Goal: Book appointment/travel/reservation

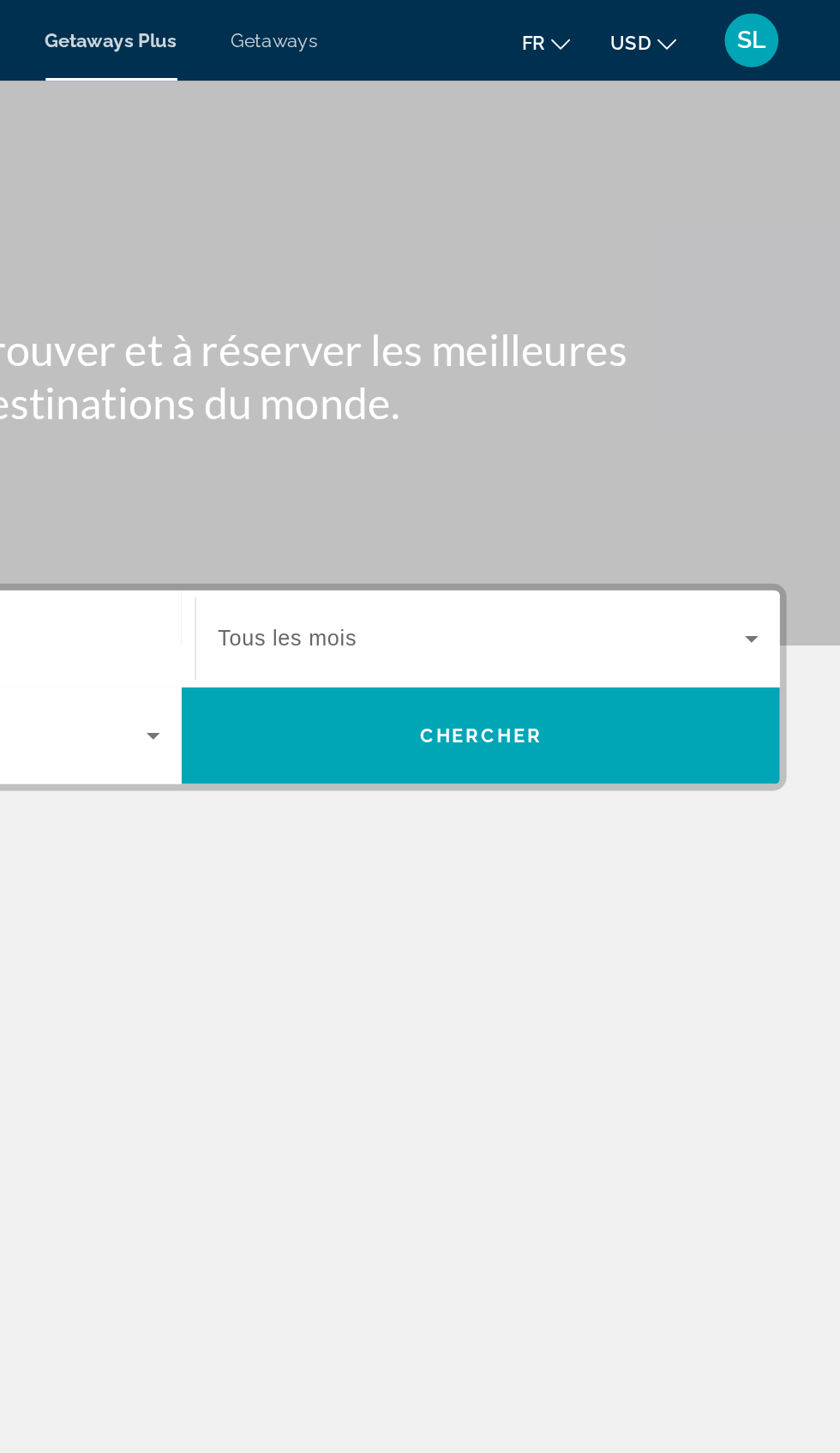
click at [709, 40] on div "fr English Español Français Italiano Português русский USD USD ($) MXN (Mex$) C…" at bounding box center [665, 26] width 282 height 36
click at [734, 41] on div "fr English Español Français Italiano Português русский USD USD ($) MXN (Mex$) C…" at bounding box center [665, 26] width 282 height 36
click at [700, 40] on div "fr English Español Français Italiano Português русский USD USD ($) MXN (Mex$) C…" at bounding box center [665, 26] width 282 height 36
click at [645, 28] on span "fr" at bounding box center [644, 28] width 15 height 14
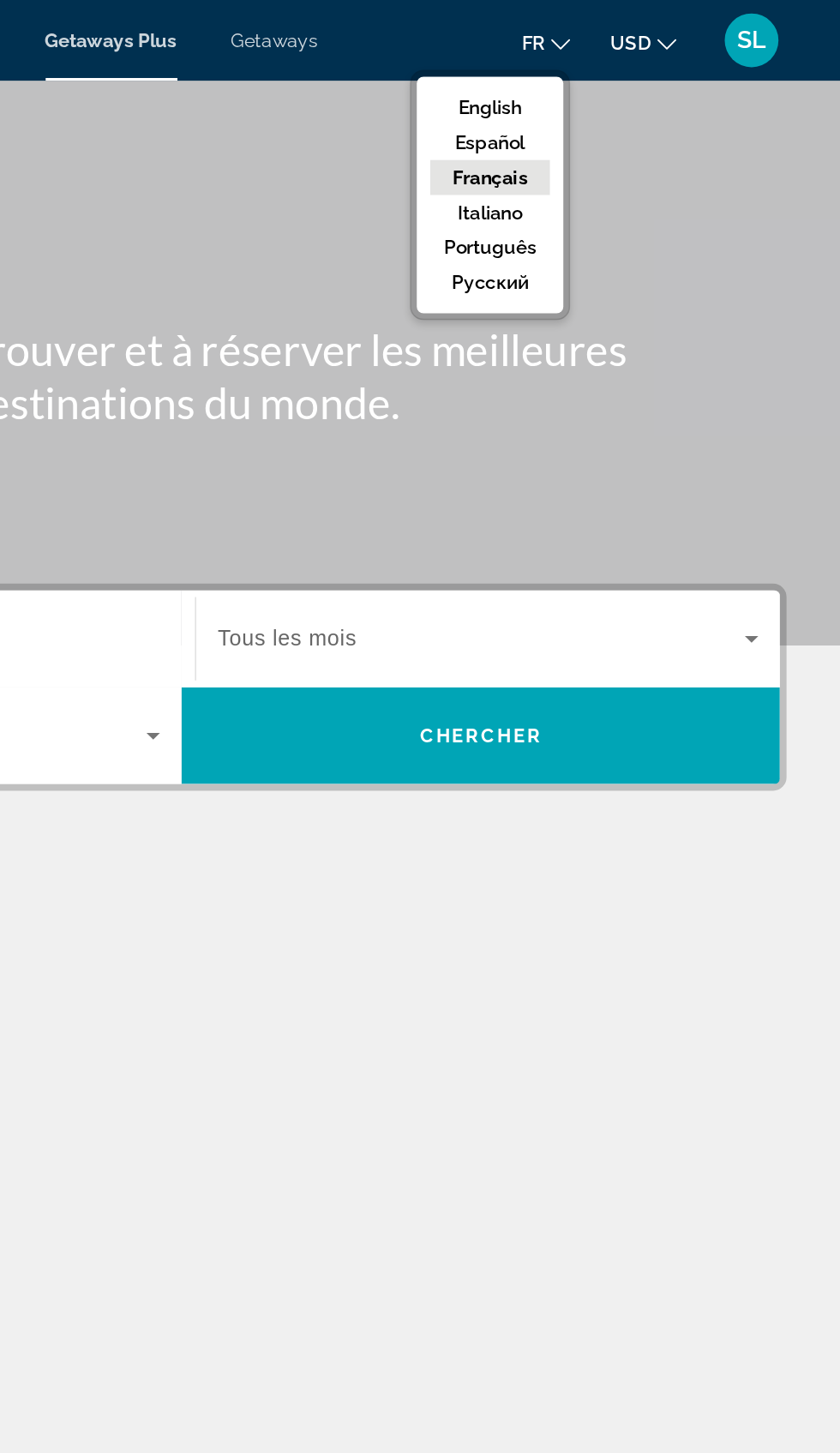
click at [691, 39] on ul "fr English Español Français Italiano Português русский USD USD ($) MXN (Mex$) C…" at bounding box center [699, 26] width 125 height 28
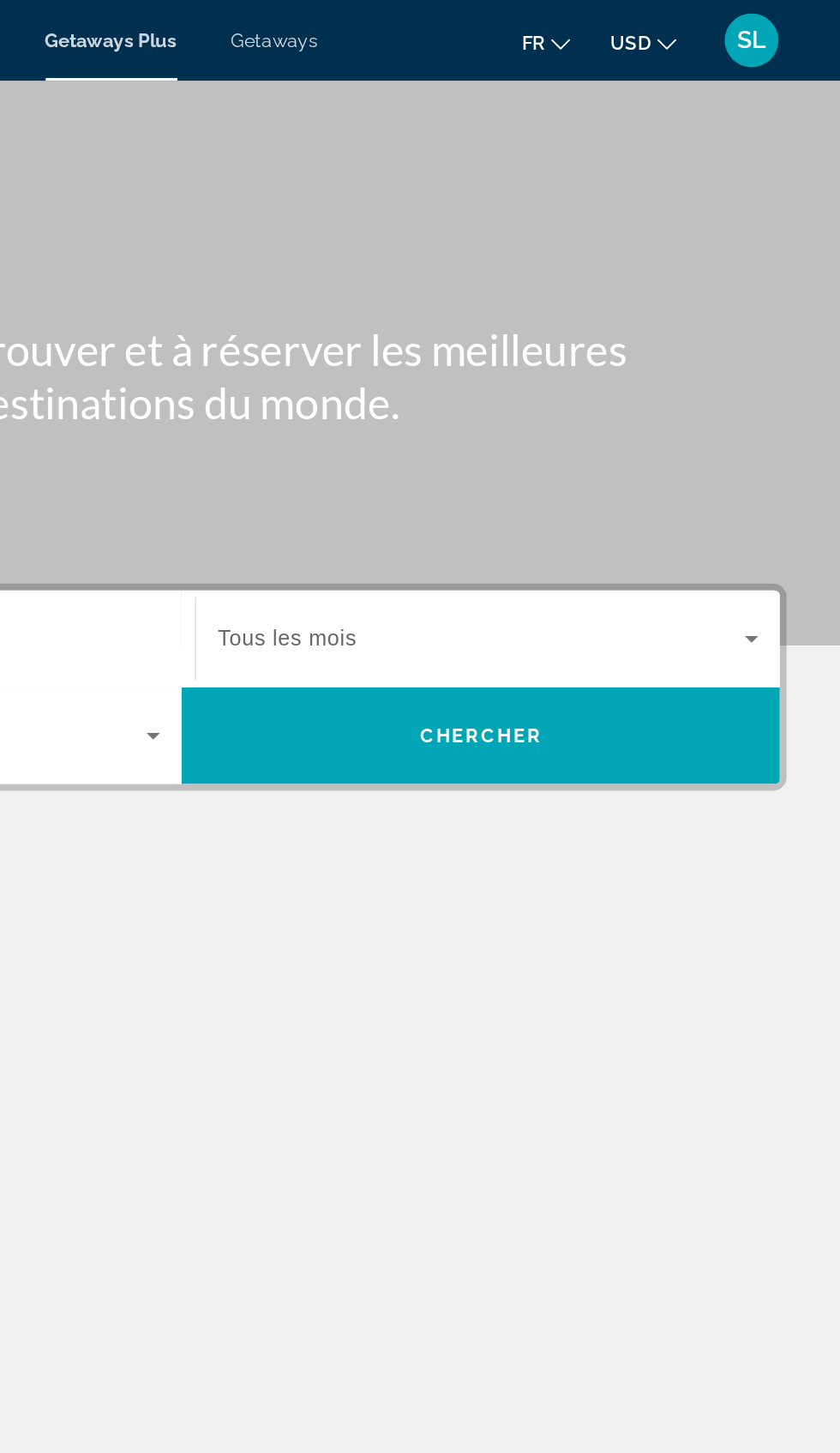
click at [706, 28] on span "USD" at bounding box center [707, 28] width 26 height 14
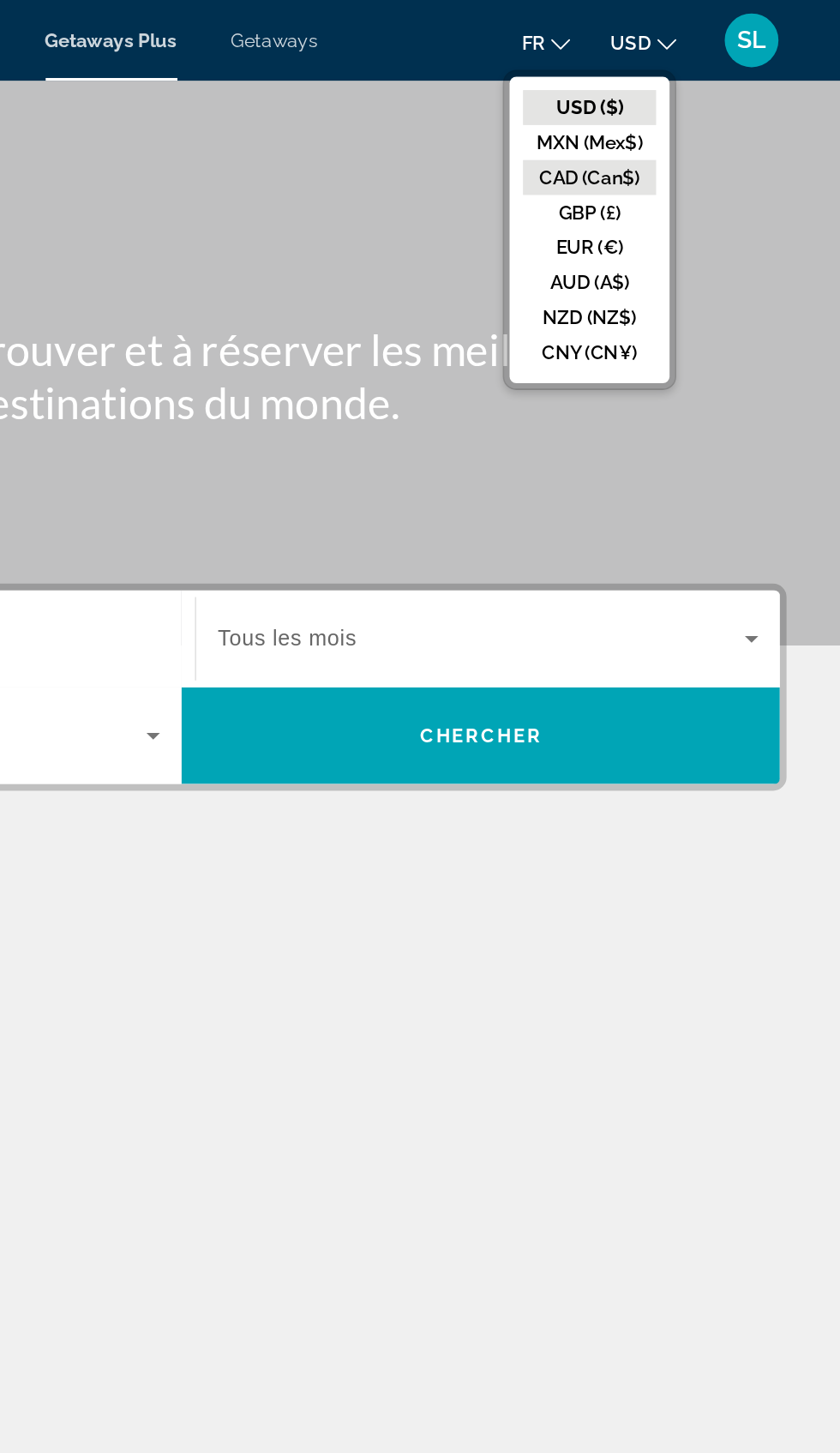
click at [653, 113] on button "CAD (Can$)" at bounding box center [680, 113] width 85 height 22
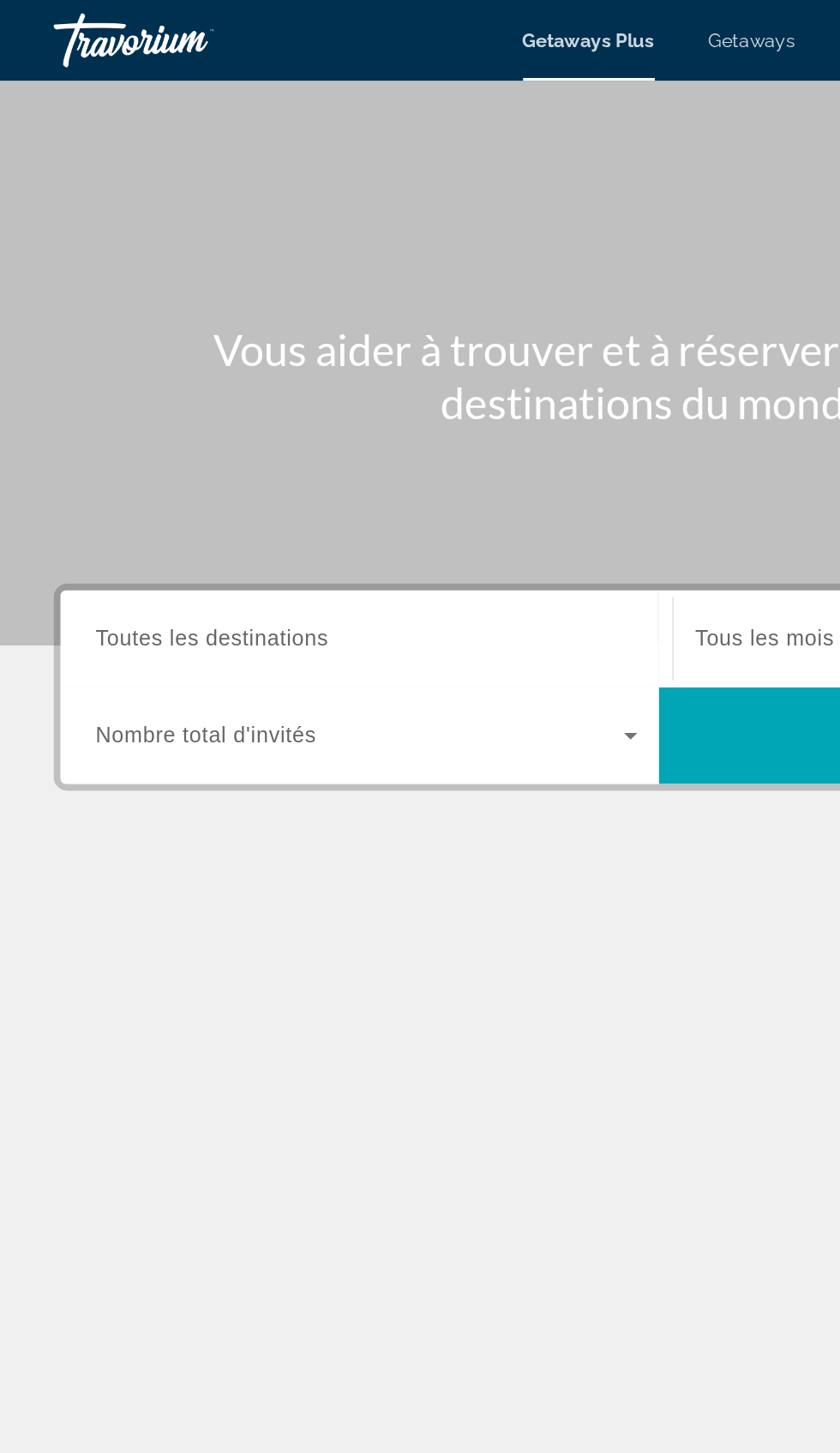
click at [107, 408] on span "Toutes les destinations" at bounding box center [135, 407] width 148 height 15
click at [107, 408] on input "Destination Toutes les destinations" at bounding box center [234, 408] width 346 height 21
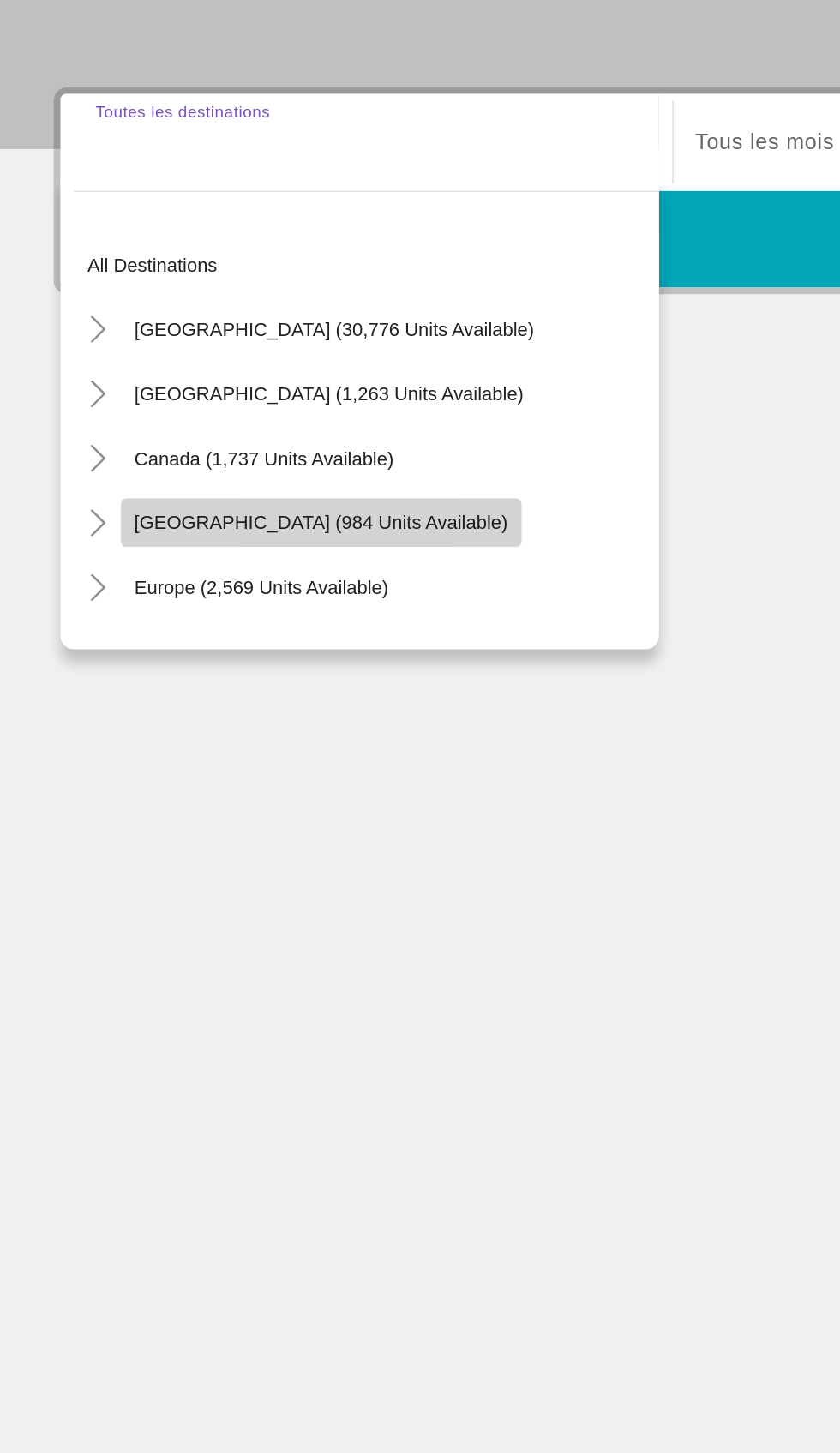
click at [116, 647] on span "[GEOGRAPHIC_DATA] (984 units available)" at bounding box center [205, 650] width 238 height 14
type input "**********"
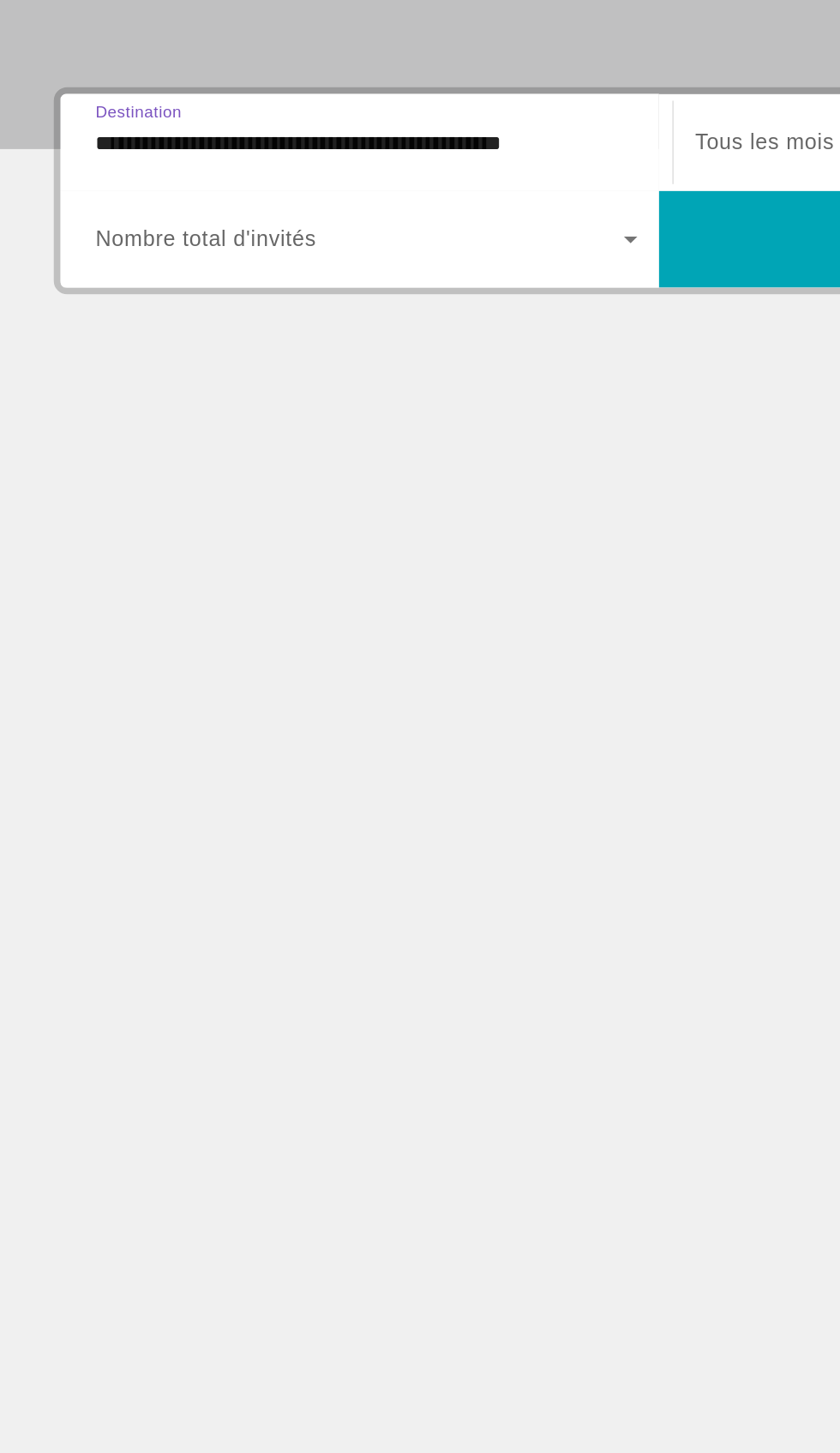
click at [386, 475] on span "Search widget" at bounding box center [230, 469] width 337 height 21
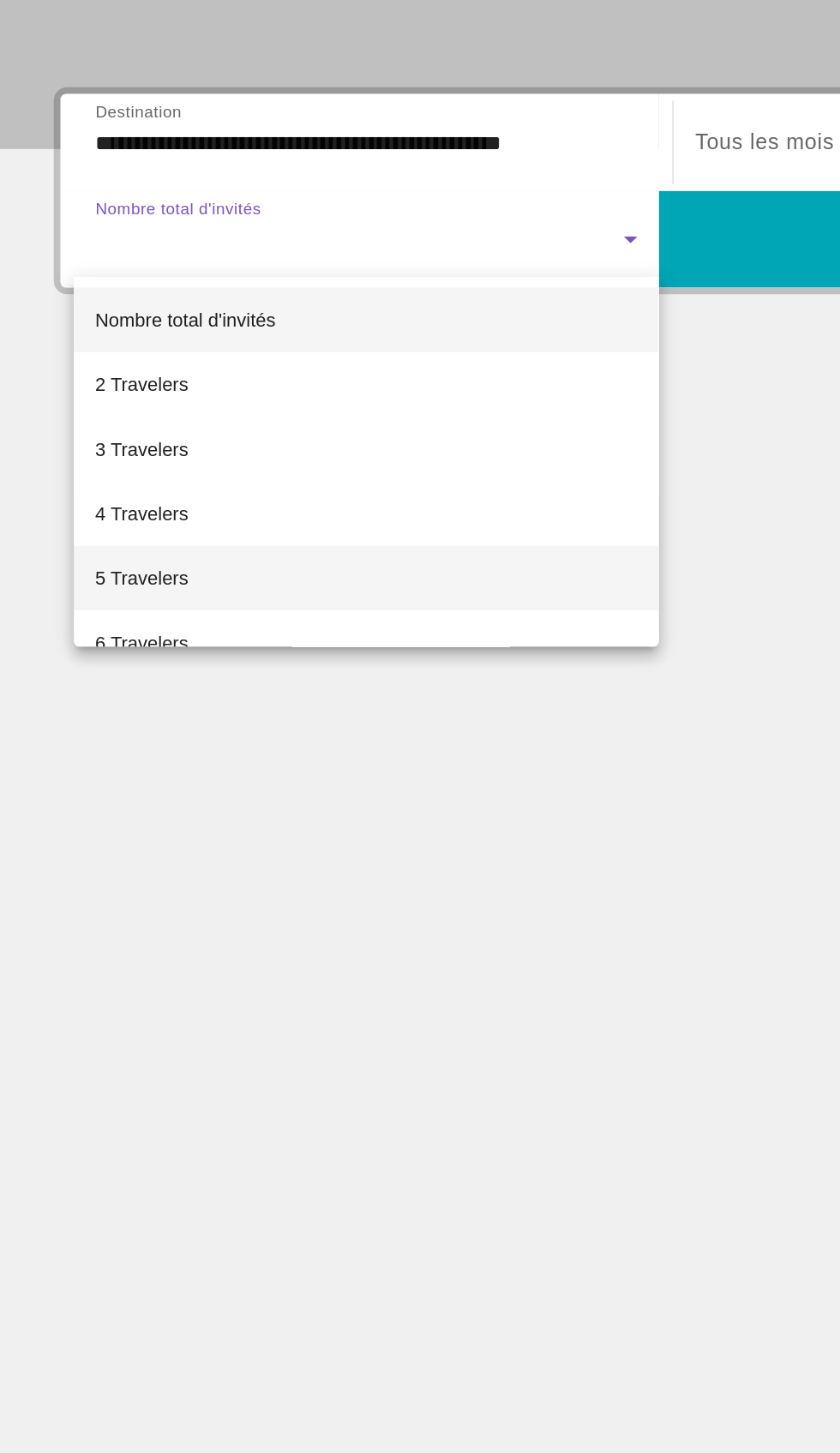
click at [61, 694] on span "5 Travelers" at bounding box center [90, 685] width 59 height 21
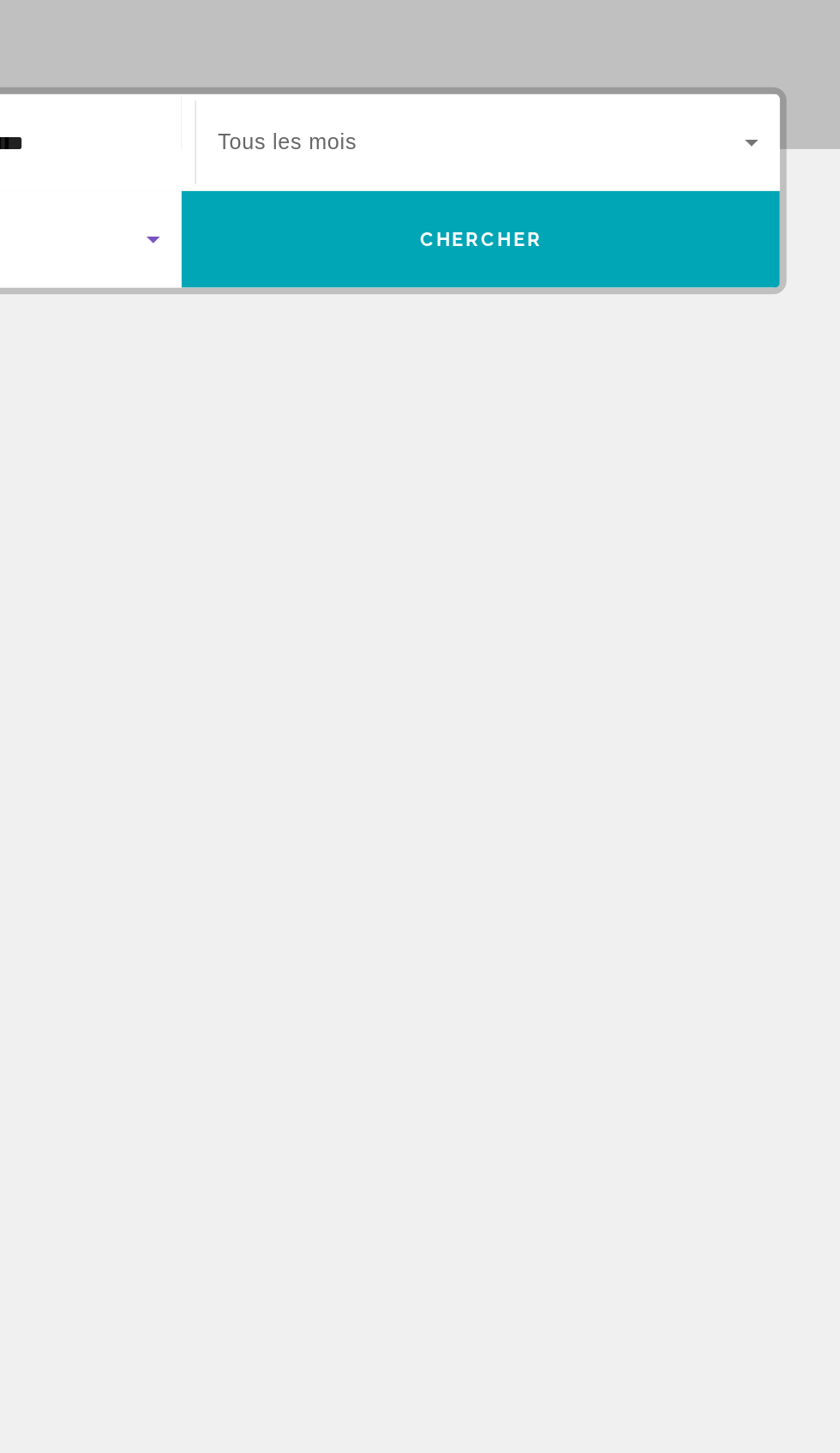
click at [479, 416] on span "Search widget" at bounding box center [611, 408] width 336 height 21
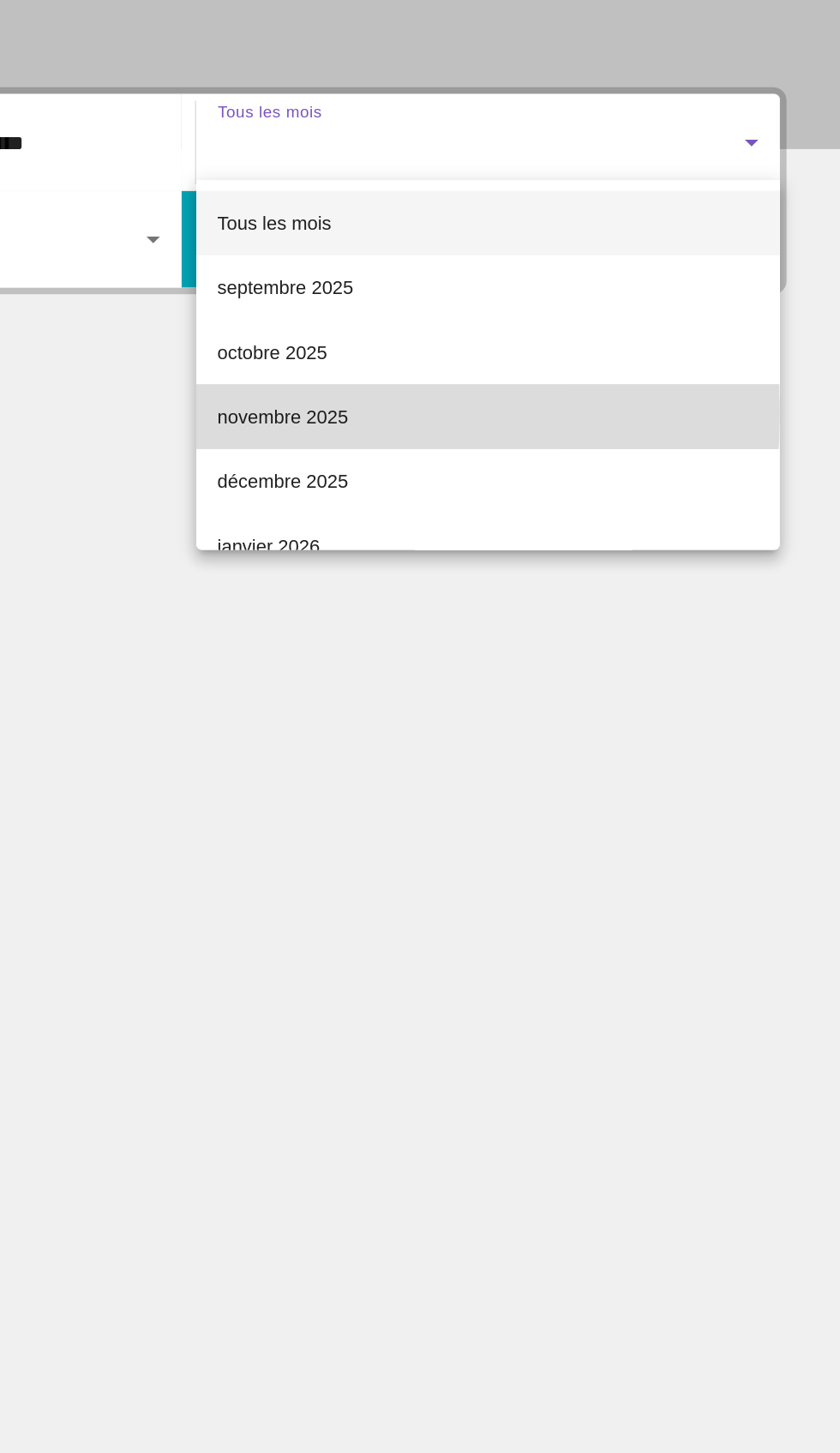
click at [454, 579] on span "novembre 2025" at bounding box center [485, 582] width 83 height 21
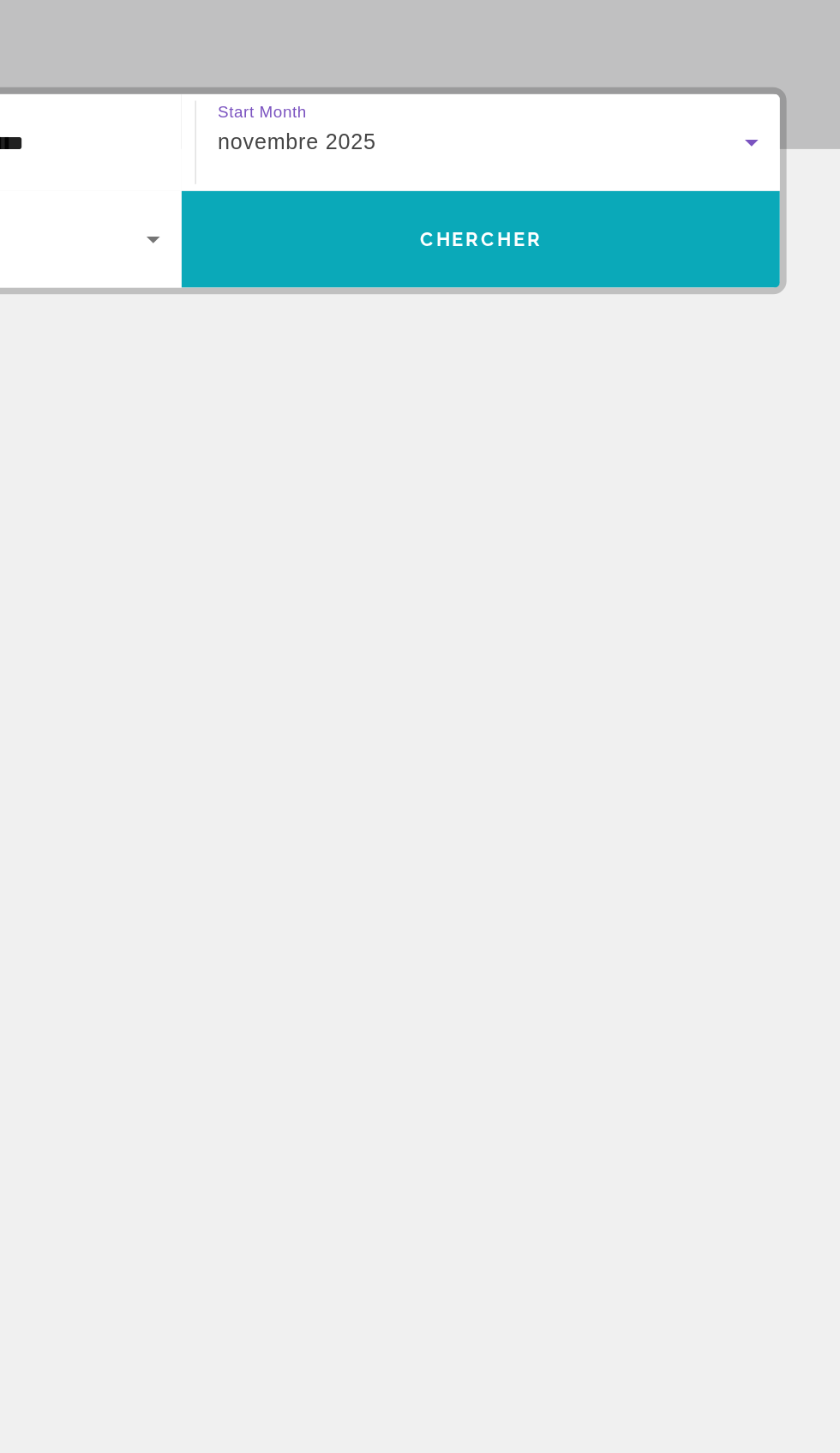
click at [547, 481] on span "Search widget" at bounding box center [611, 469] width 382 height 41
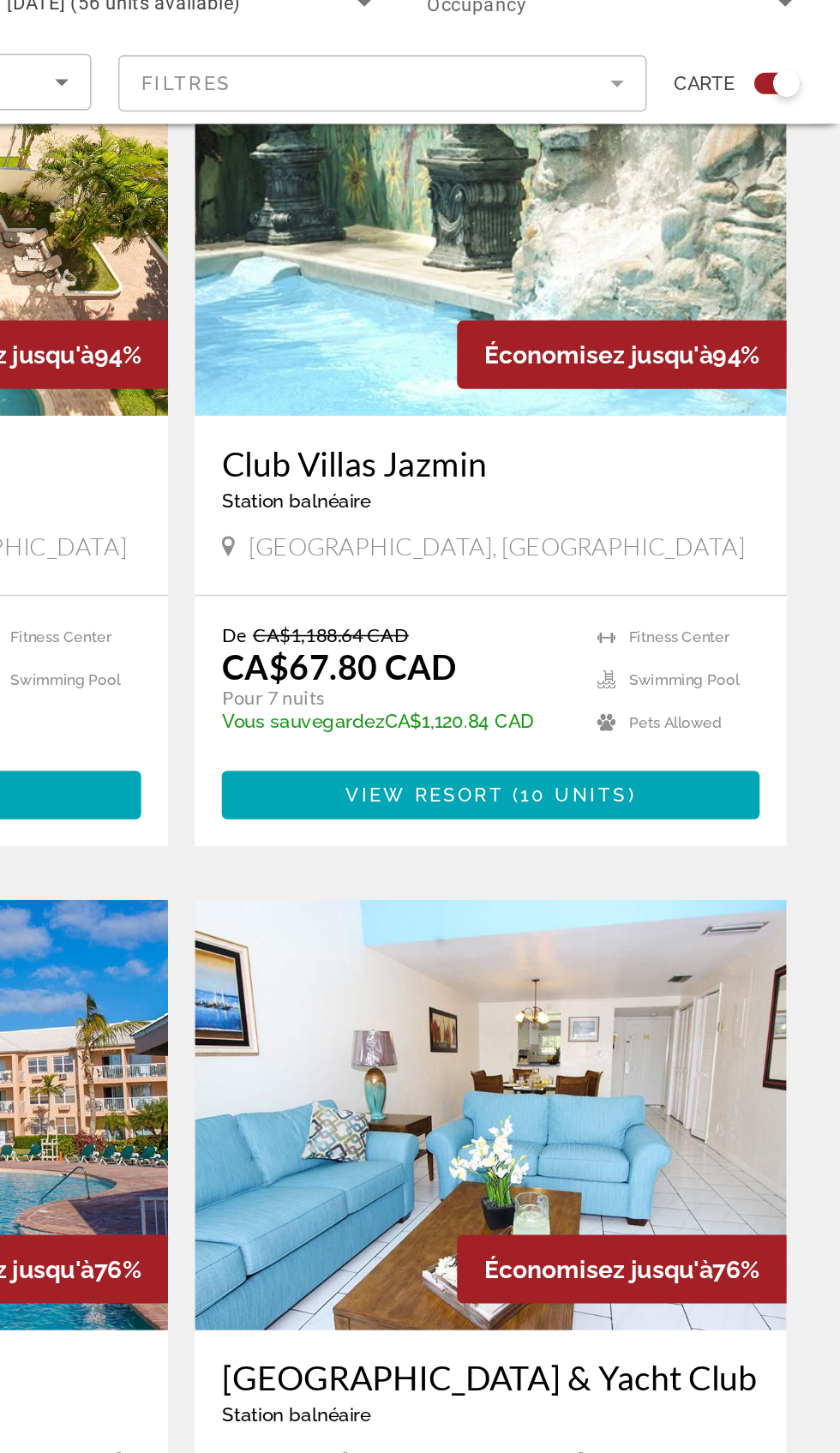
scroll to position [508, 0]
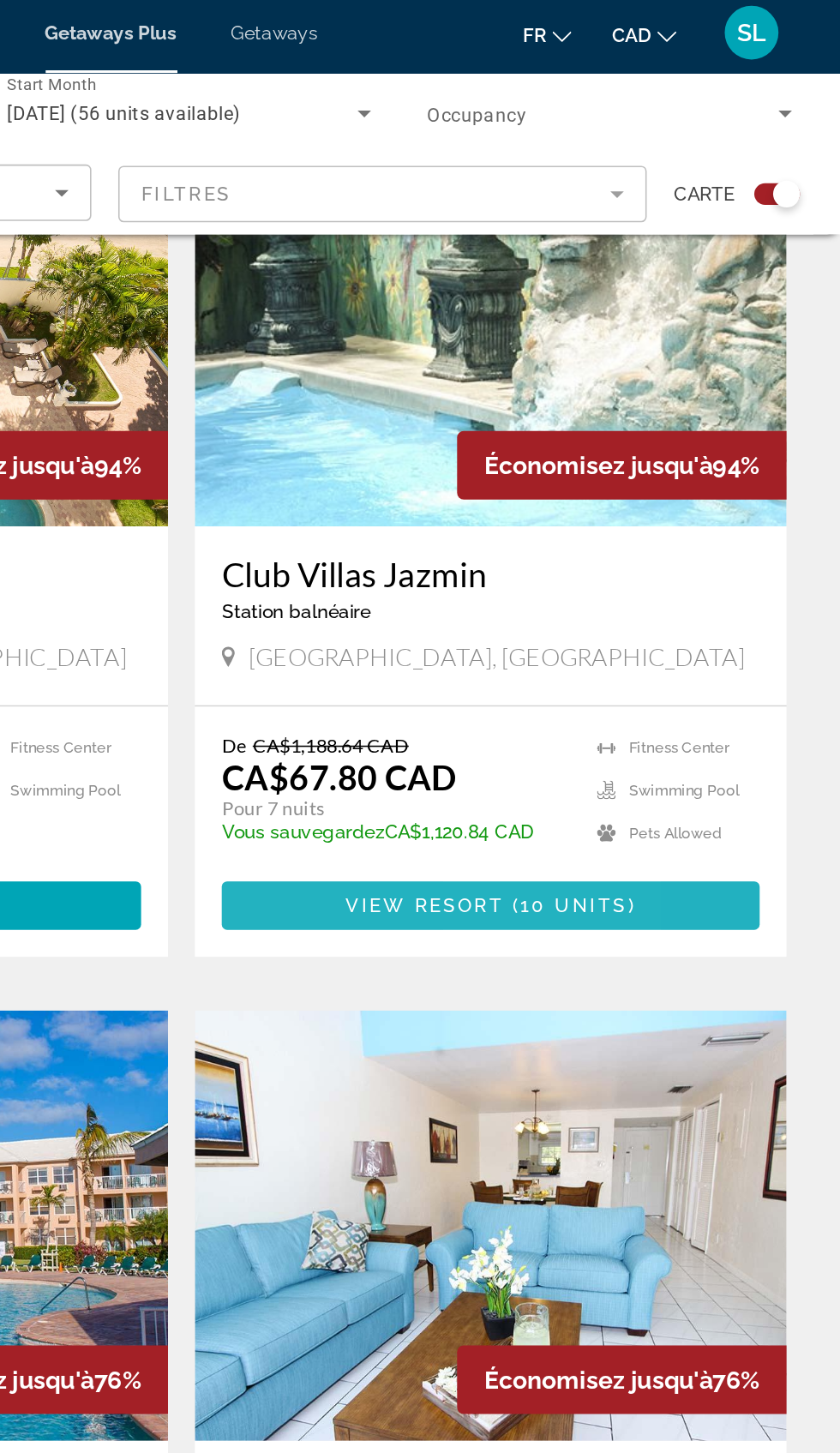
click at [478, 585] on span "Main content" at bounding box center [616, 582] width 343 height 41
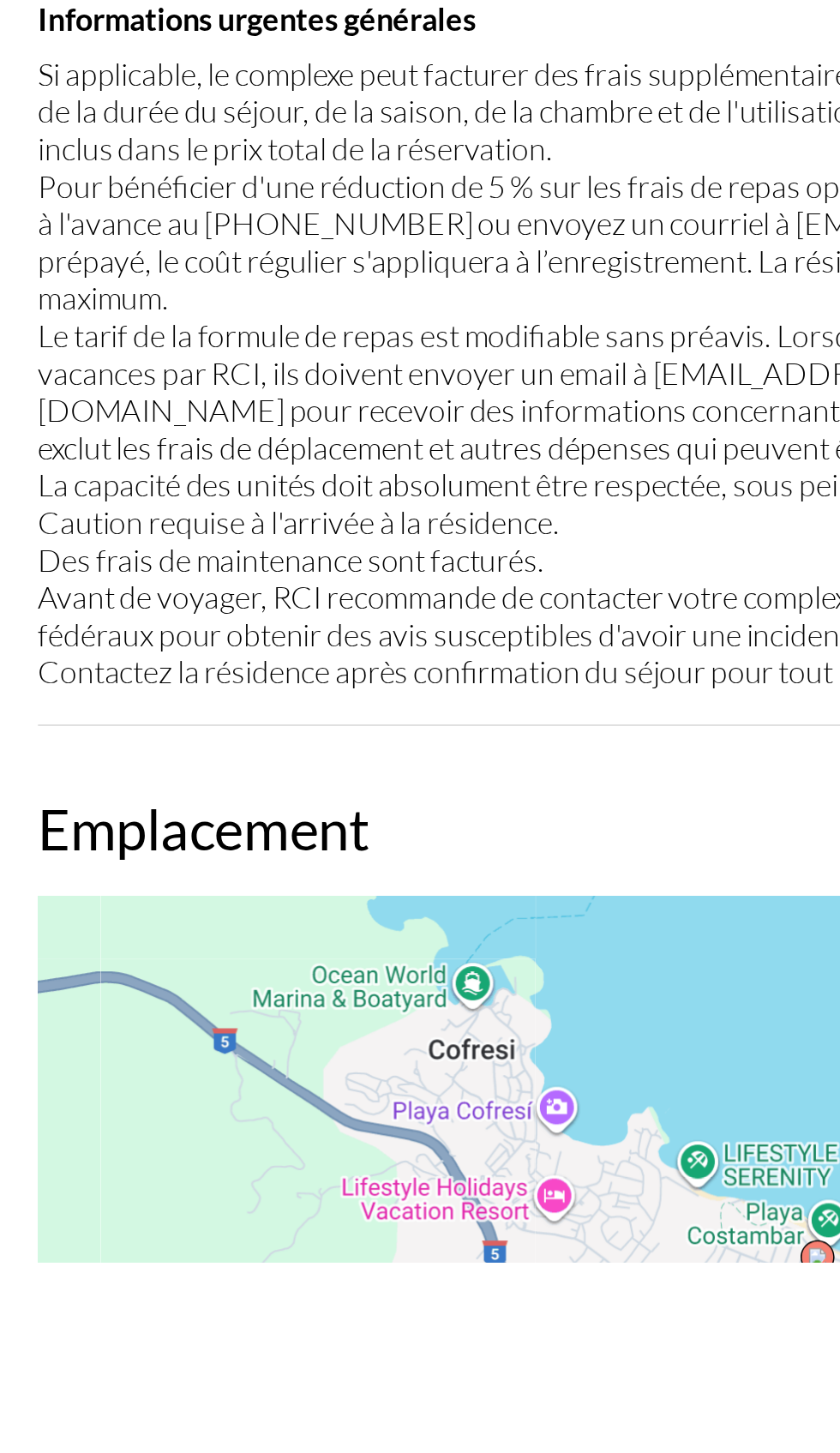
scroll to position [1923, 0]
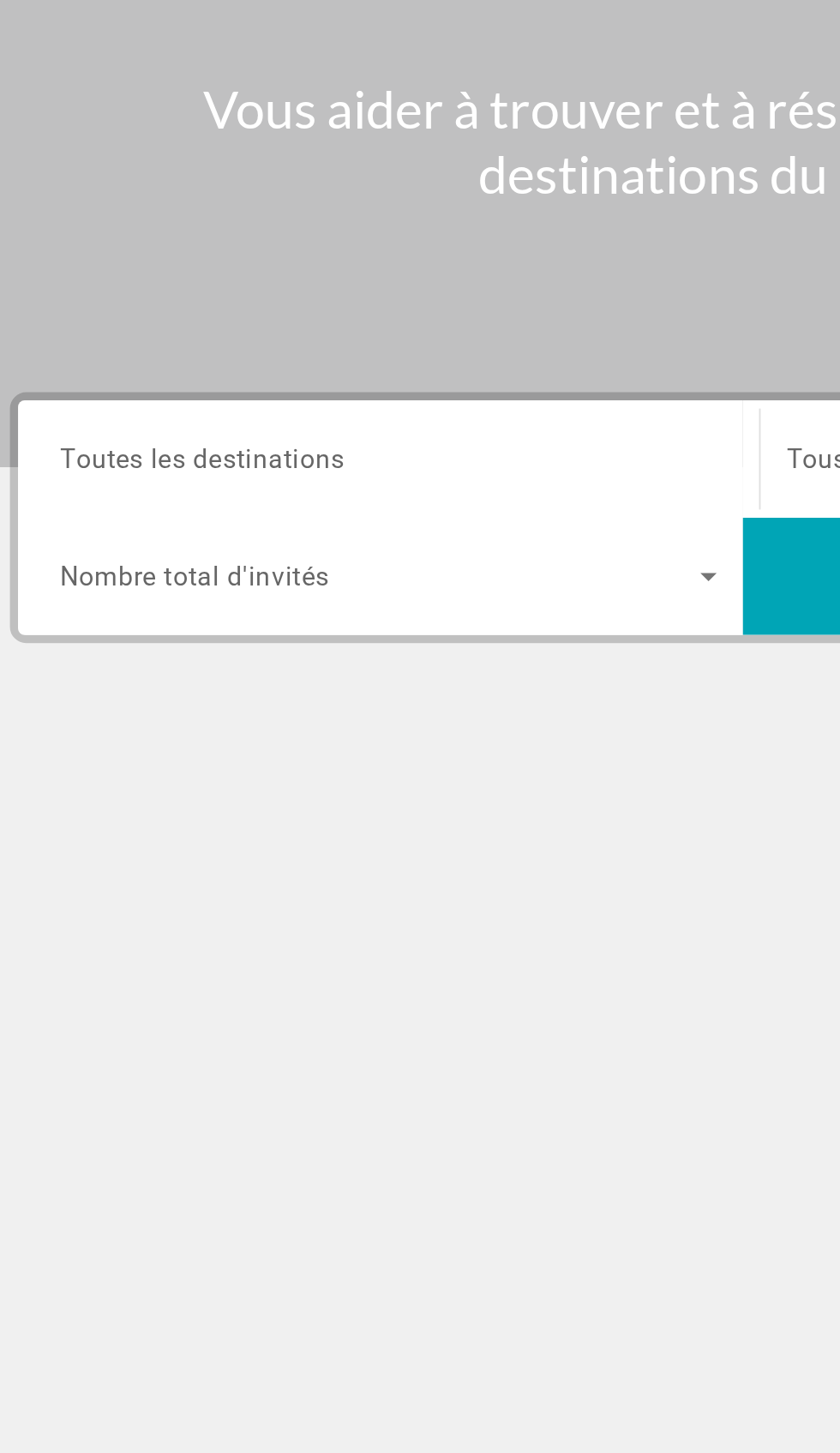
click at [93, 402] on span "Toutes les destinations" at bounding box center [136, 407] width 150 height 16
click at [93, 402] on input "Destination Toutes les destinations" at bounding box center [234, 408] width 346 height 21
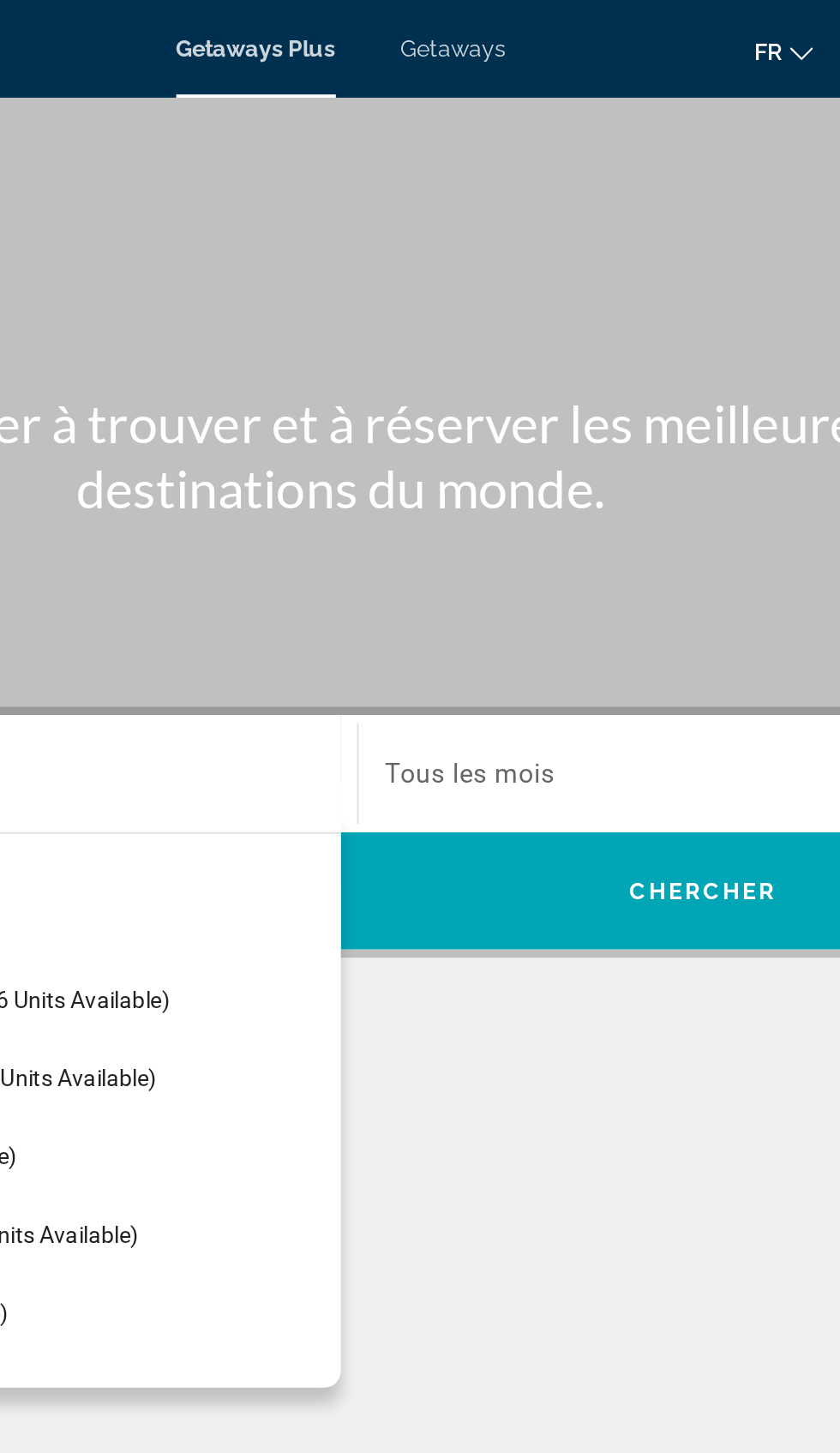
click at [474, 26] on span "Getaways" at bounding box center [479, 26] width 56 height 14
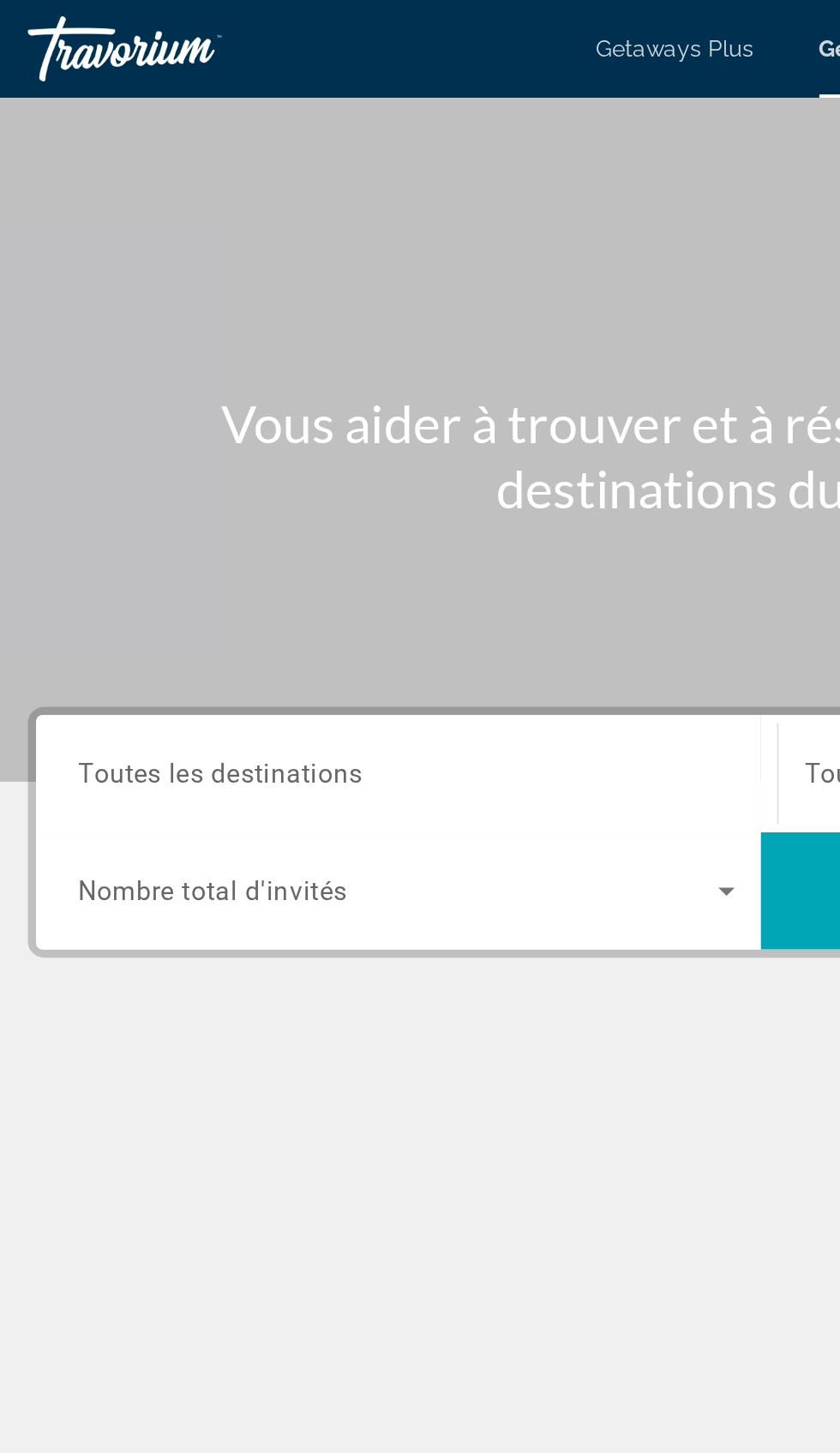
click at [88, 403] on span "Toutes les destinations" at bounding box center [136, 407] width 150 height 16
click at [88, 403] on input "Destination Toutes les destinations" at bounding box center [234, 408] width 346 height 21
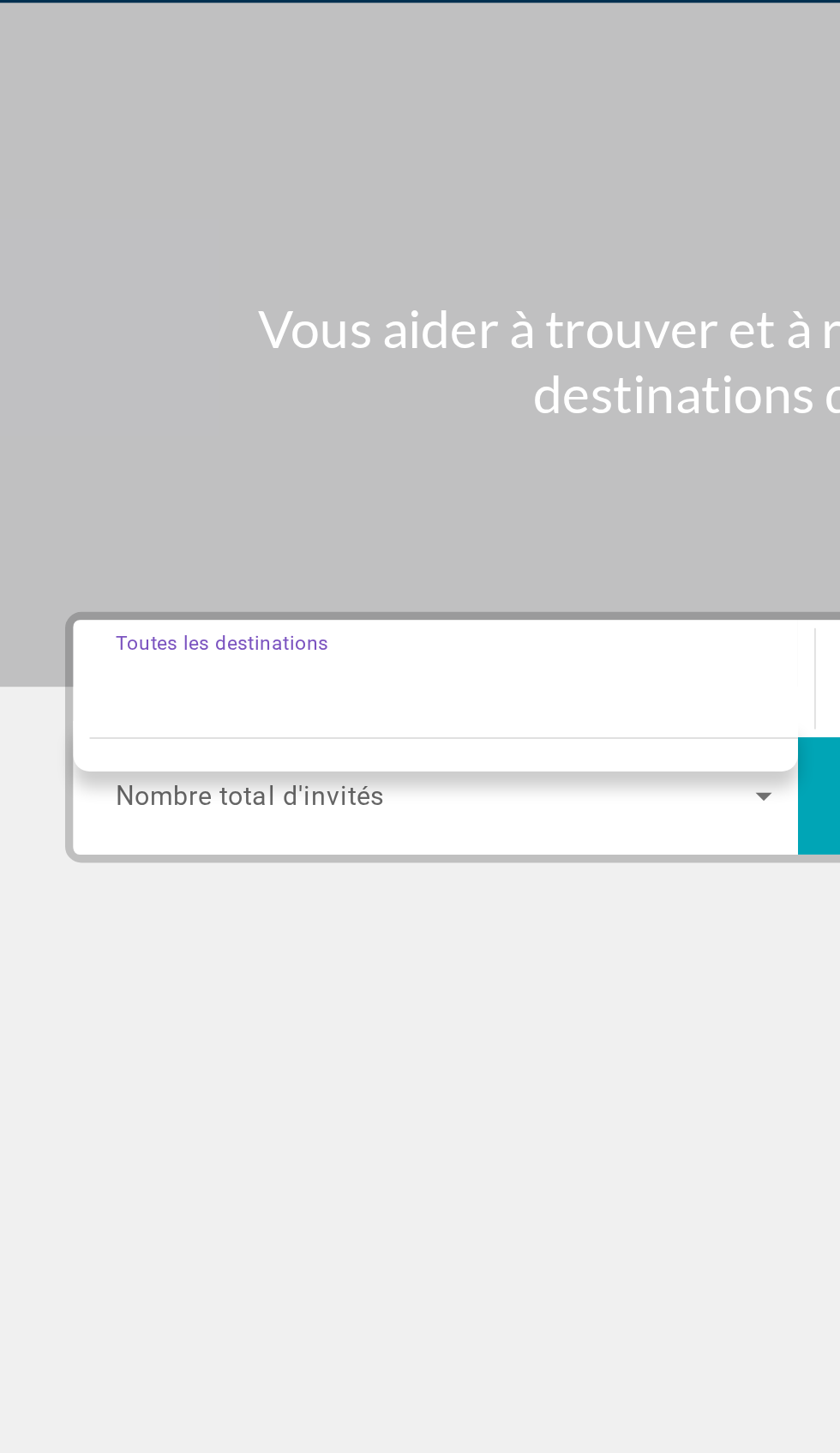
click at [75, 474] on span "Nombre total d'invités" at bounding box center [132, 469] width 142 height 16
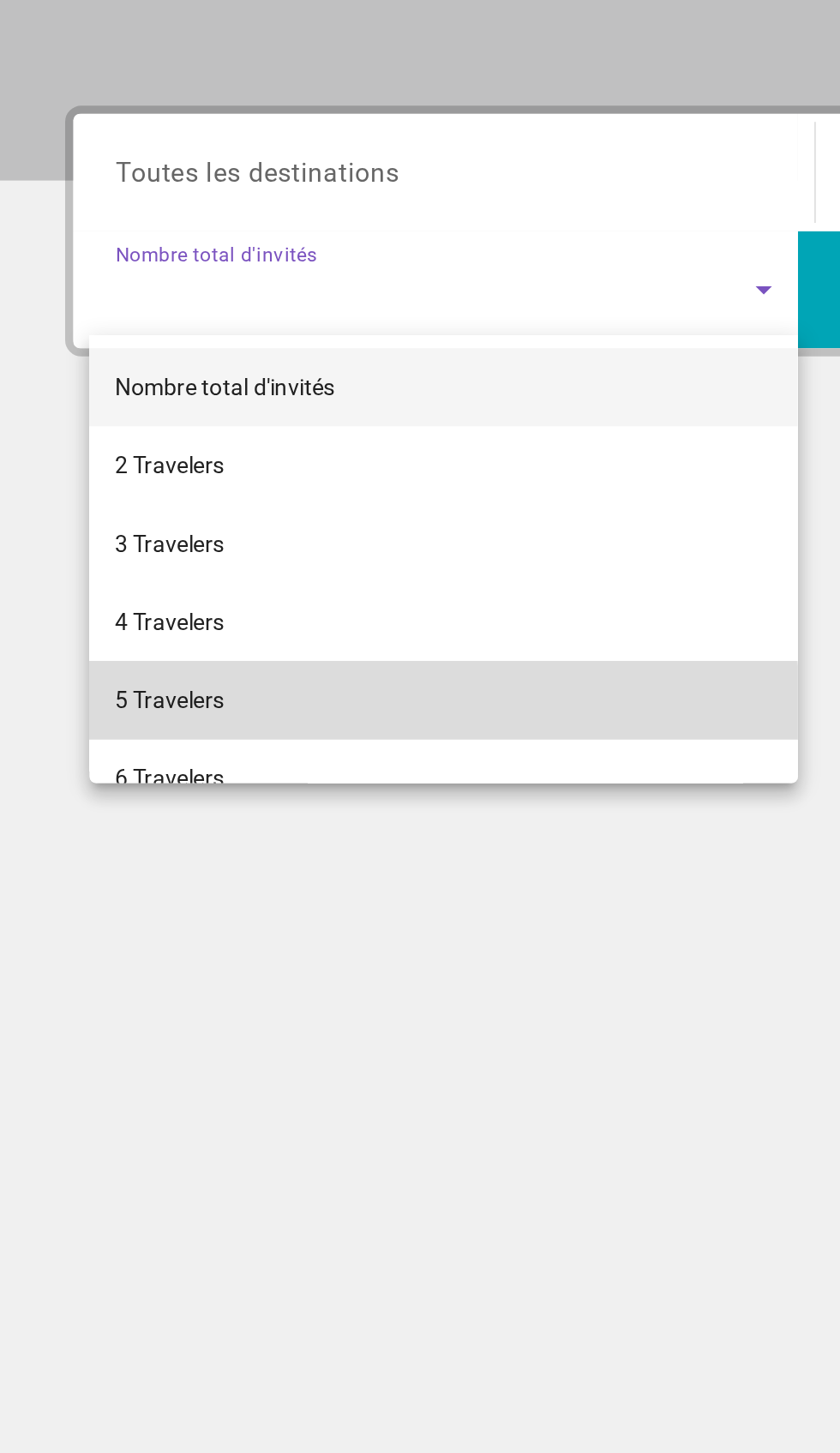
click at [72, 690] on span "5 Travelers" at bounding box center [89, 685] width 58 height 21
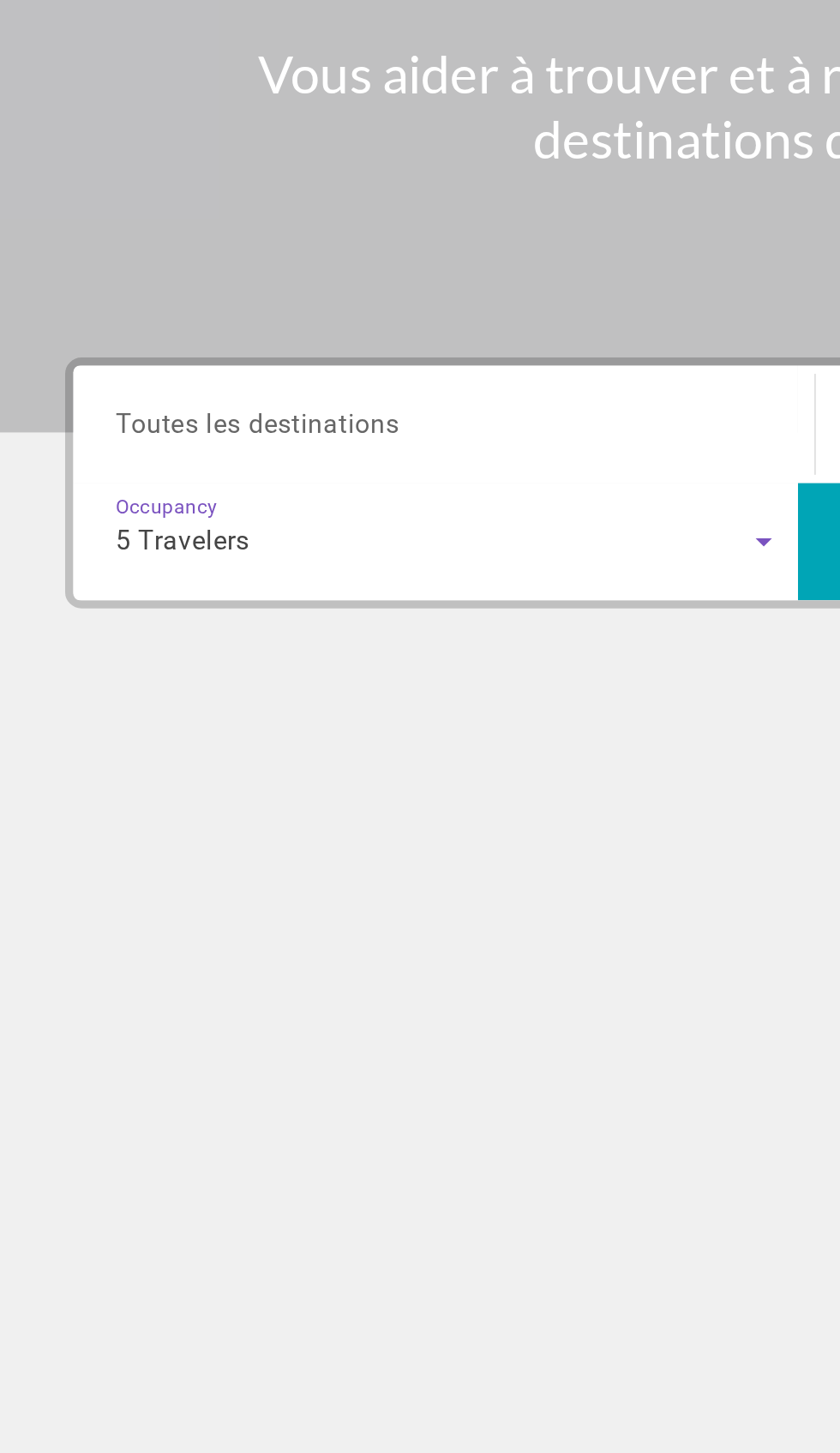
click at [97, 411] on span "Toutes les destinations" at bounding box center [136, 407] width 150 height 16
click at [97, 411] on input "Destination Toutes les destinations" at bounding box center [234, 408] width 346 height 21
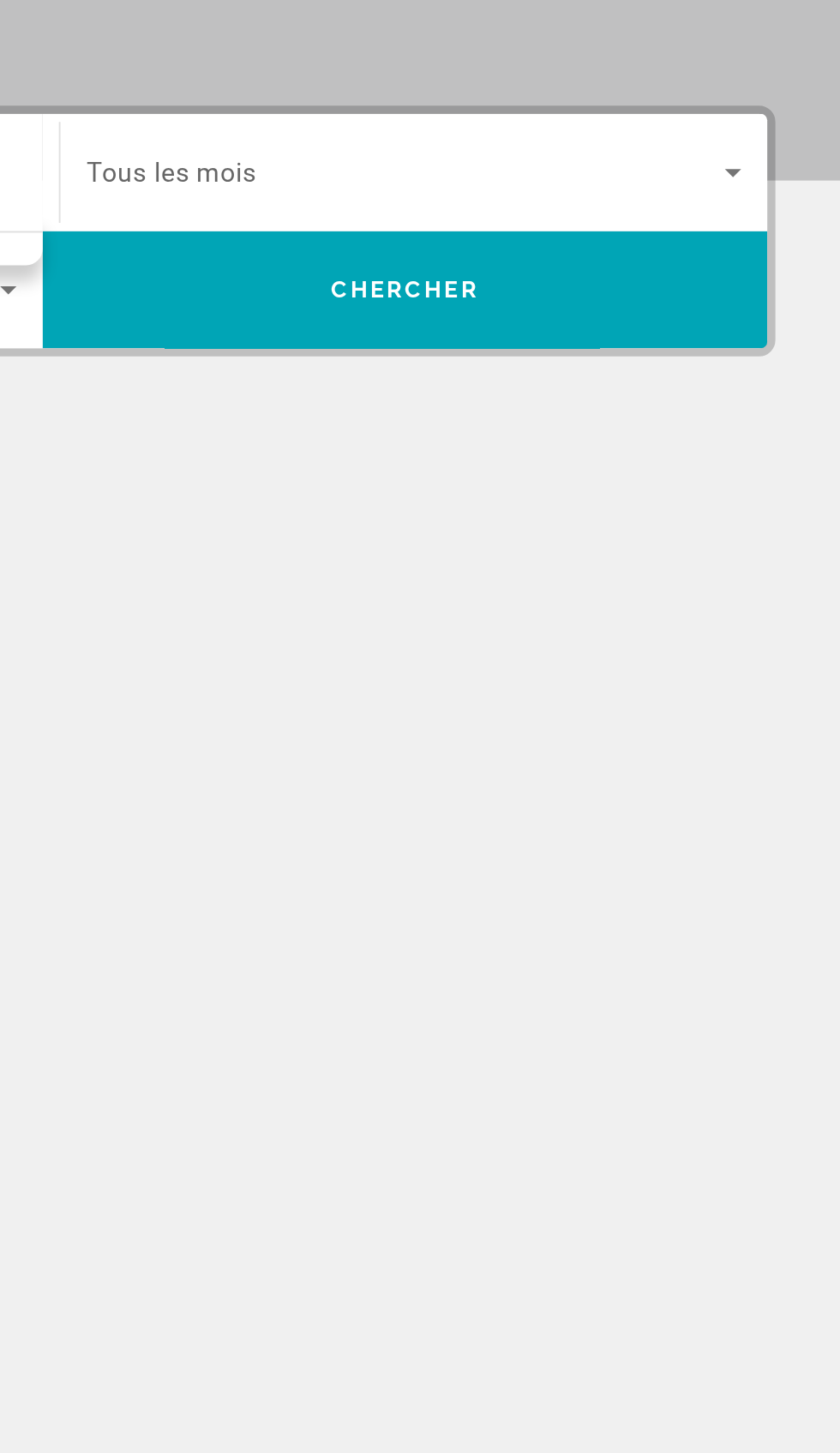
click at [481, 410] on span "Tous les mois" at bounding box center [488, 408] width 90 height 16
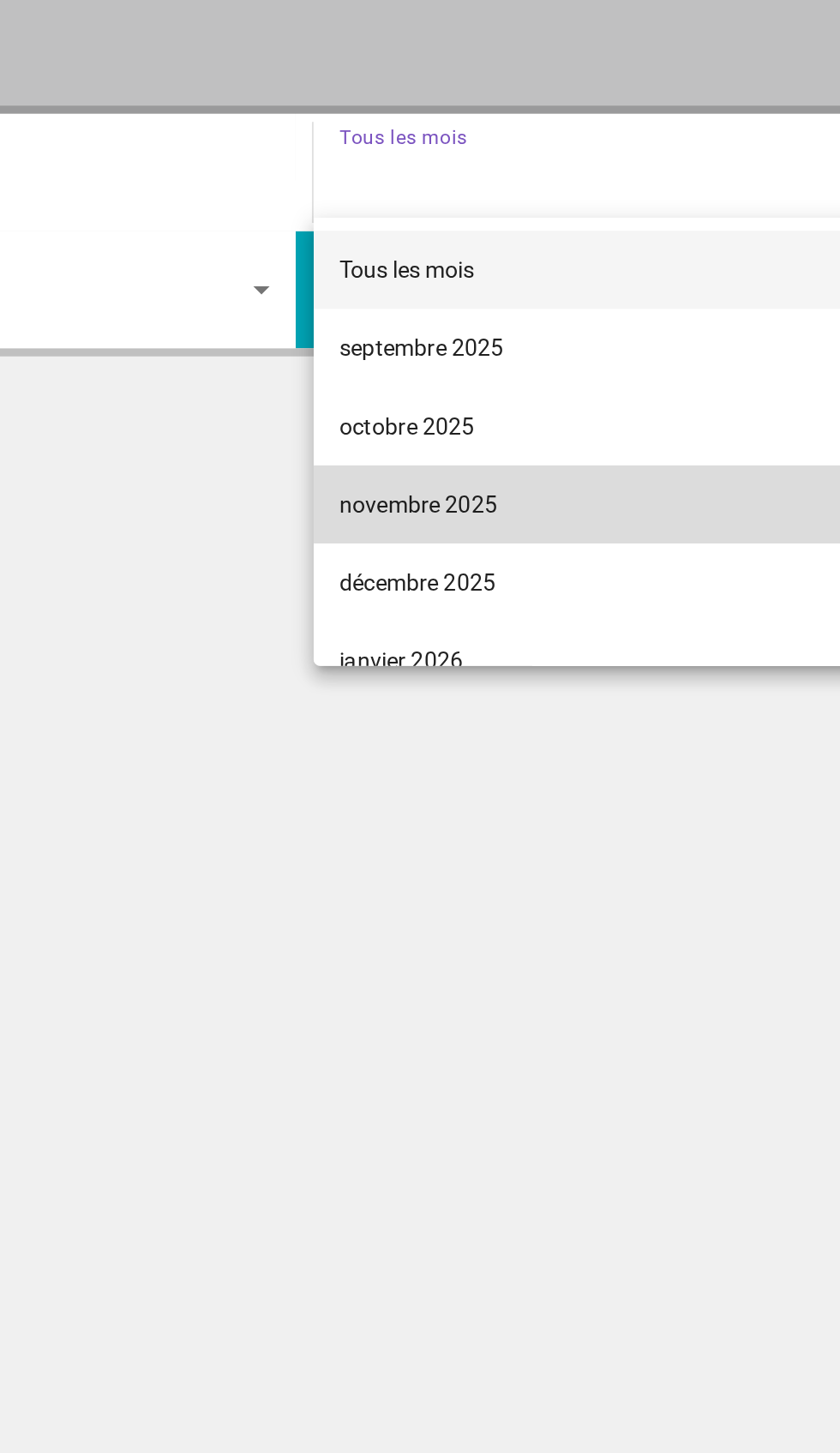
click at [457, 583] on span "novembre 2025" at bounding box center [485, 582] width 83 height 21
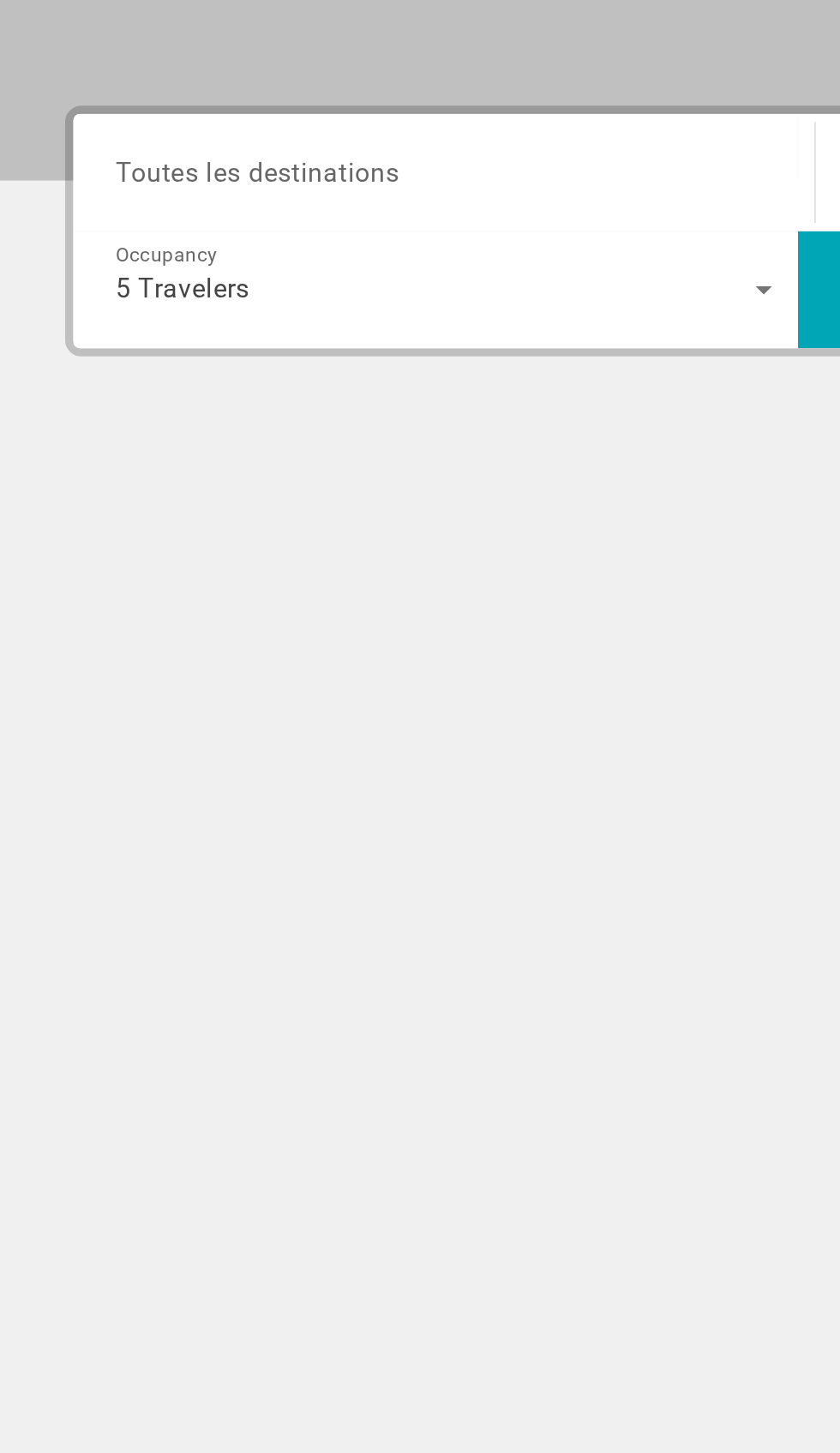
click at [91, 408] on span "Toutes les destinations" at bounding box center [136, 407] width 150 height 16
click at [91, 408] on input "Destination Toutes les destinations" at bounding box center [234, 408] width 346 height 21
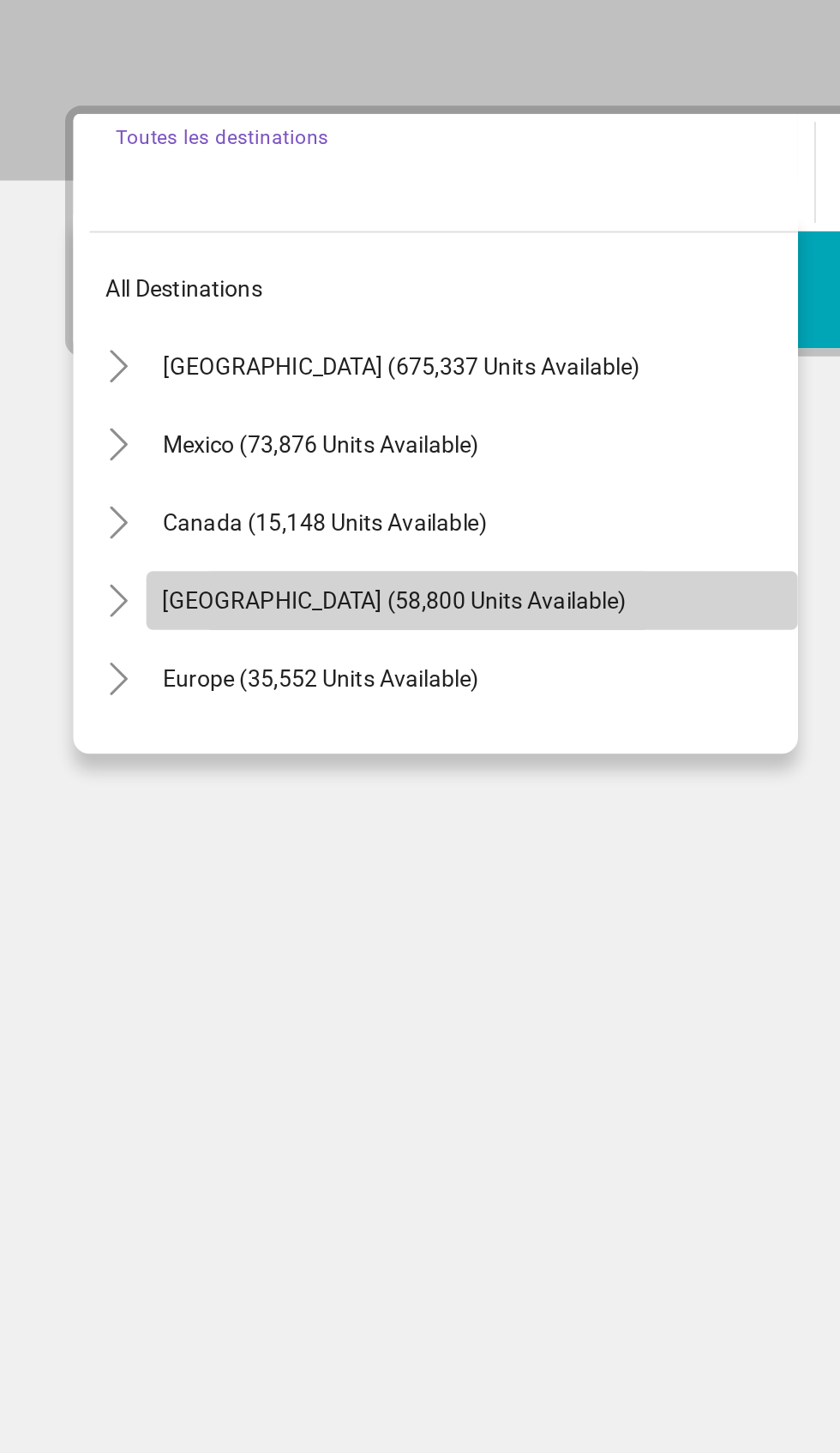
click at [93, 624] on span "Search widget" at bounding box center [248, 633] width 343 height 41
type input "**********"
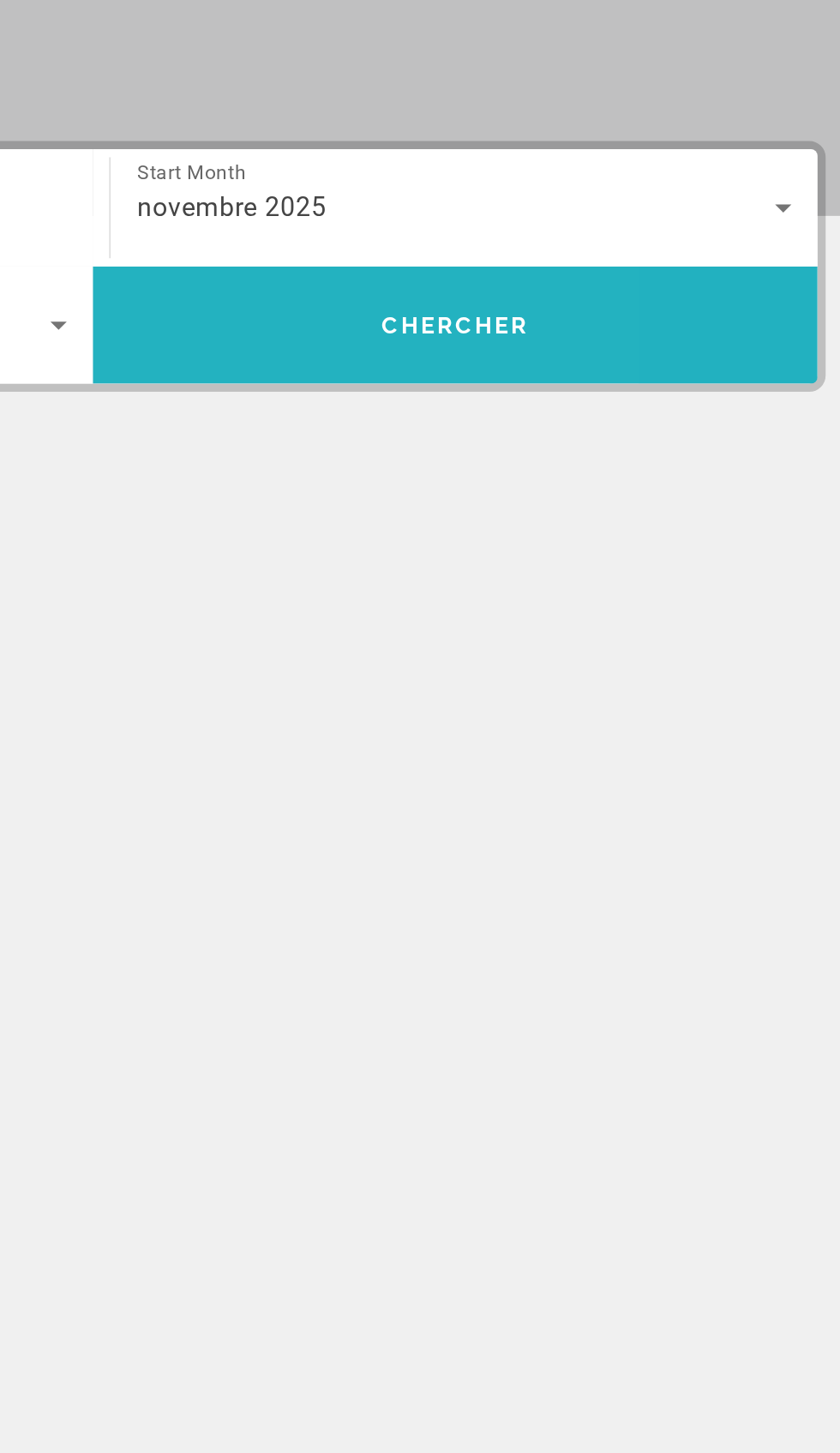
click at [525, 469] on span "Search widget" at bounding box center [611, 469] width 382 height 41
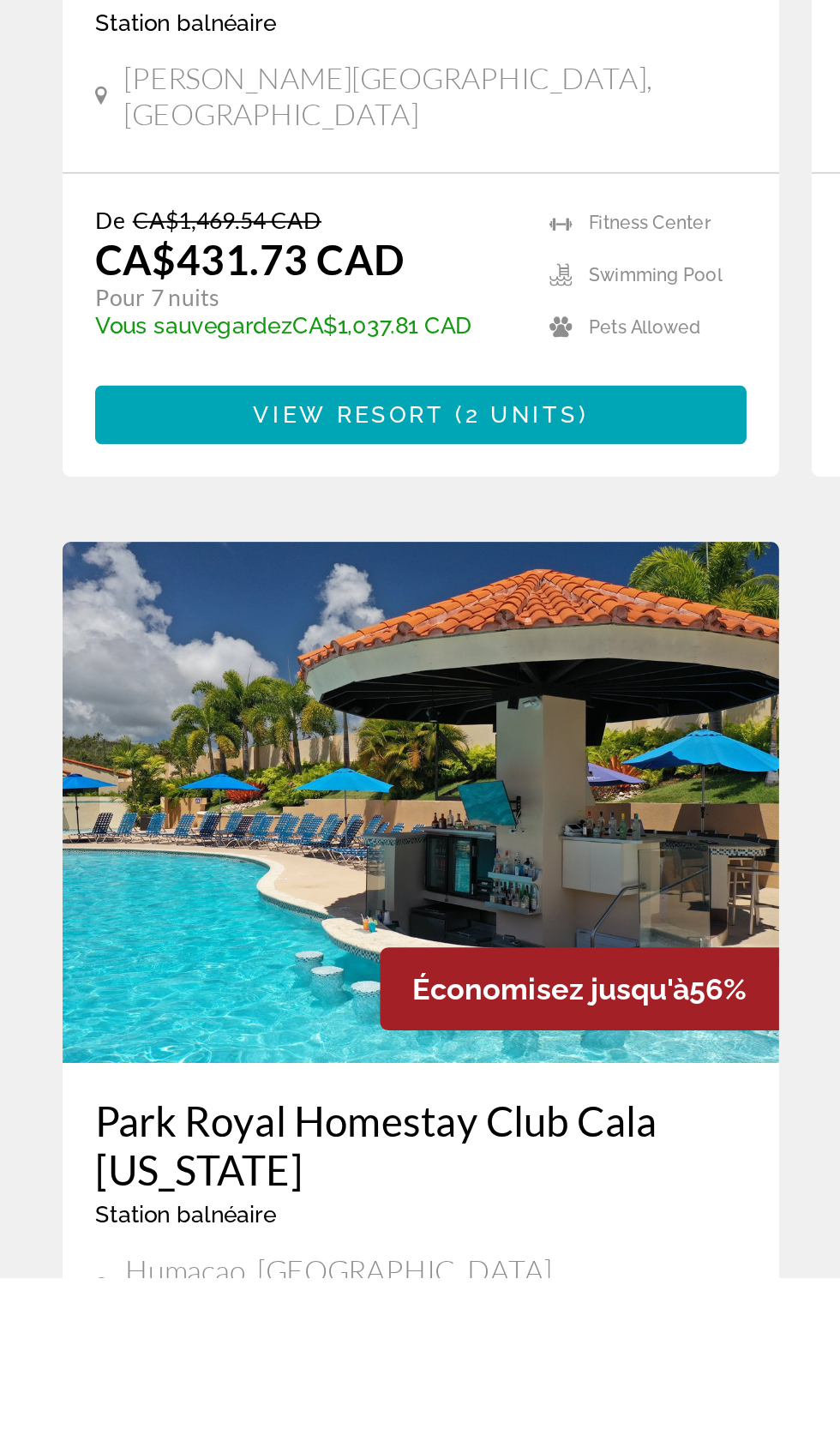
scroll to position [954, 0]
click at [95, 1186] on img "Main content" at bounding box center [223, 1202] width 377 height 274
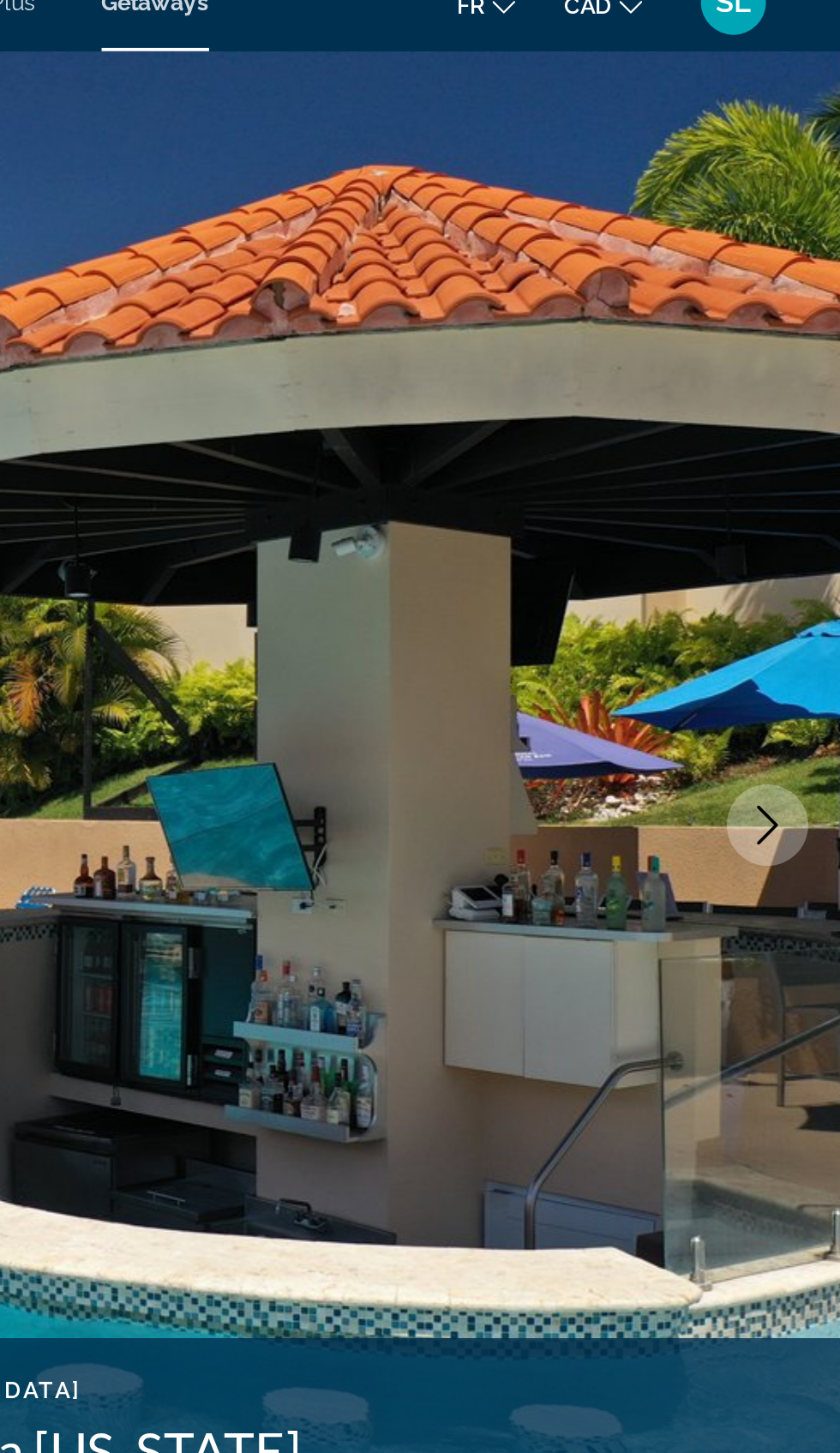
click at [799, 462] on icon "Next image" at bounding box center [801, 458] width 21 height 21
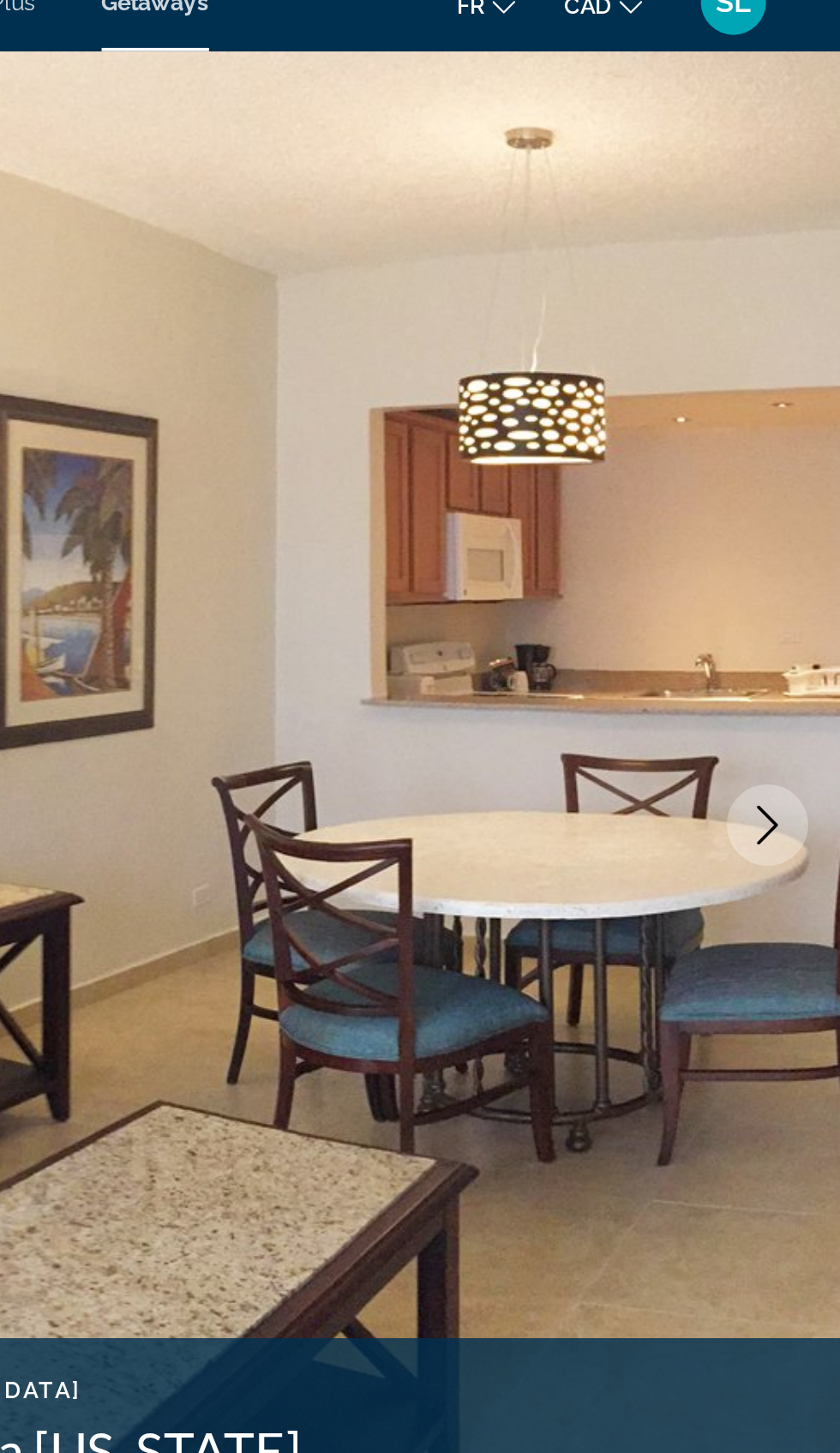
click at [811, 465] on icon "Next image" at bounding box center [801, 458] width 21 height 21
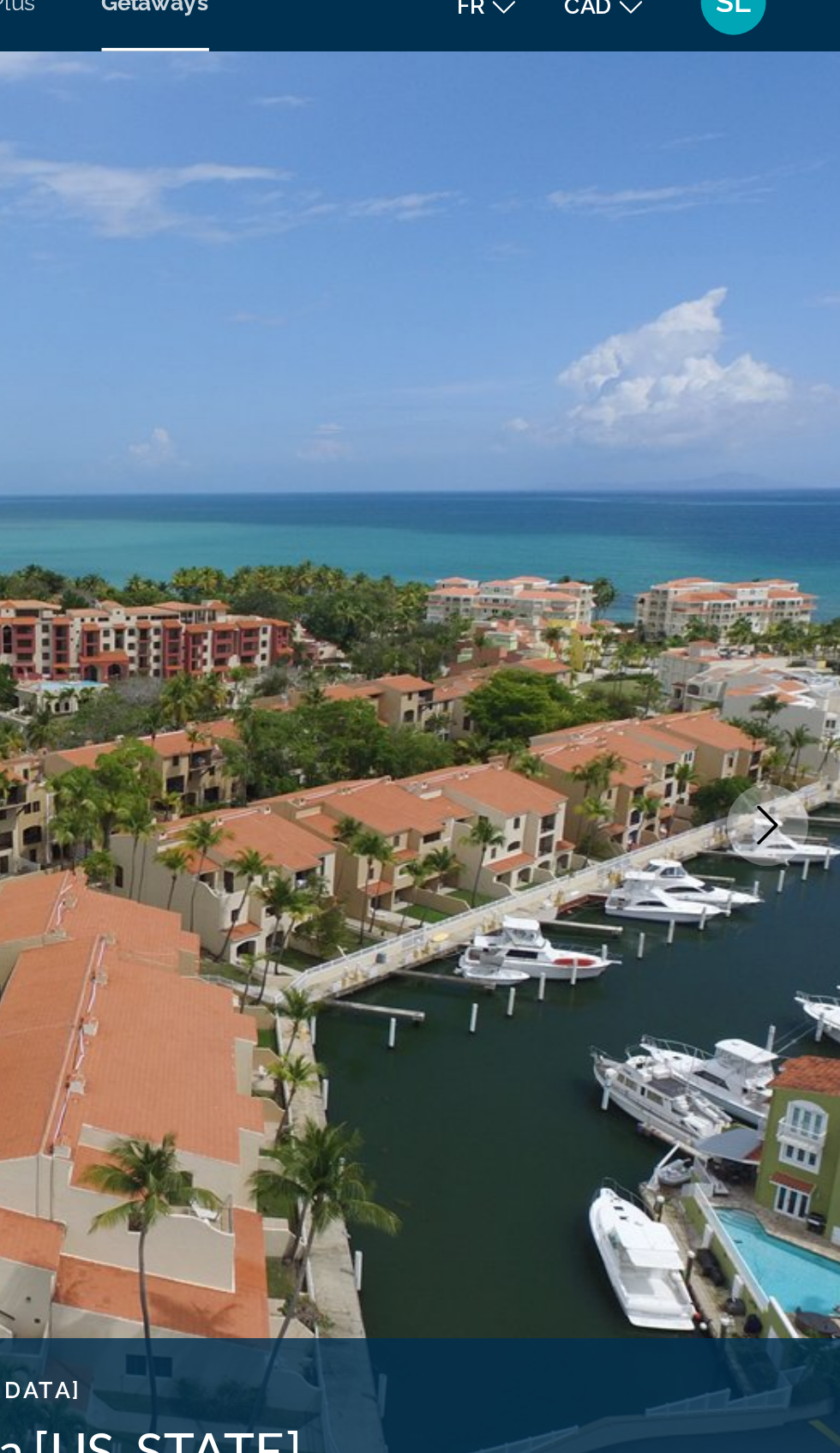
click at [808, 462] on icon "Next image" at bounding box center [801, 458] width 21 height 21
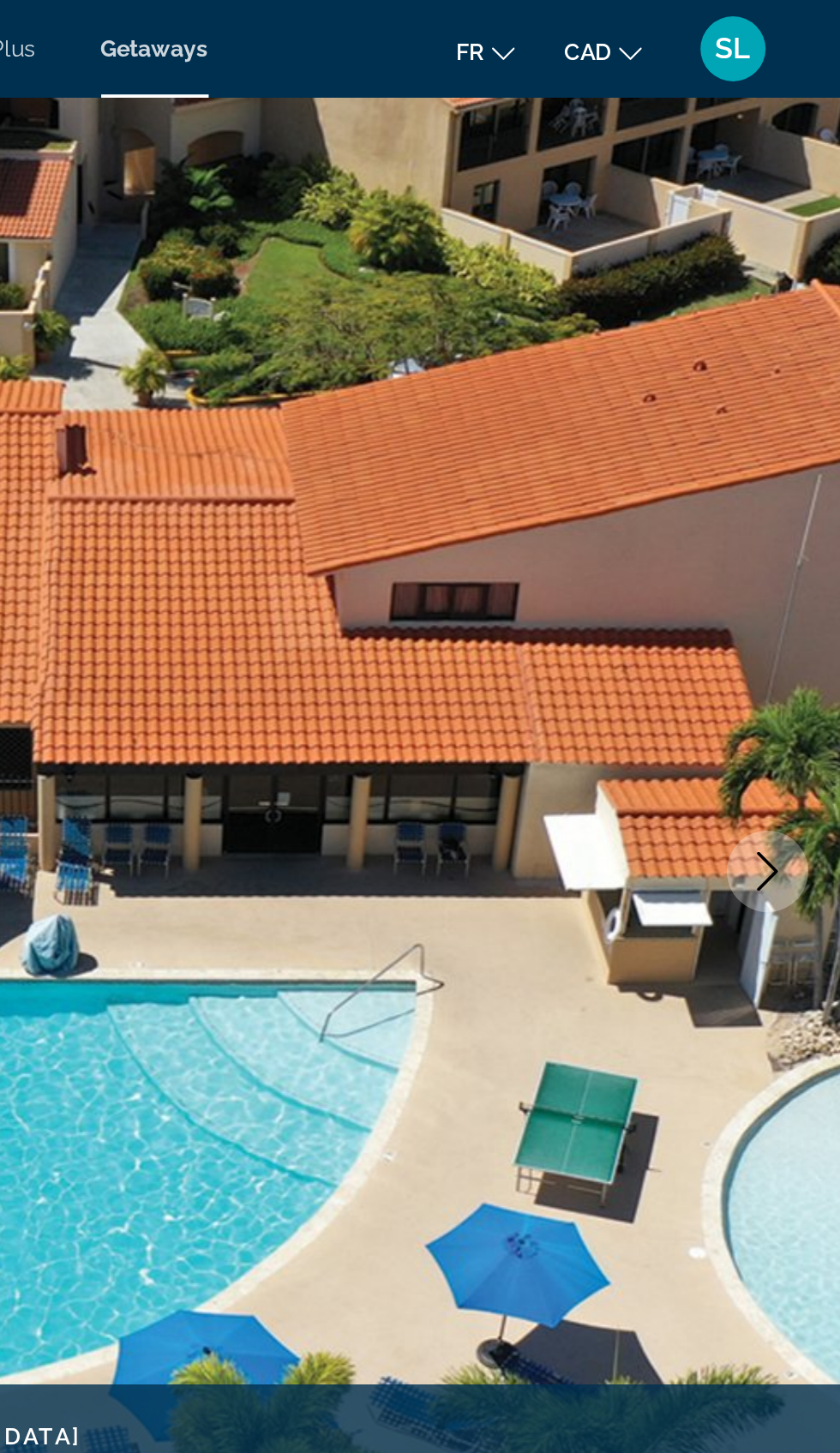
click at [805, 466] on icon "Next image" at bounding box center [801, 458] width 21 height 21
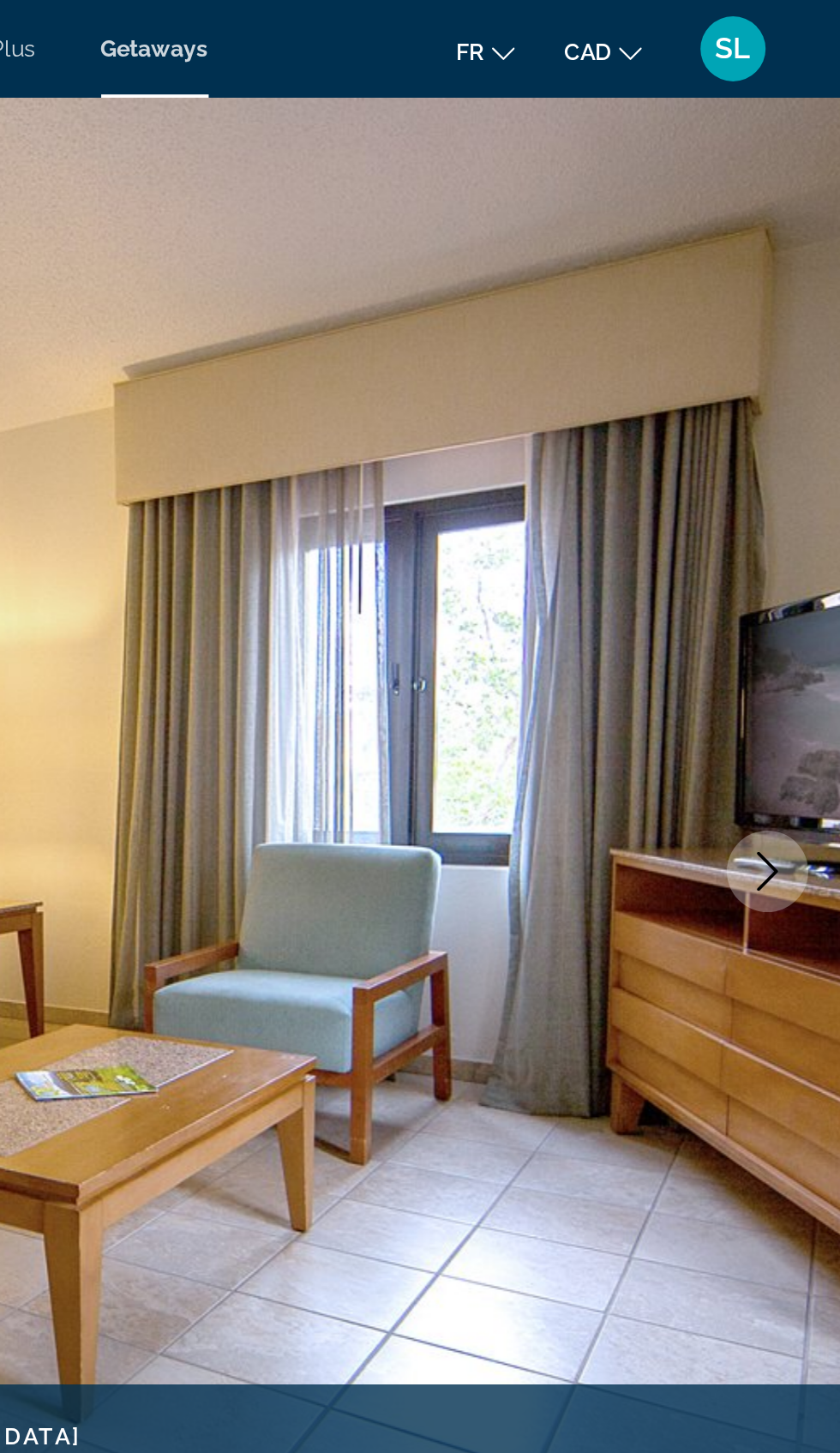
click at [811, 463] on icon "Next image" at bounding box center [801, 458] width 21 height 21
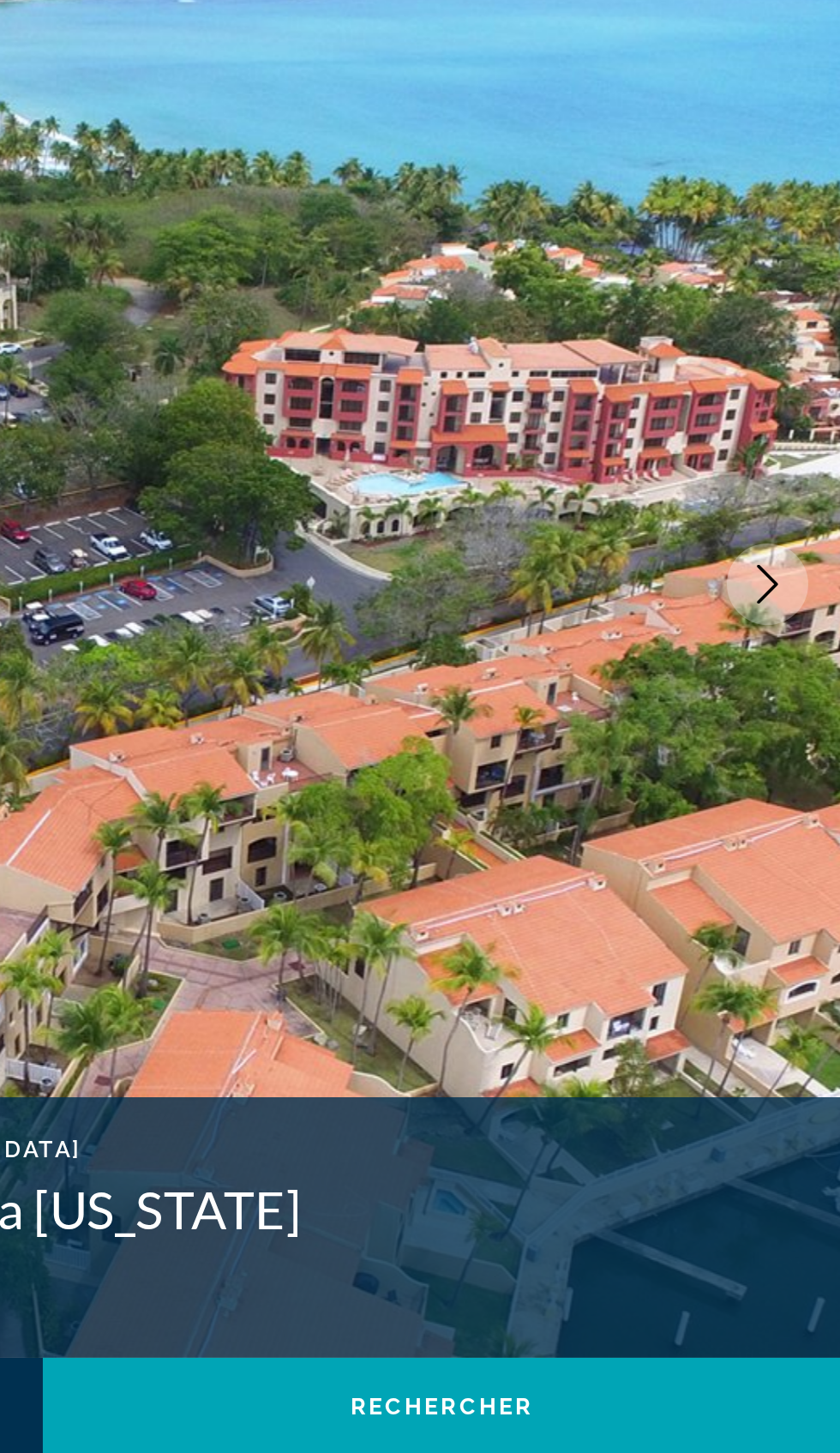
scroll to position [13, 0]
click at [801, 459] on button "Next image" at bounding box center [801, 446] width 43 height 43
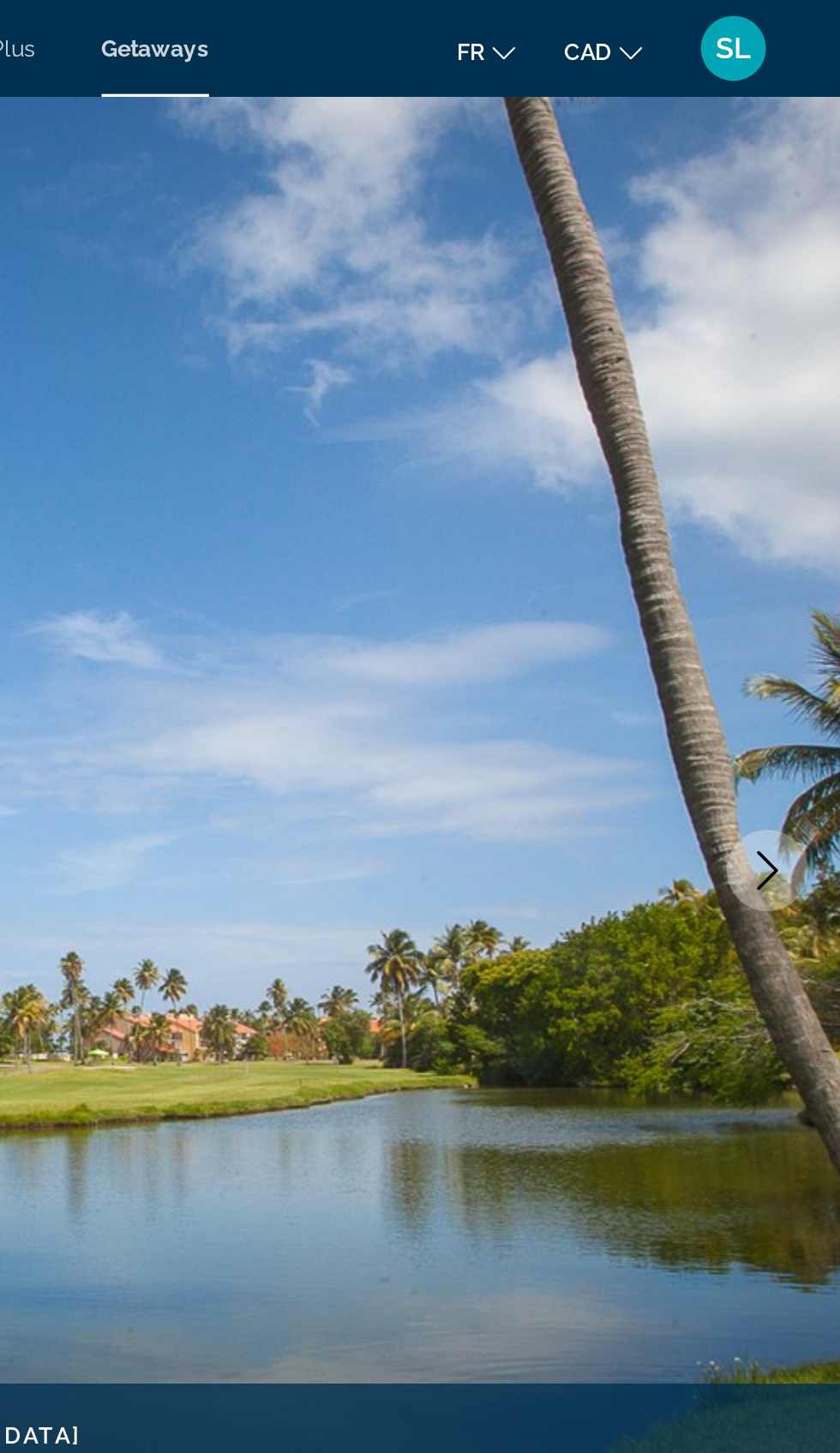
scroll to position [0, 0]
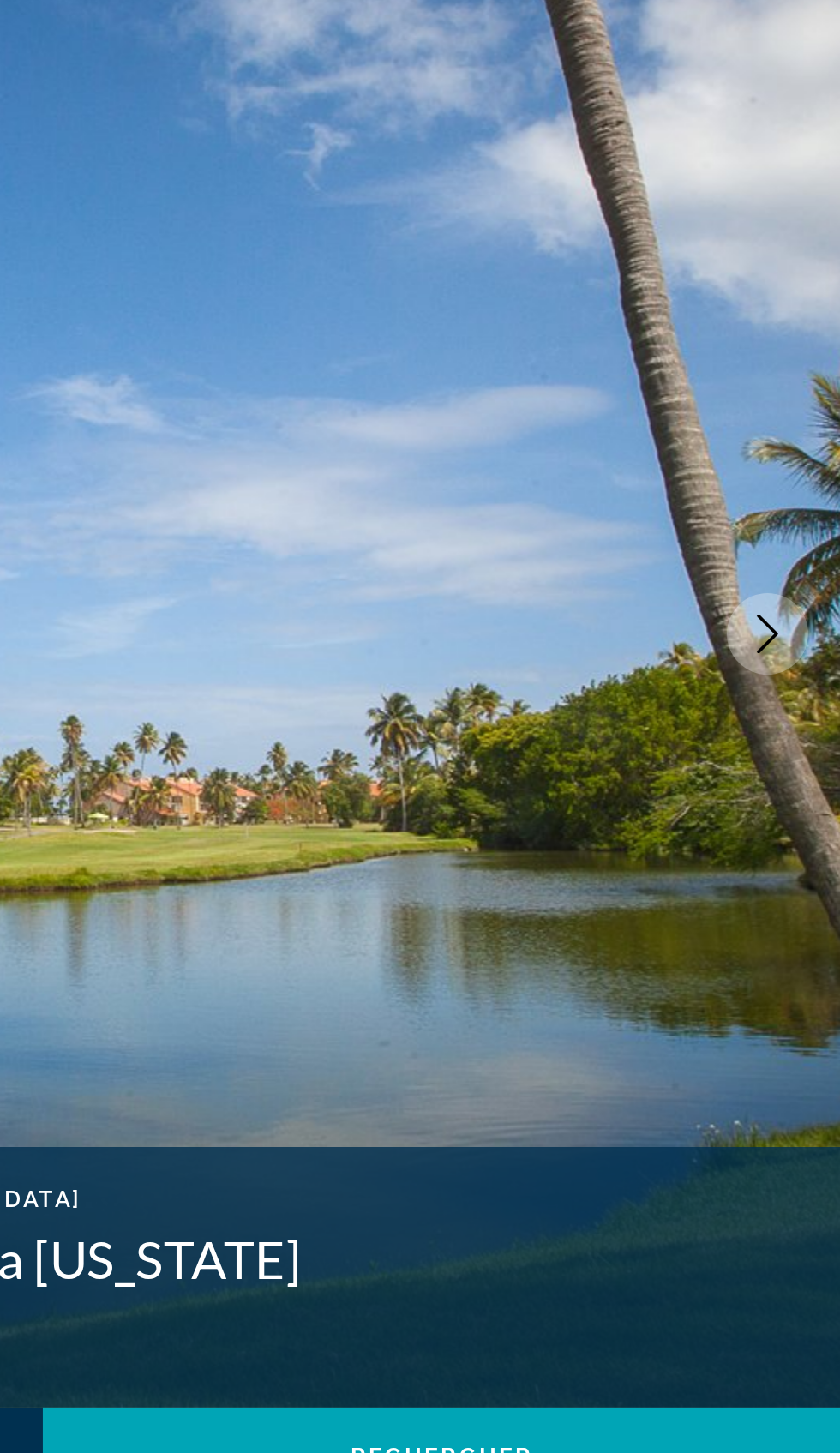
click at [812, 469] on button "Next image" at bounding box center [801, 459] width 43 height 43
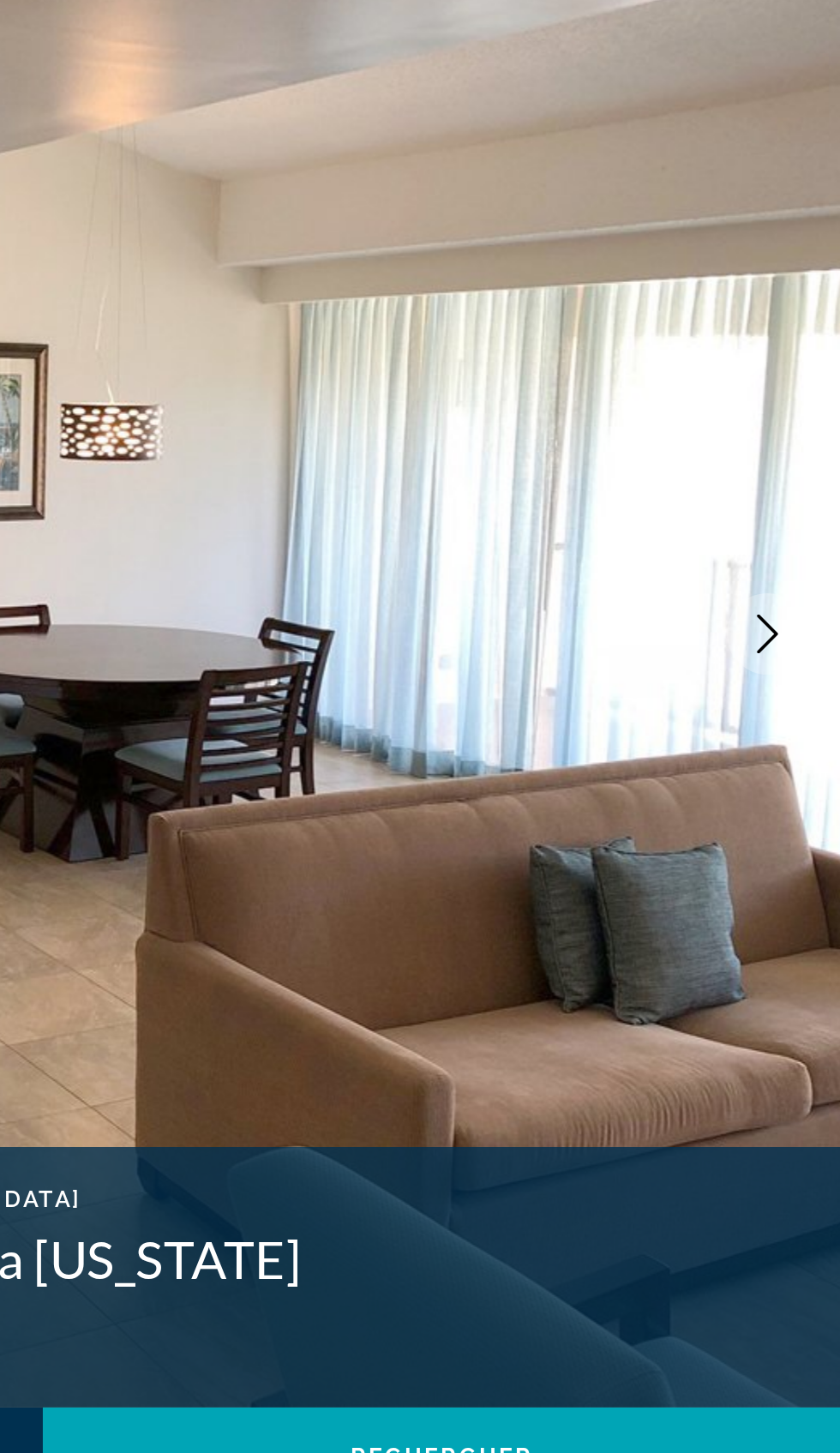
click at [812, 465] on button "Next image" at bounding box center [801, 459] width 43 height 43
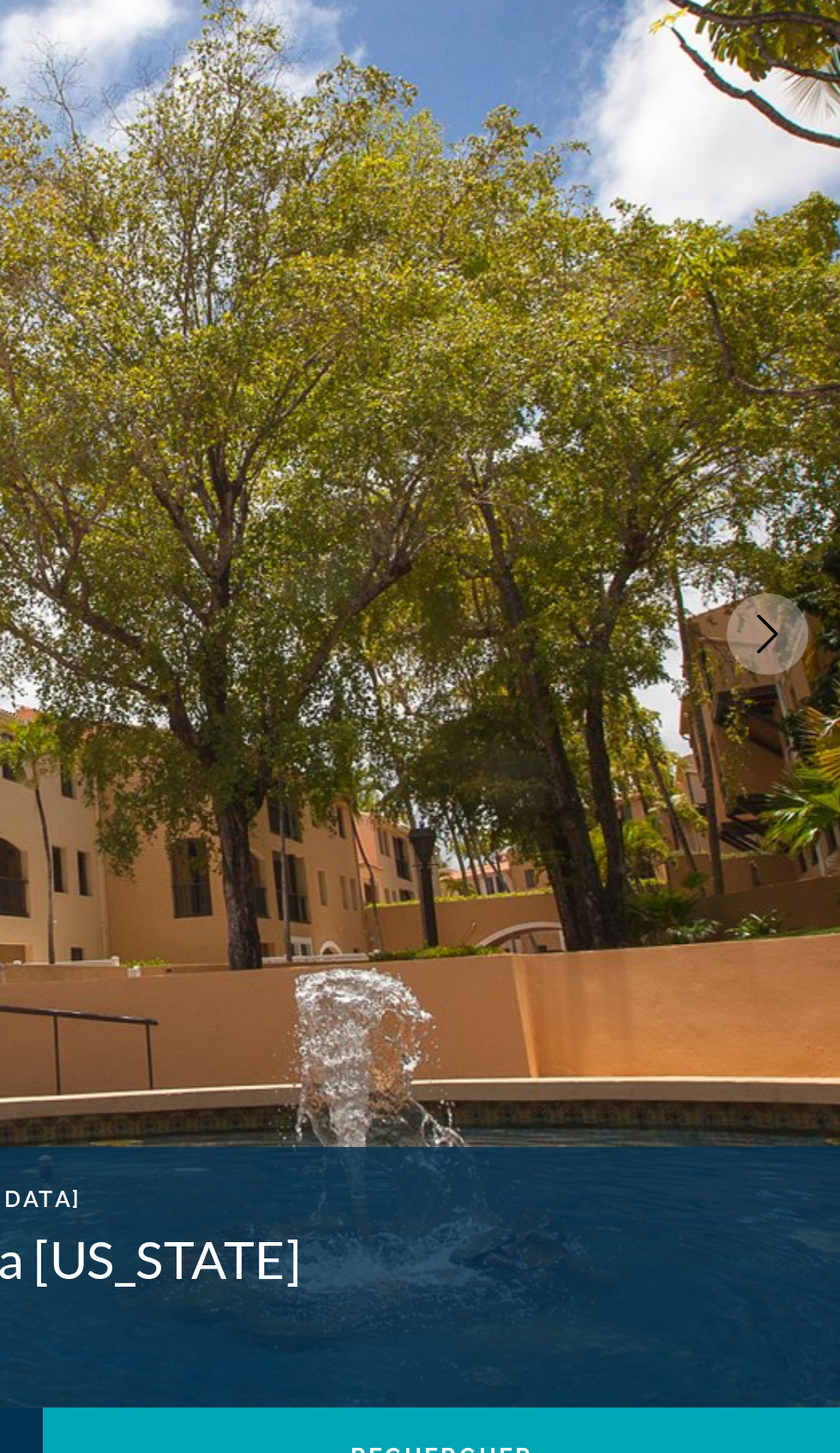
click at [797, 465] on icon "Next image" at bounding box center [801, 458] width 21 height 21
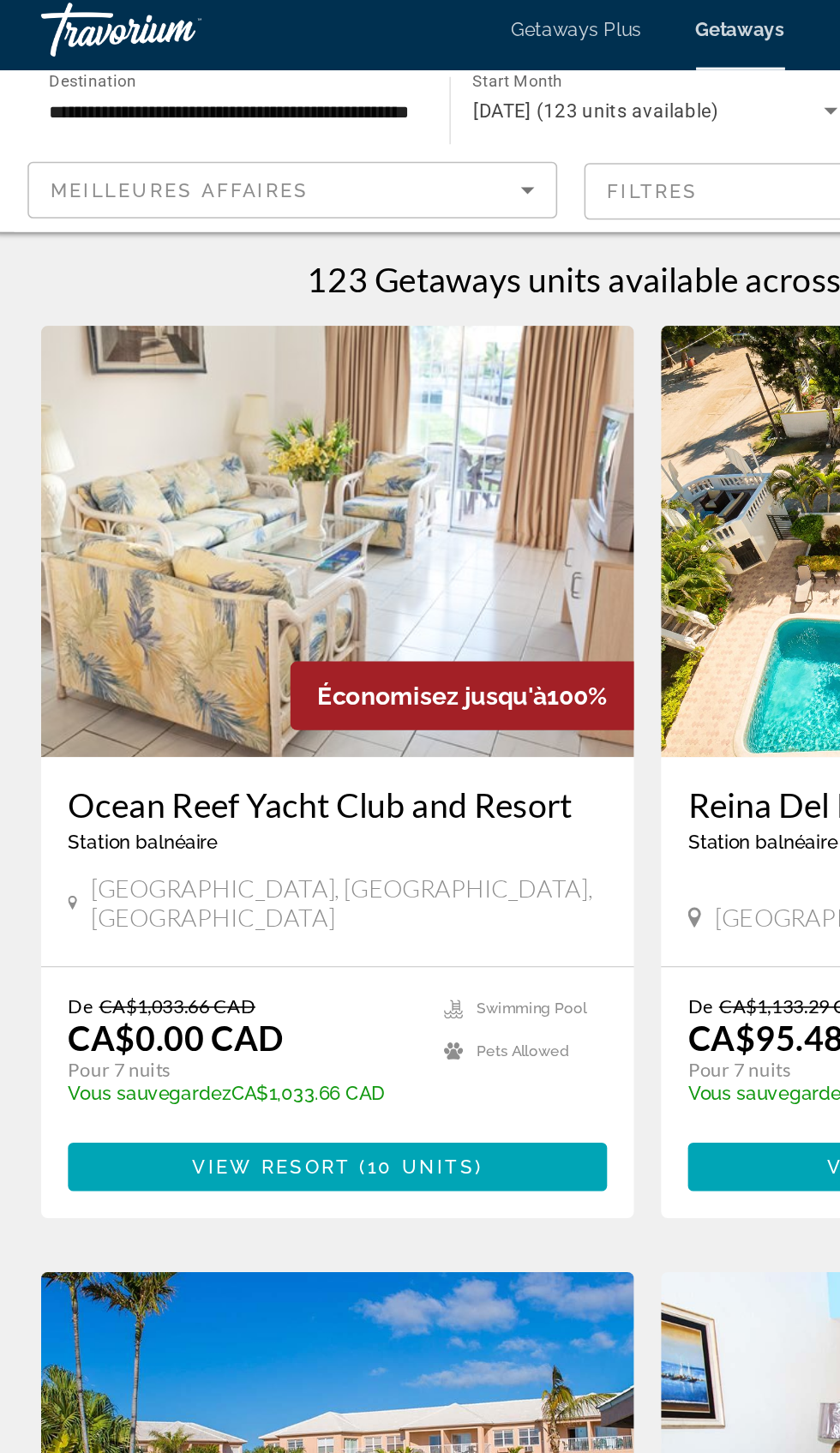
click at [122, 388] on img "Main content" at bounding box center [223, 351] width 377 height 274
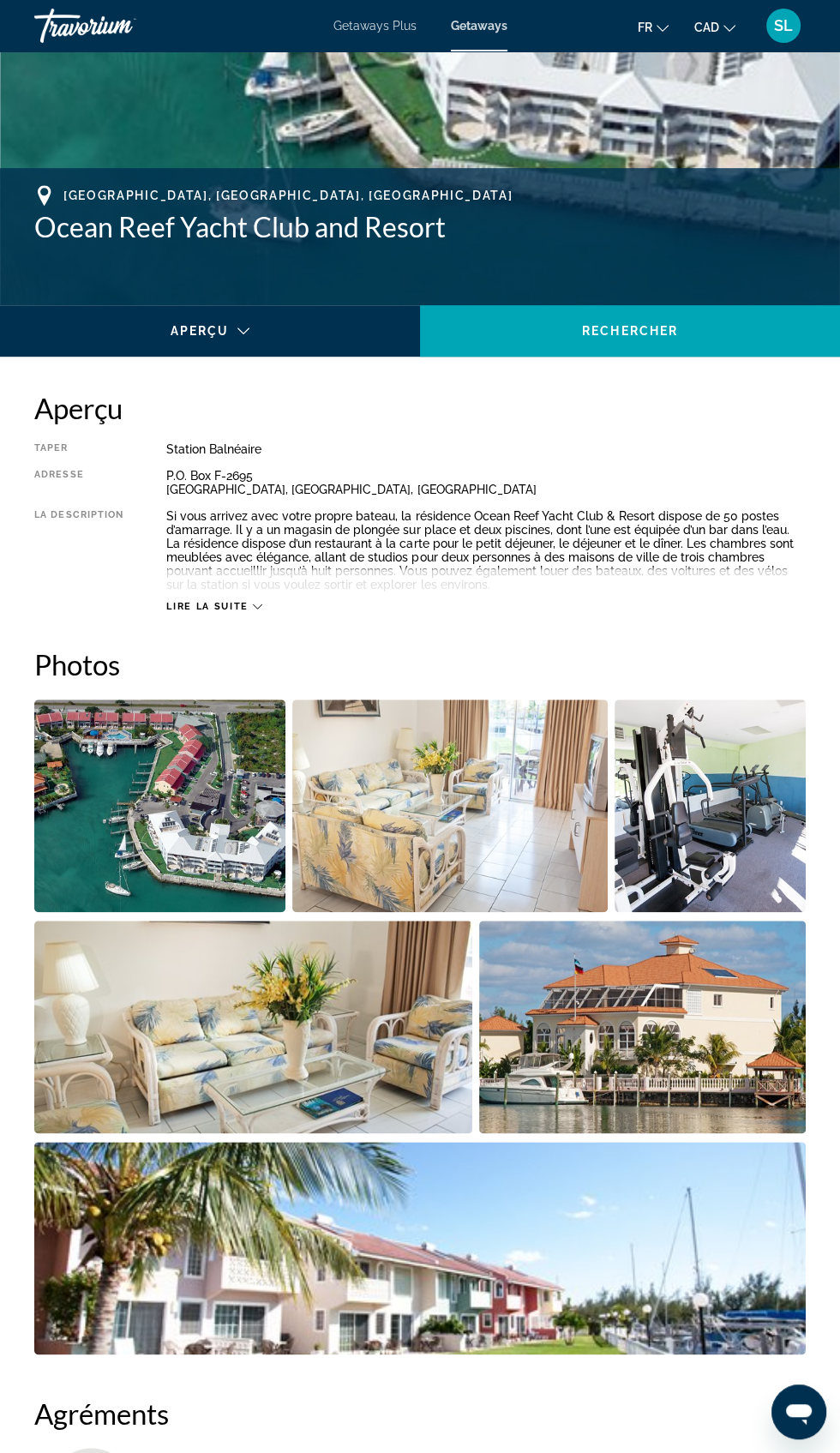
scroll to position [564, 0]
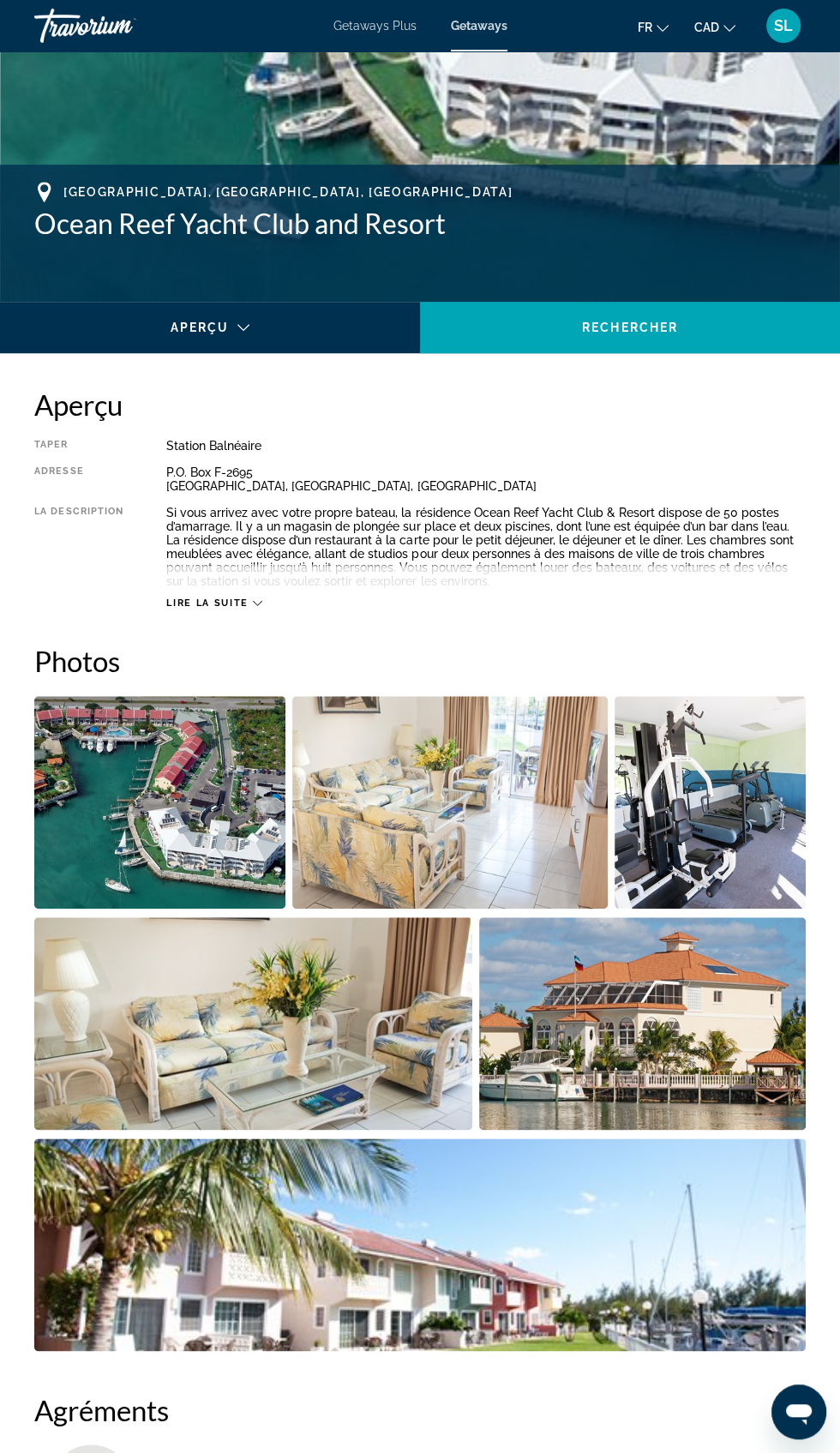
click at [211, 602] on span "Lire la suite" at bounding box center [206, 603] width 82 height 11
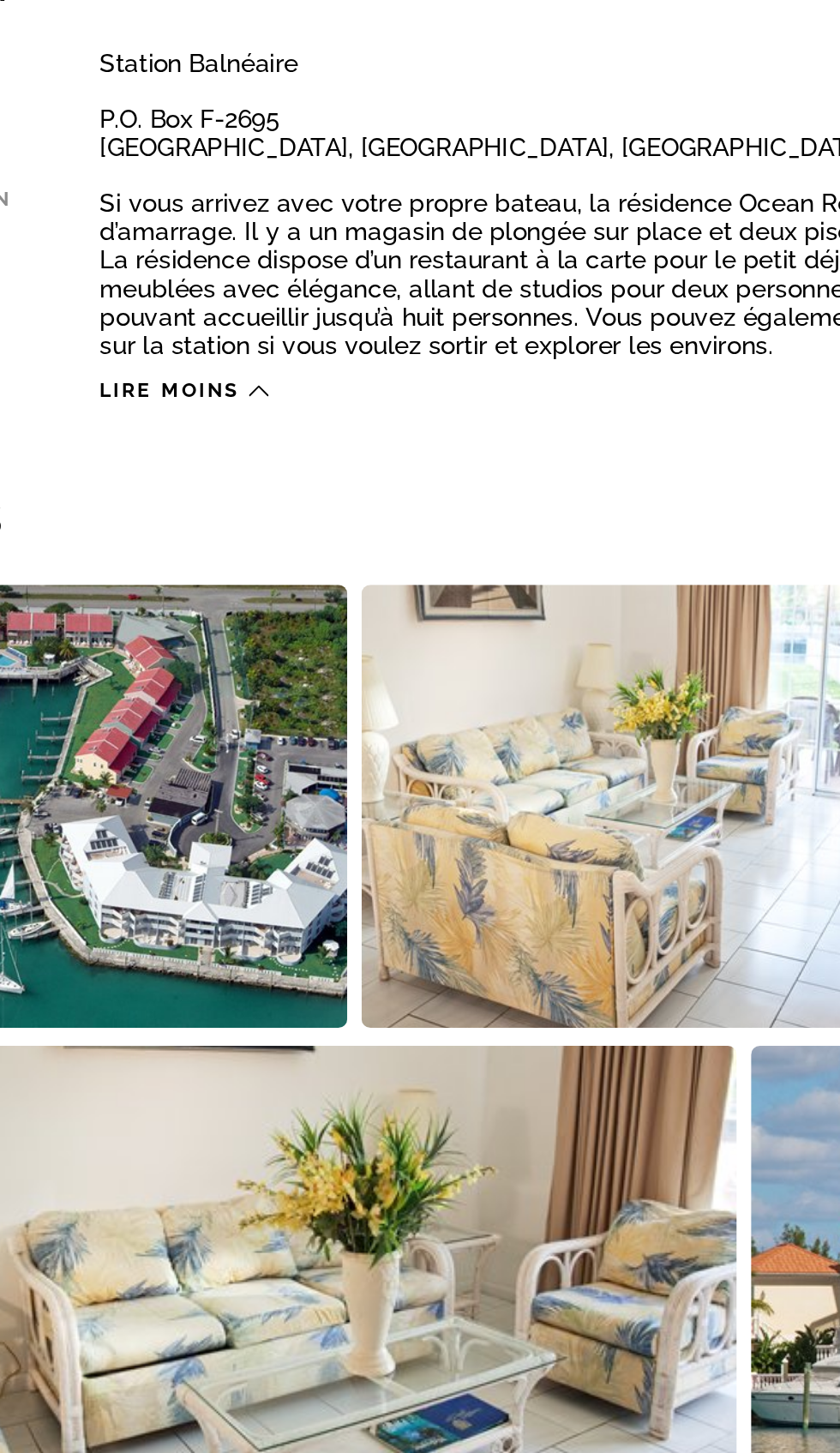
scroll to position [561, 0]
click at [181, 609] on span "Lire moins" at bounding box center [199, 605] width 68 height 11
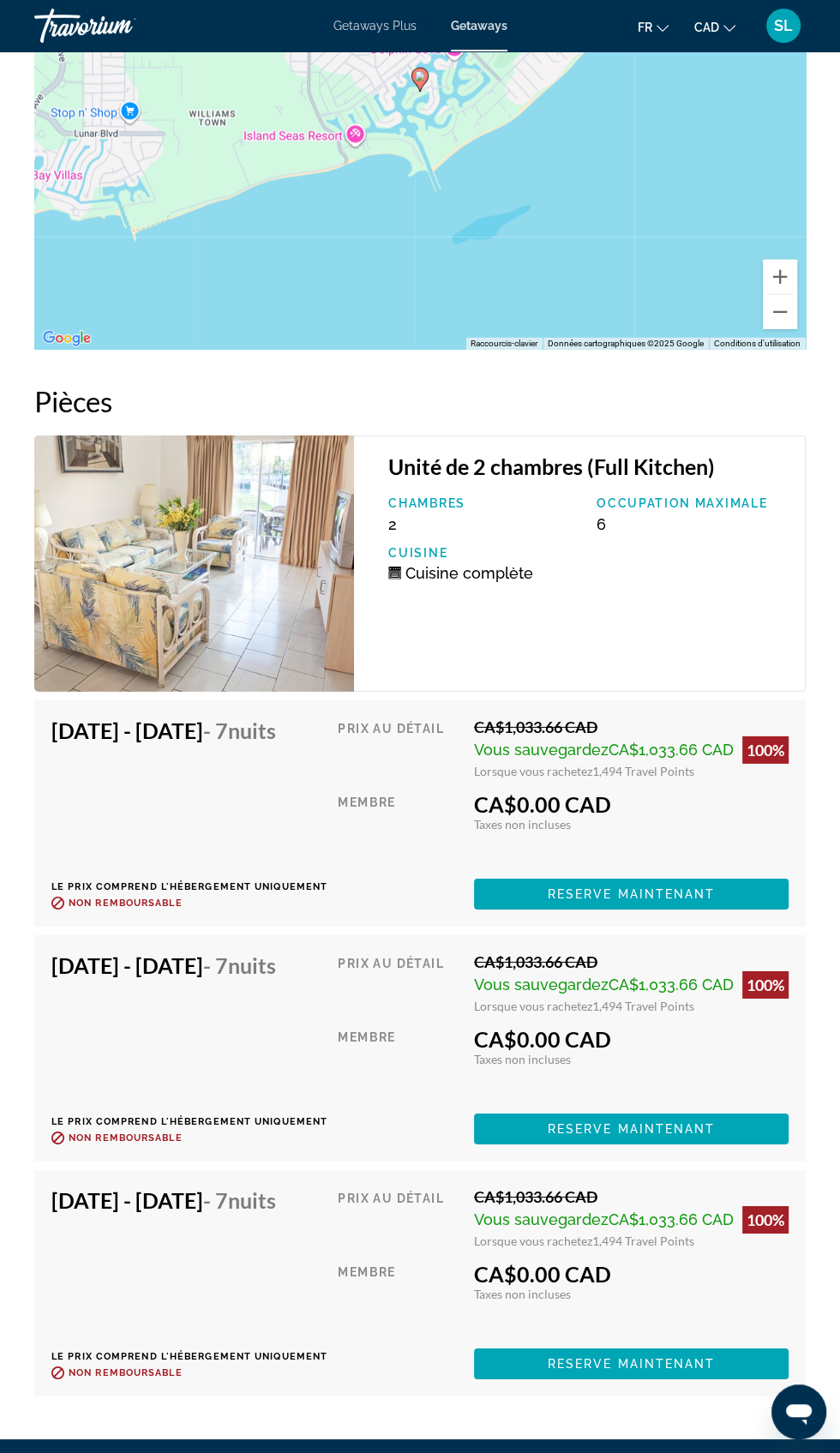
scroll to position [3295, 0]
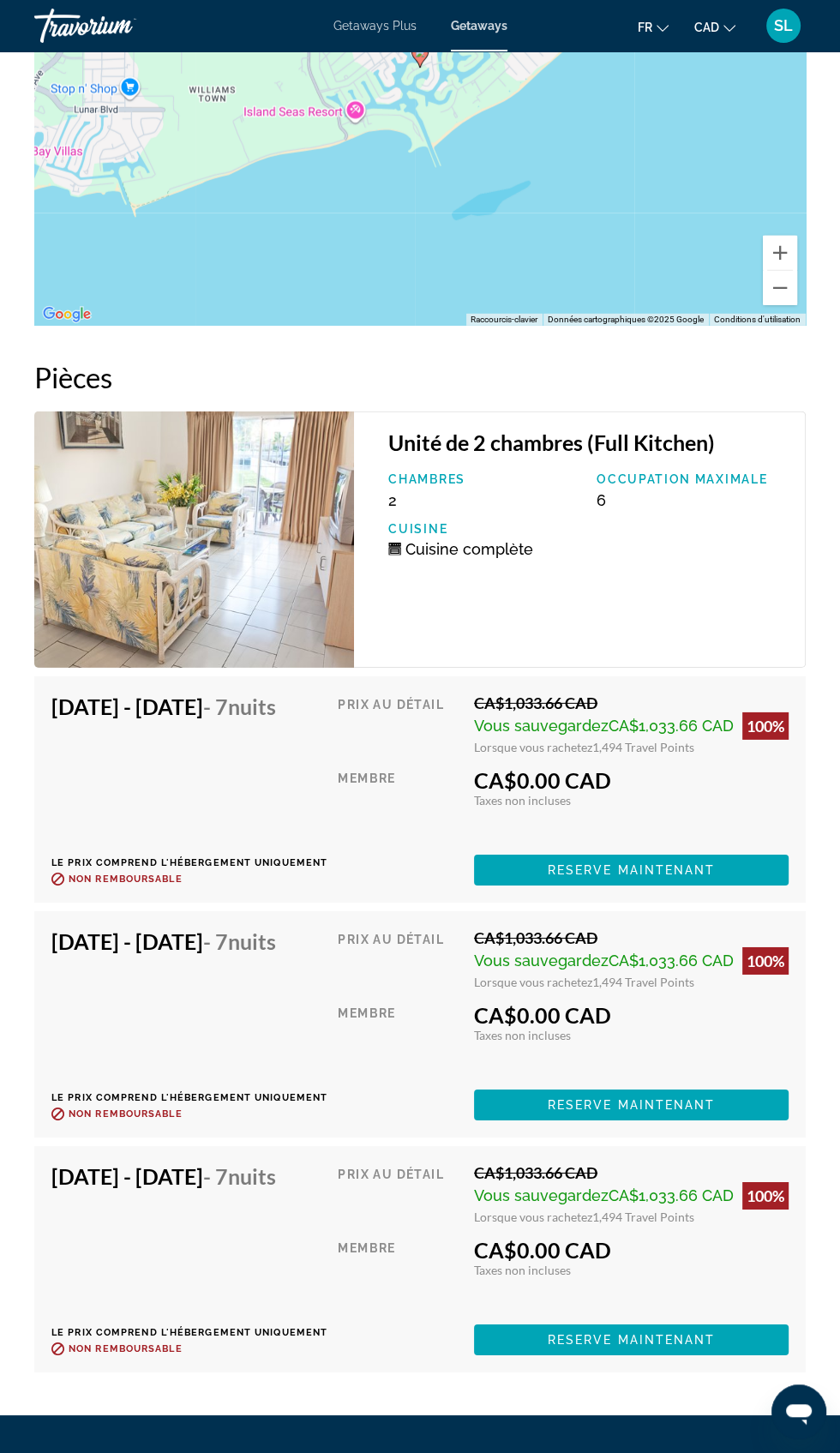
click at [179, 1189] on h4 "[DATE] - [DATE] - 7 nuits" at bounding box center [183, 1176] width 263 height 26
click at [647, 1224] on span "1,494 Travel Points" at bounding box center [643, 1217] width 102 height 15
click at [636, 1346] on span "Reserve maintenant" at bounding box center [631, 1340] width 168 height 14
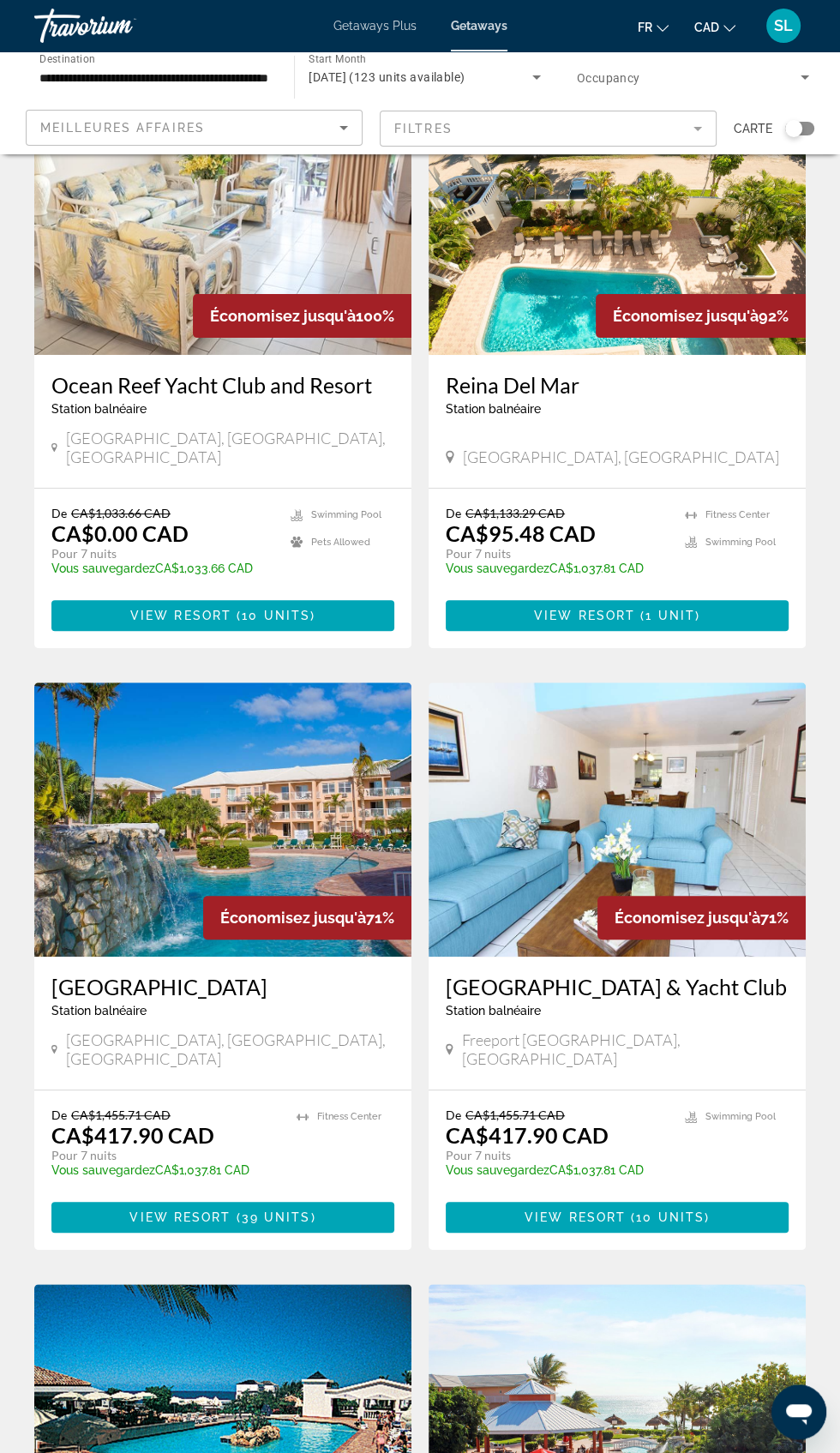
scroll to position [135, 0]
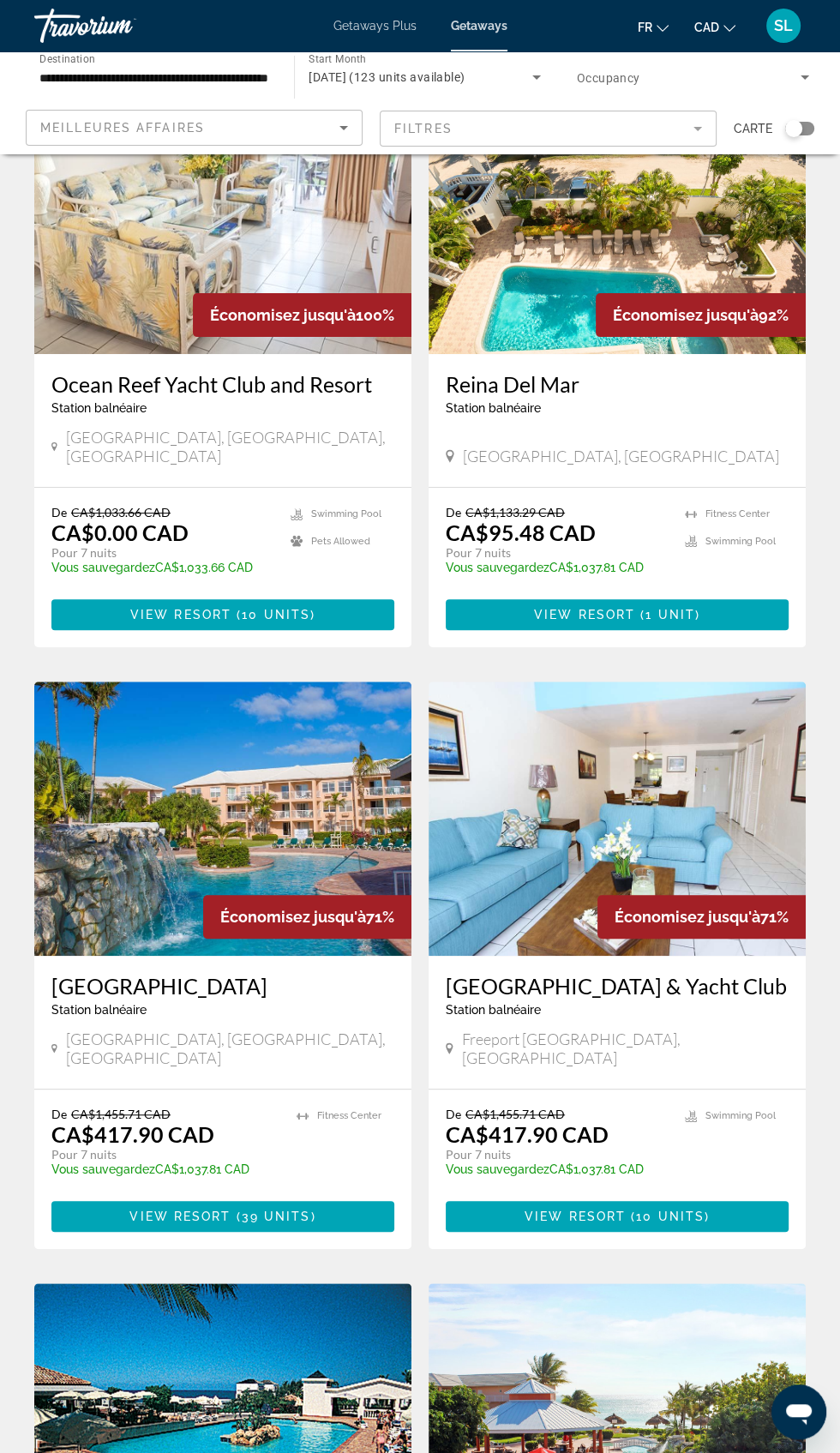
click at [488, 132] on mat-form-field "Filtres" at bounding box center [549, 129] width 337 height 36
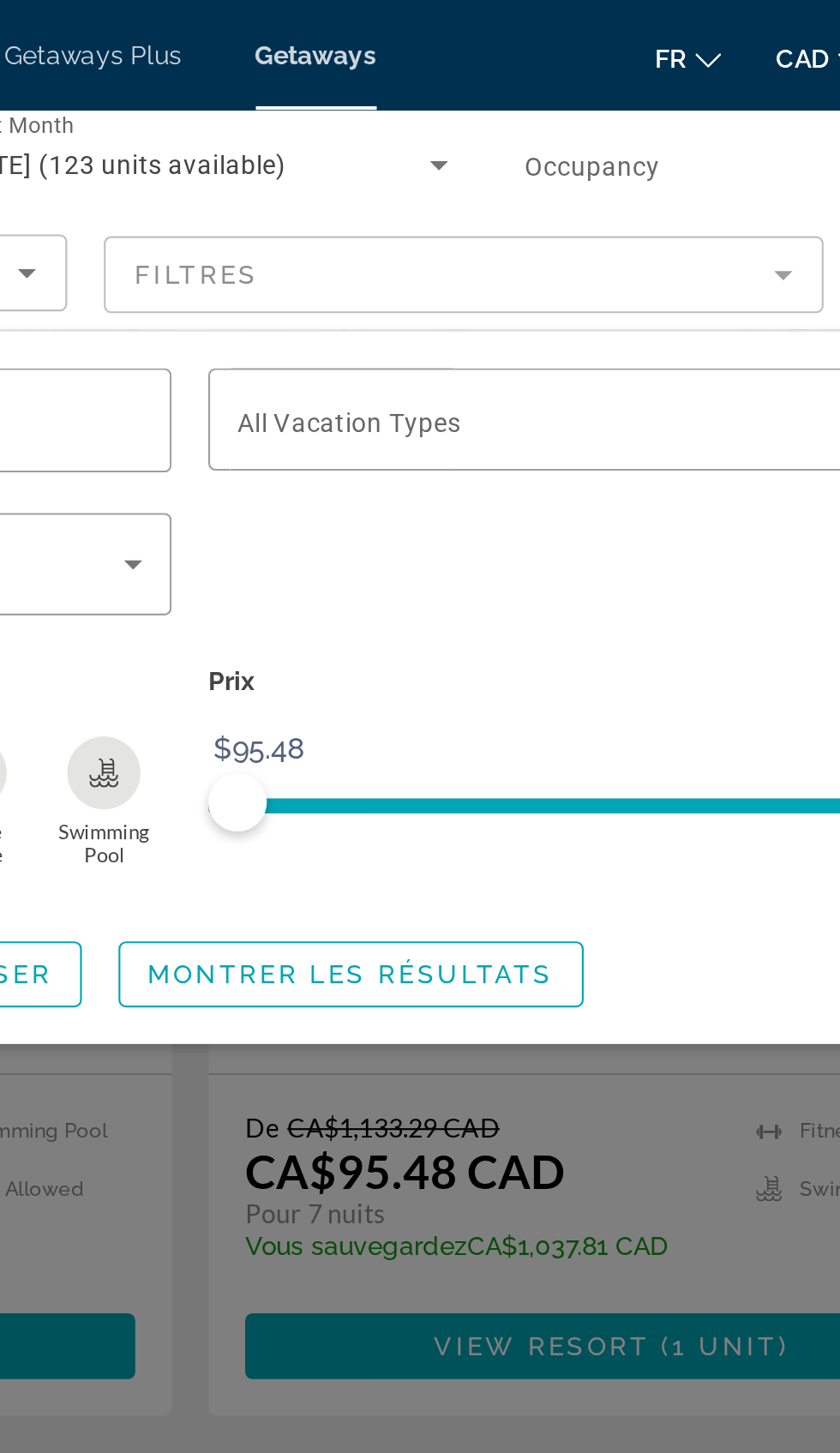
scroll to position [118, 0]
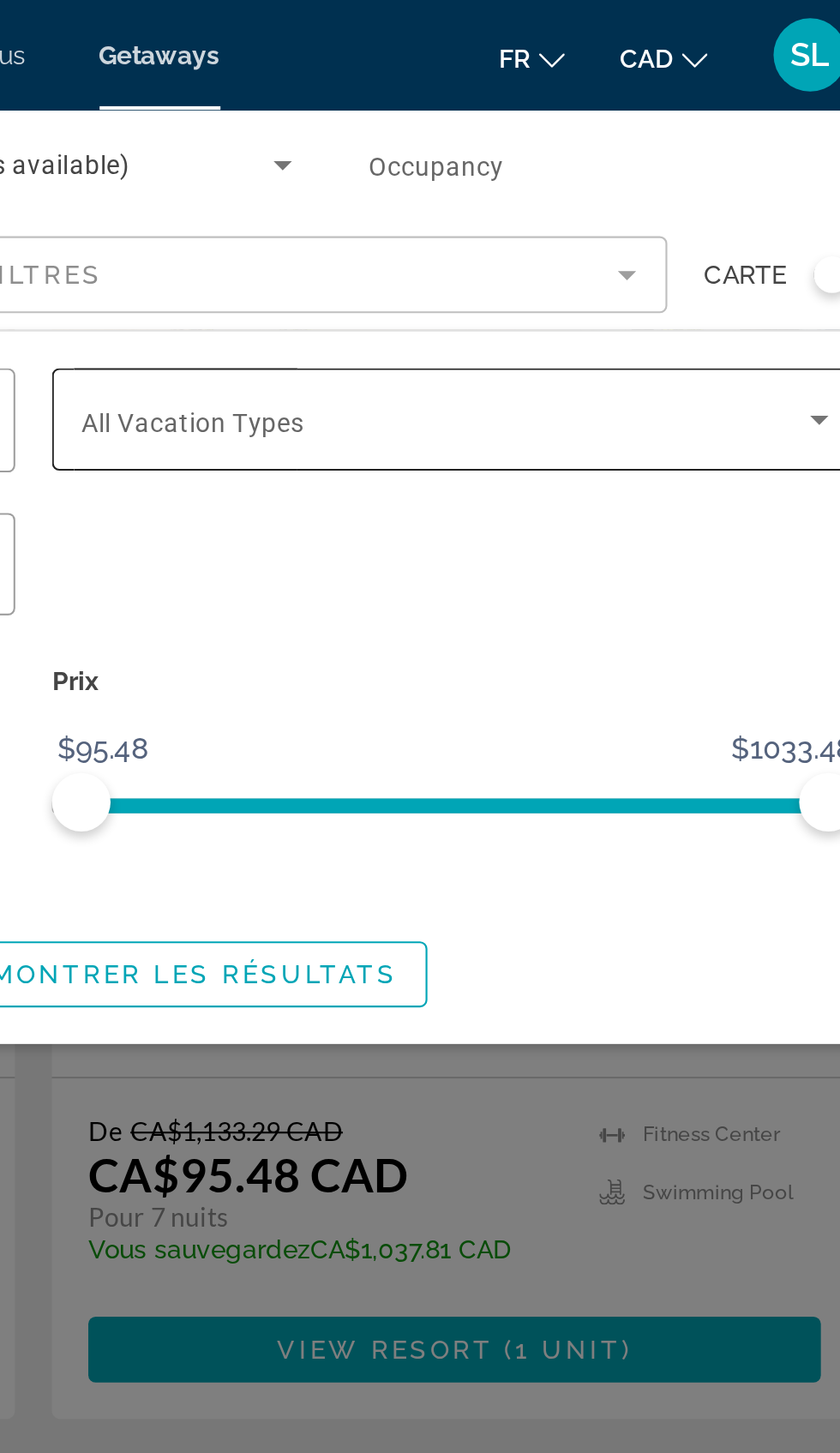
click at [468, 195] on span "All Vacation Types" at bounding box center [495, 198] width 105 height 14
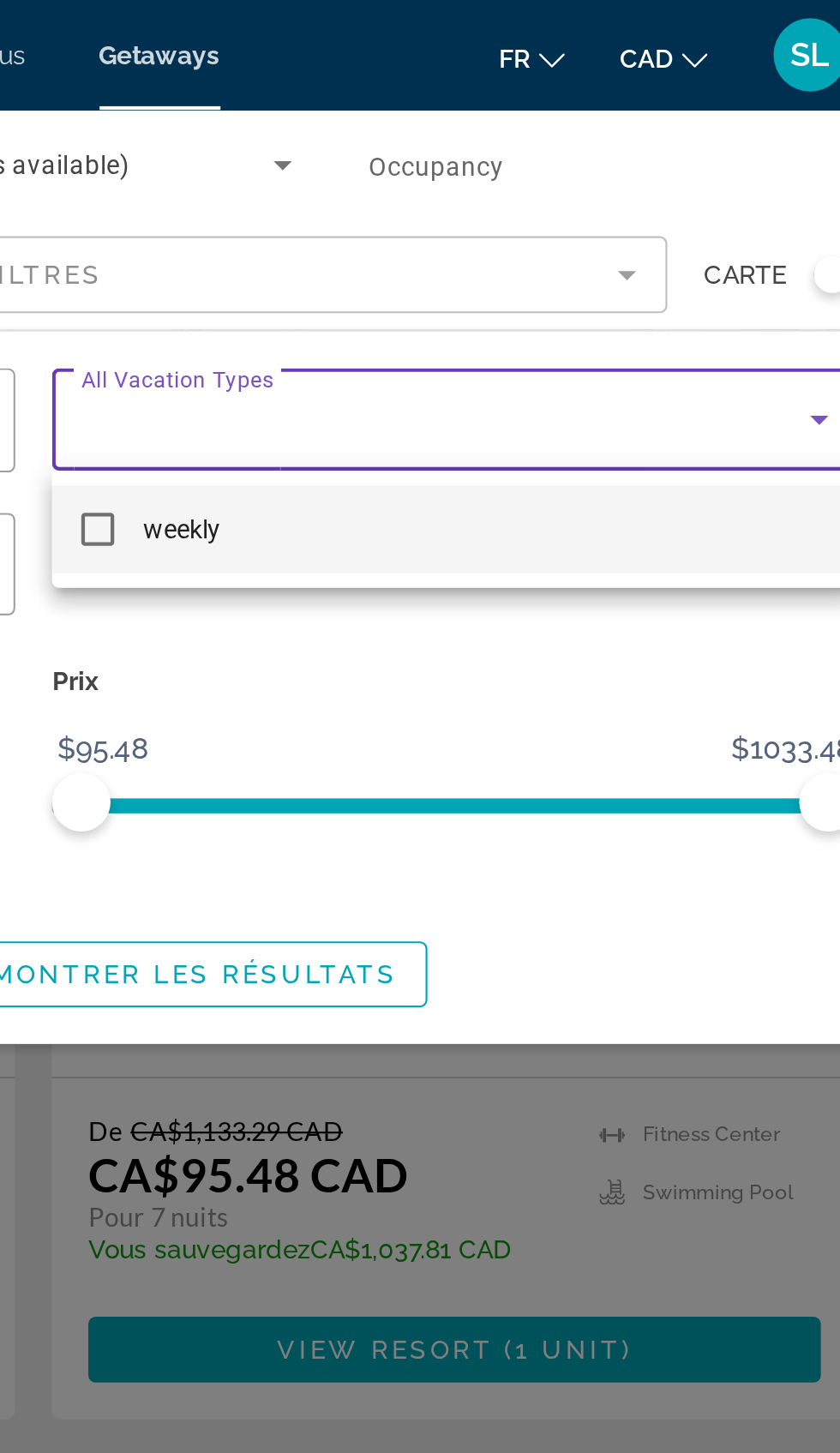
click at [453, 193] on div at bounding box center [420, 726] width 840 height 1453
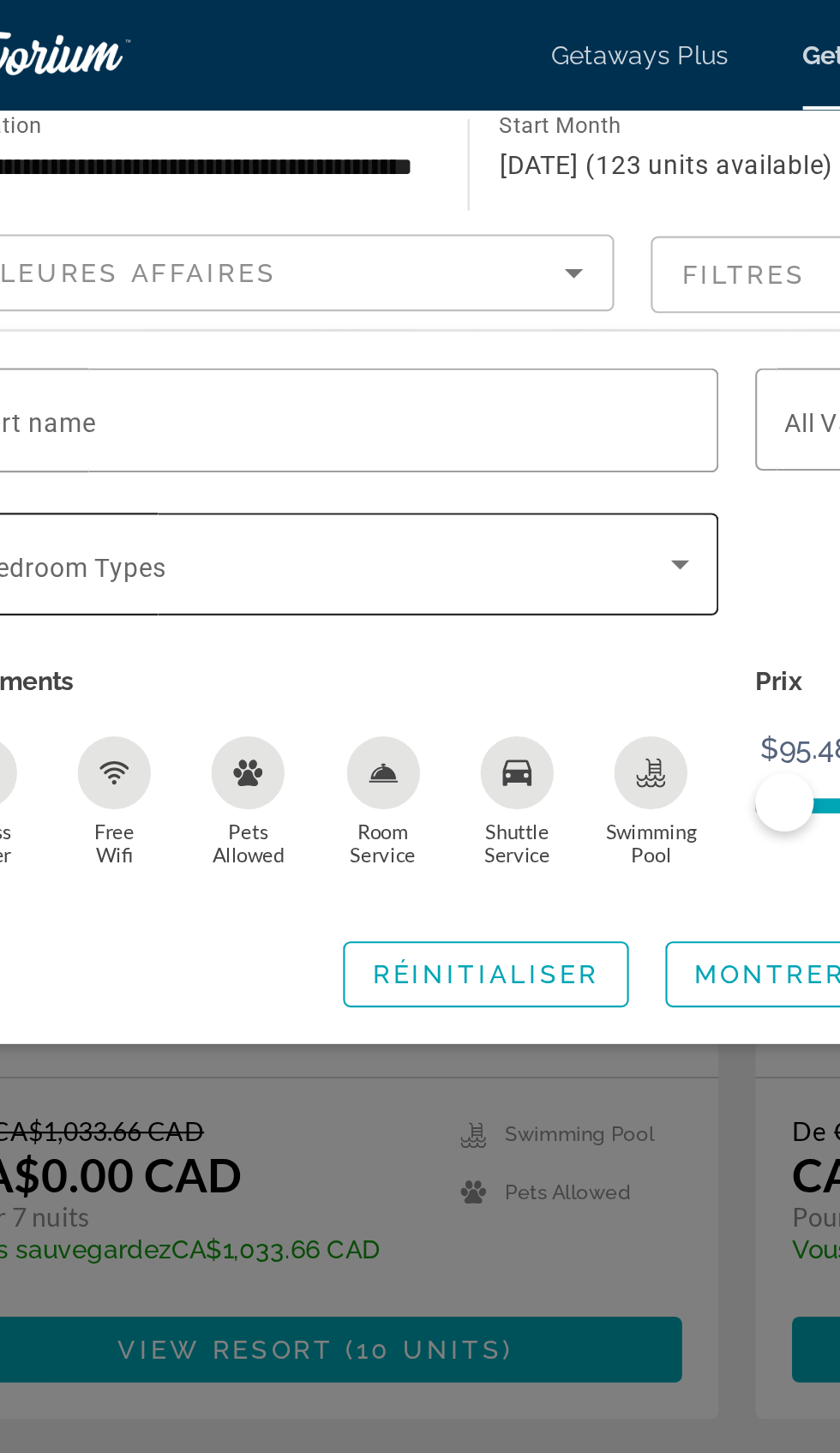
click at [133, 263] on span "All Bedroom Types" at bounding box center [101, 266] width 105 height 14
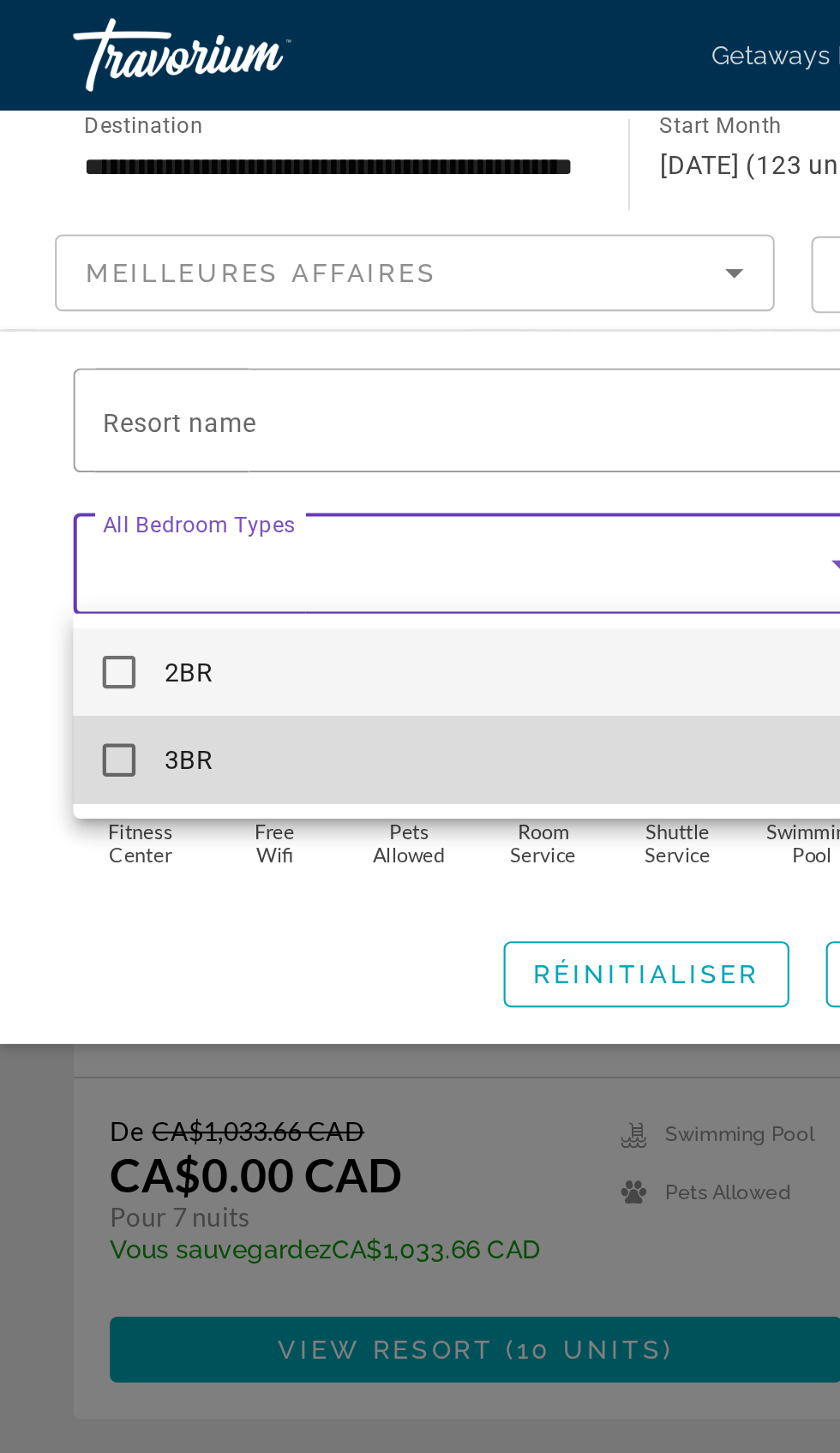
click at [65, 359] on mat-option "3BR" at bounding box center [223, 356] width 377 height 41
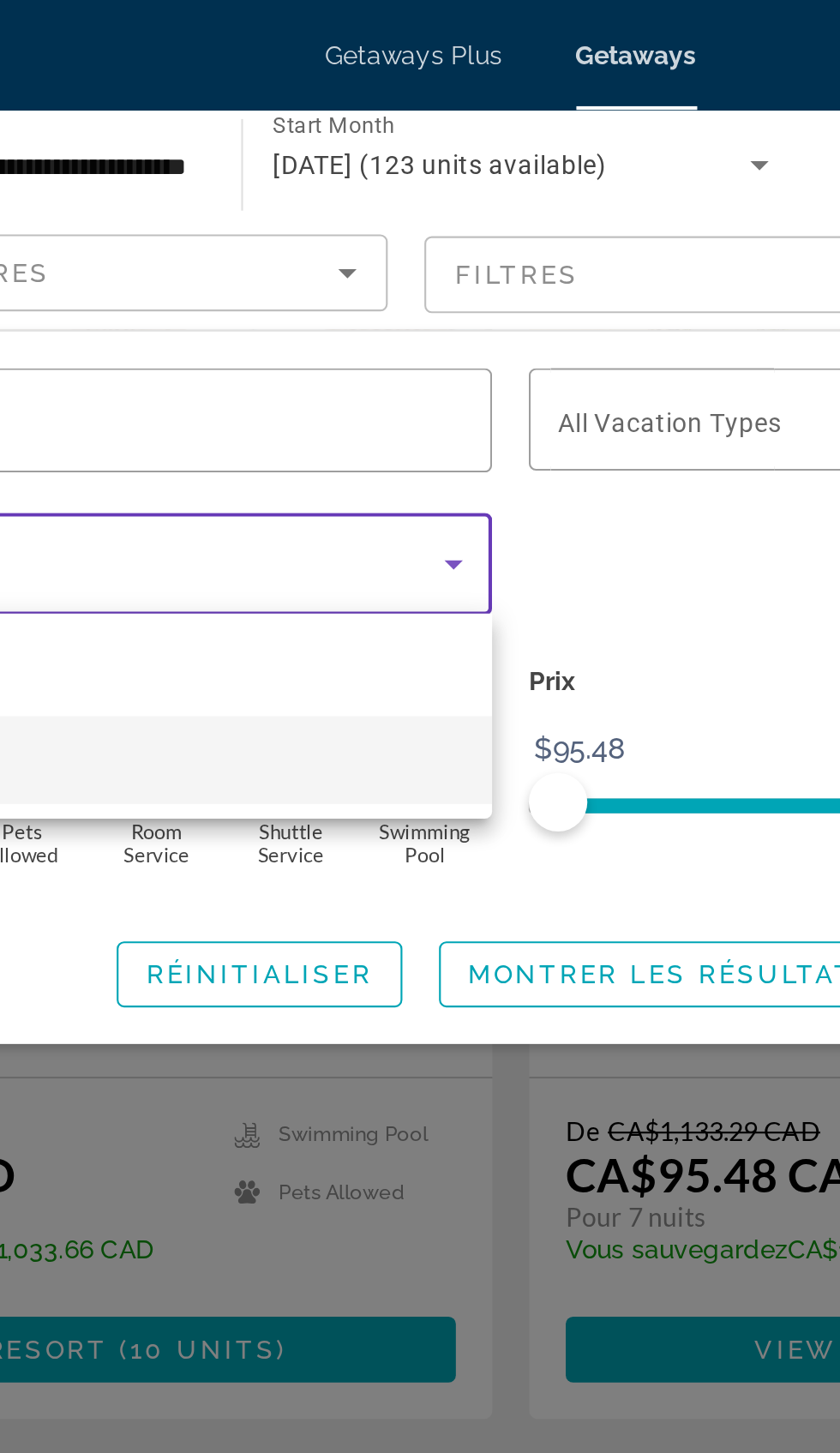
click at [415, 456] on div at bounding box center [420, 726] width 840 height 1453
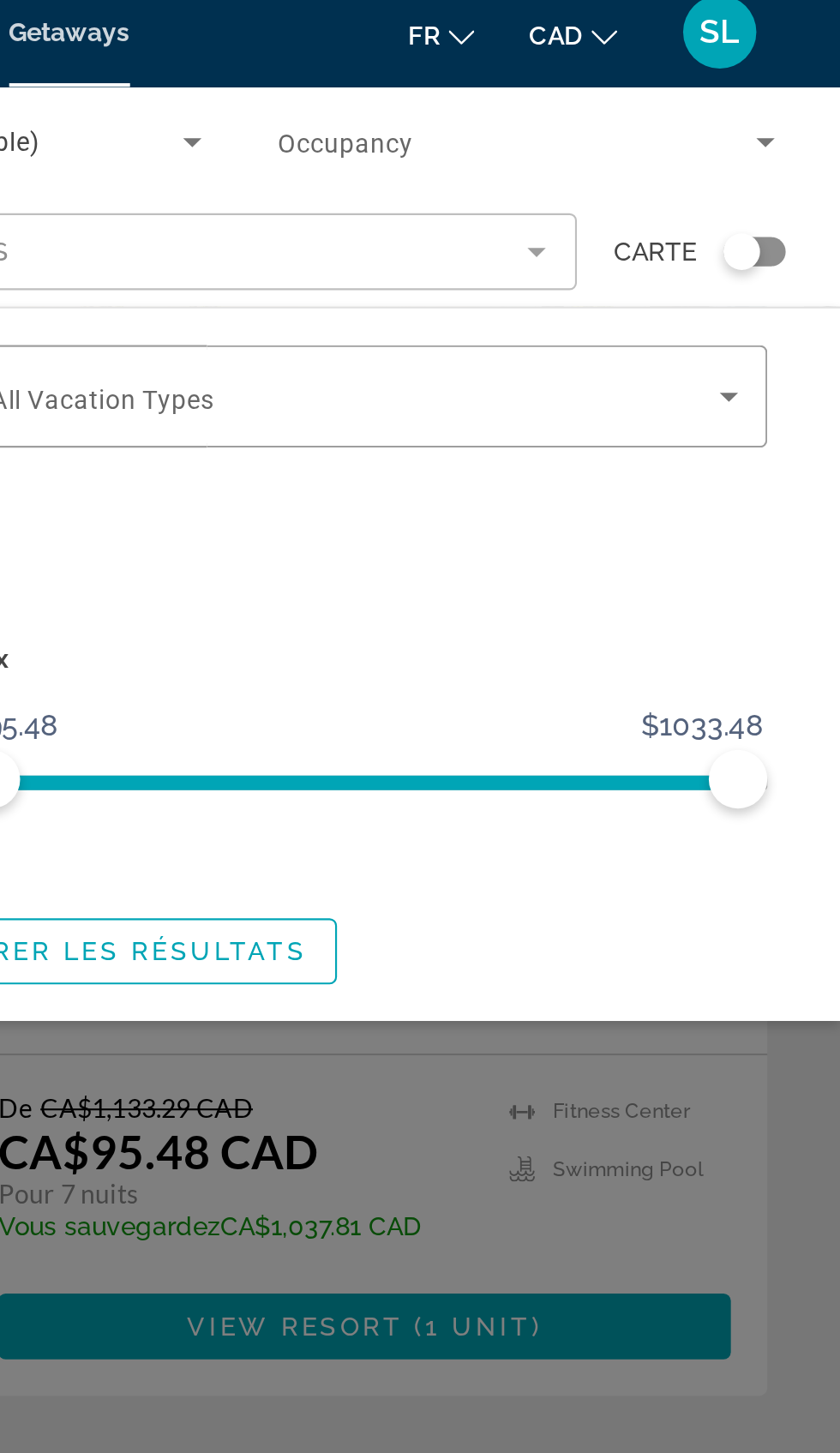
click at [587, 75] on span "Occupancy" at bounding box center [609, 78] width 64 height 14
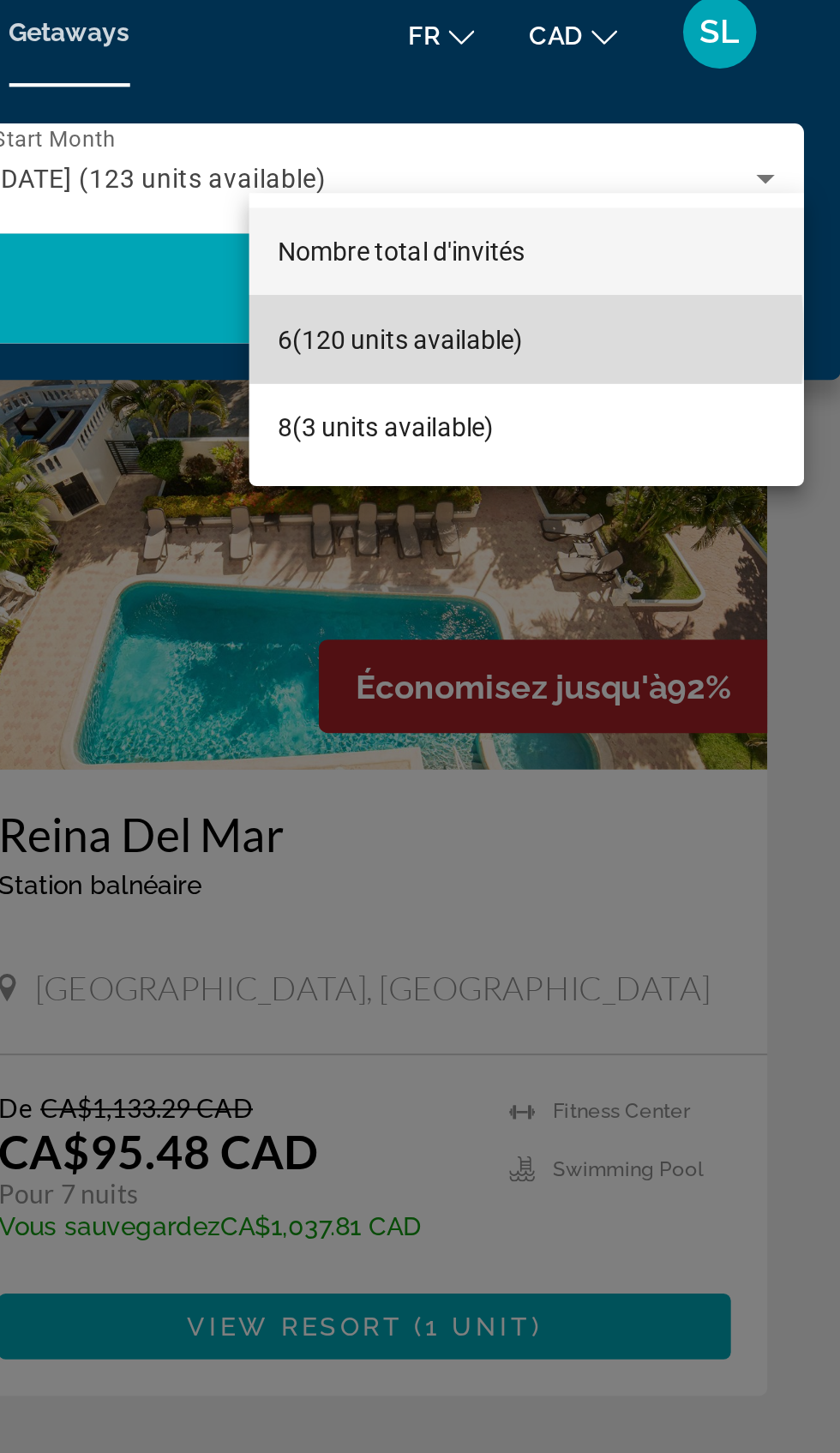
click at [592, 169] on span "6 (120 units available)" at bounding box center [635, 169] width 115 height 21
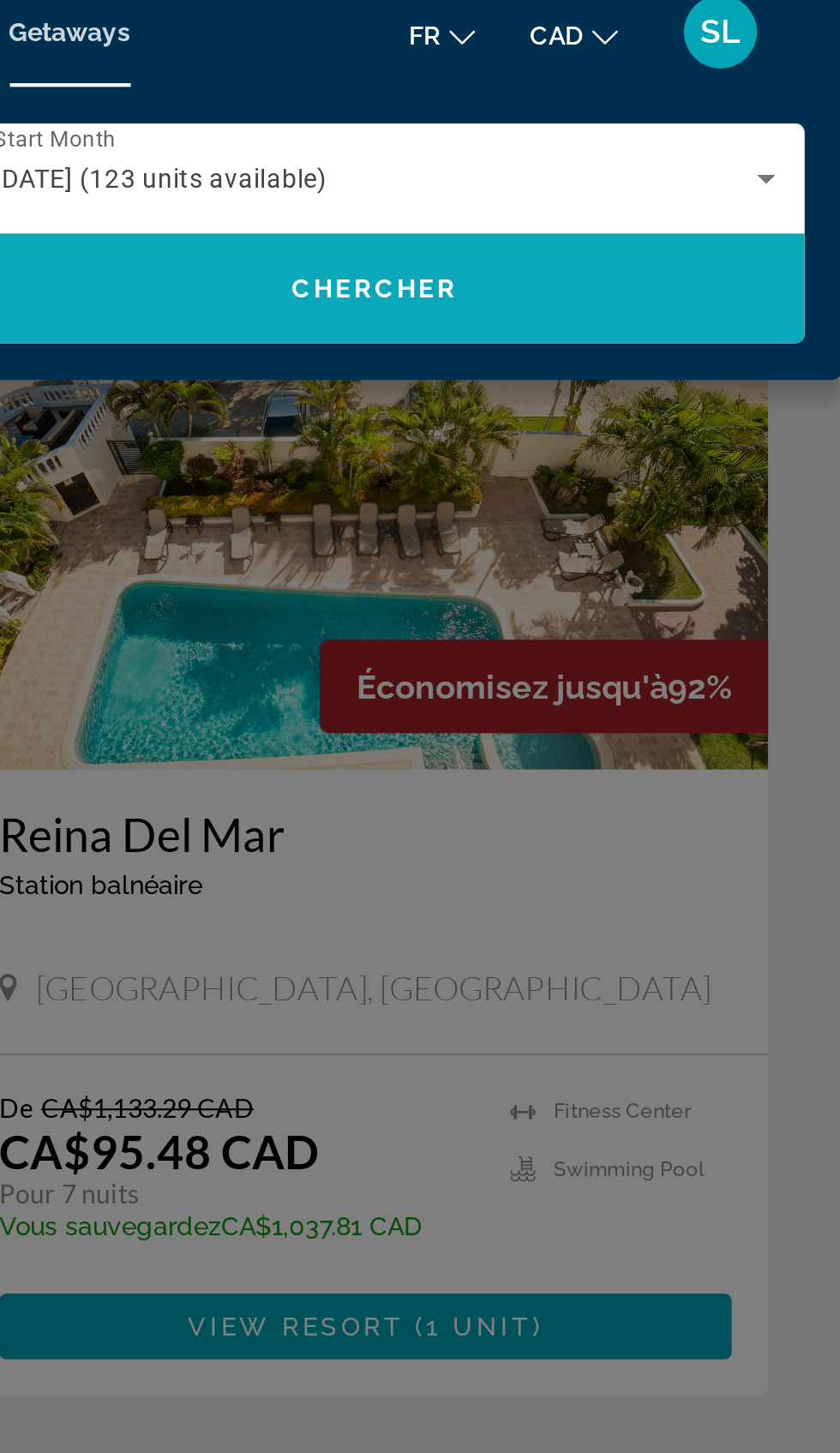
click at [529, 143] on span "Search widget" at bounding box center [622, 146] width 403 height 41
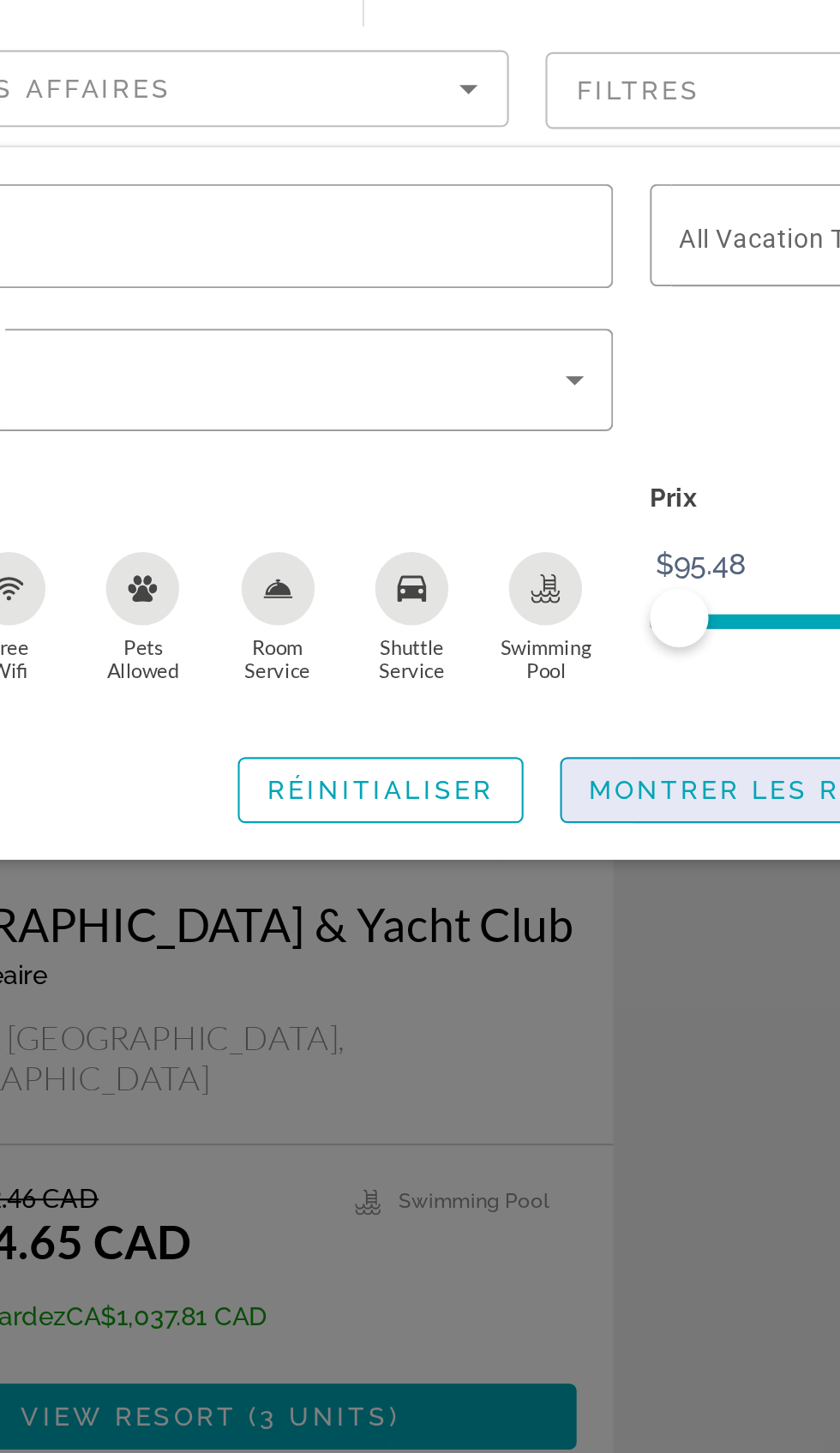
click at [411, 449] on span "Montrer les résultats" at bounding box center [495, 456] width 190 height 14
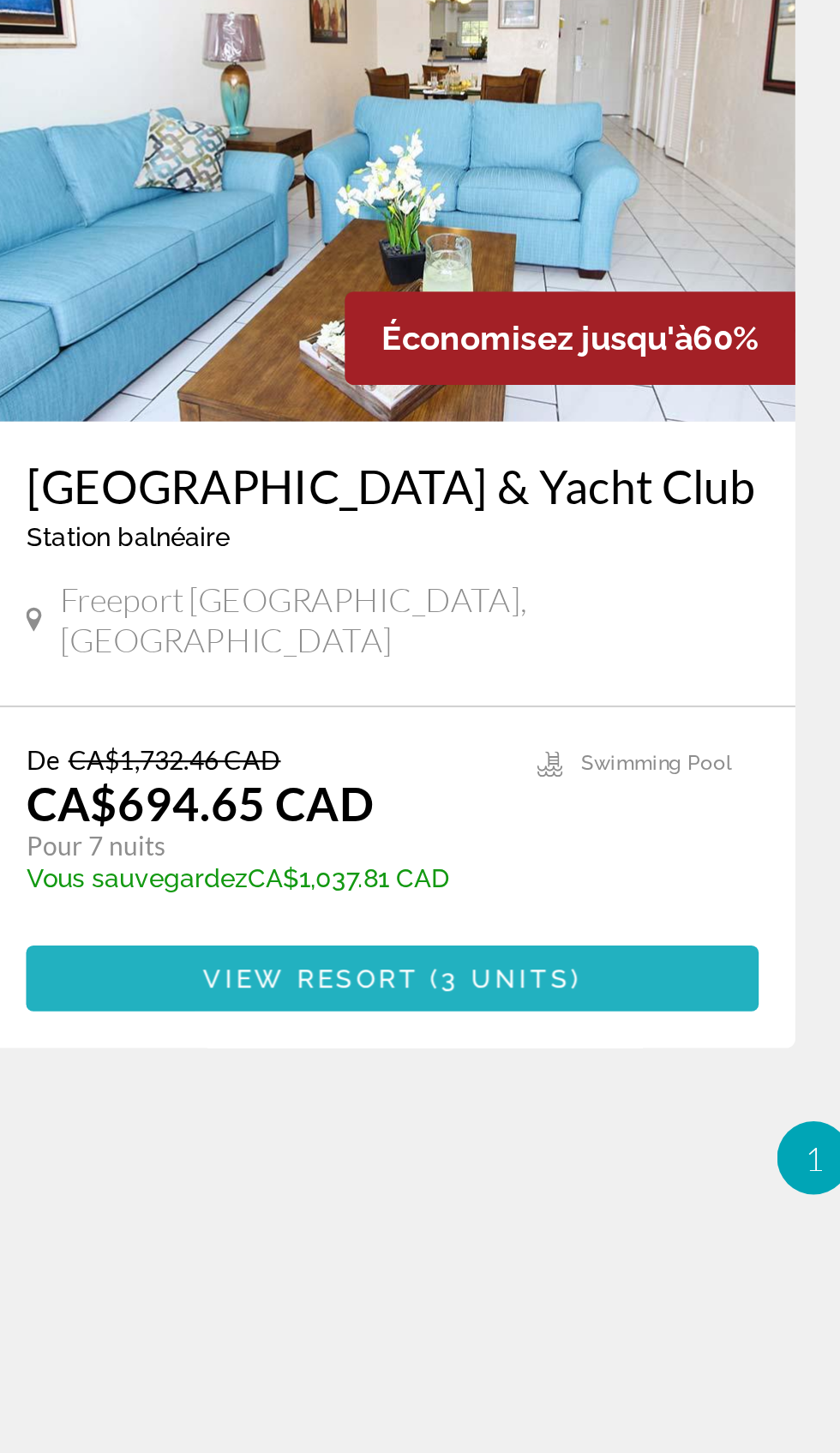
click at [110, 729] on span "Main content" at bounding box center [223, 750] width 343 height 41
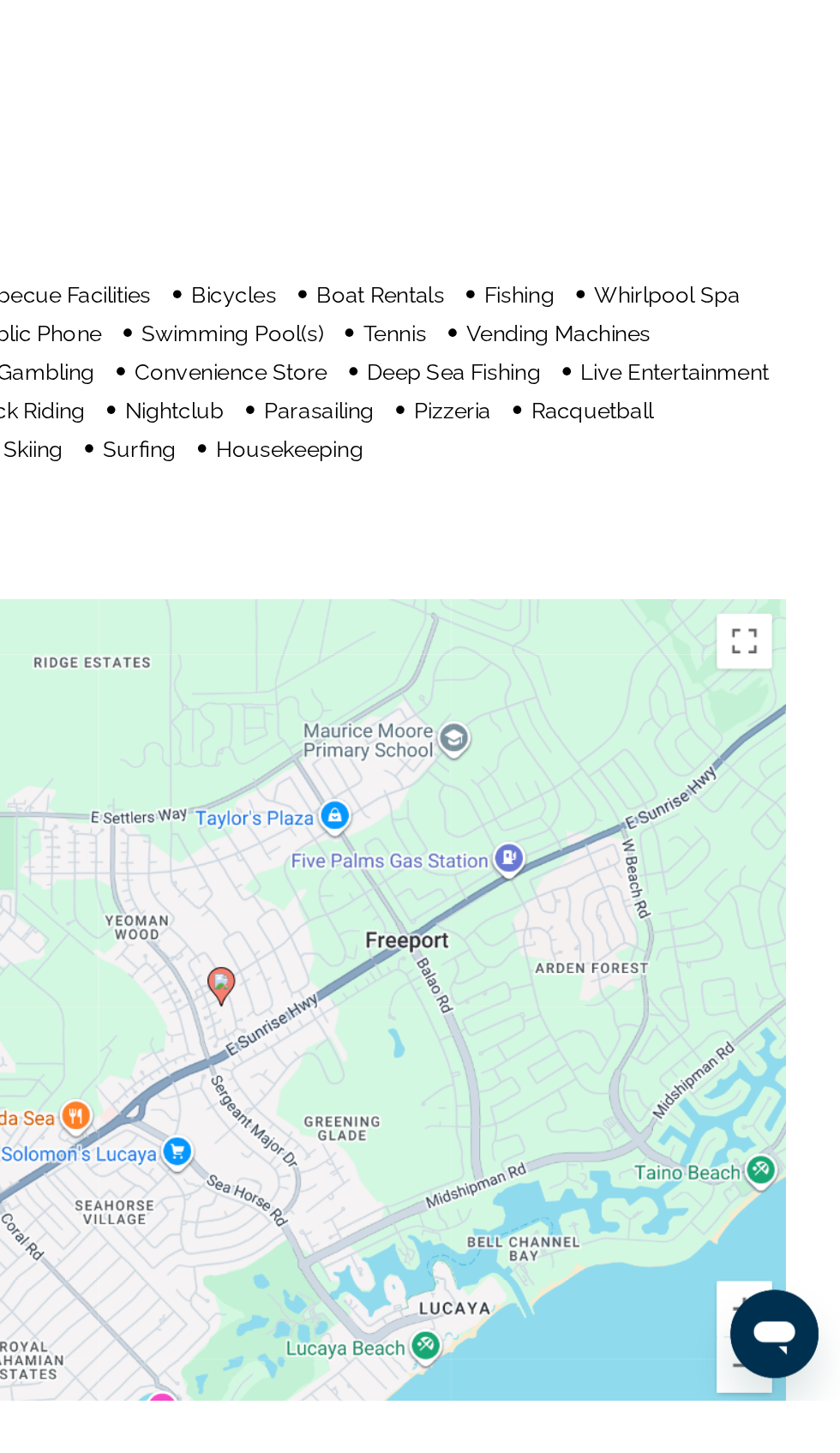
scroll to position [1352, 0]
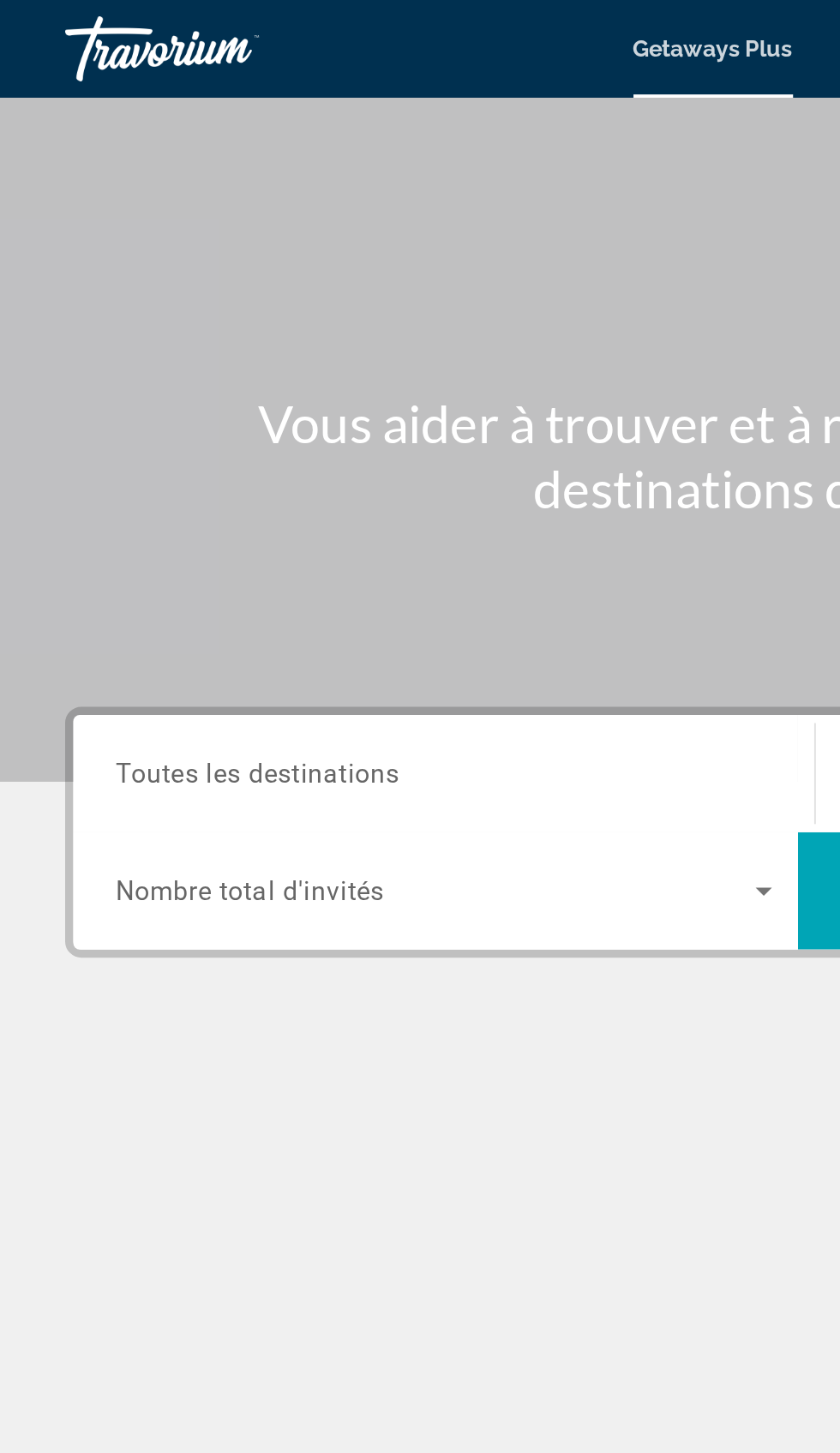
click at [101, 402] on span "Toutes les destinations" at bounding box center [136, 407] width 150 height 16
click at [101, 402] on input "Destination Toutes les destinations" at bounding box center [234, 408] width 346 height 21
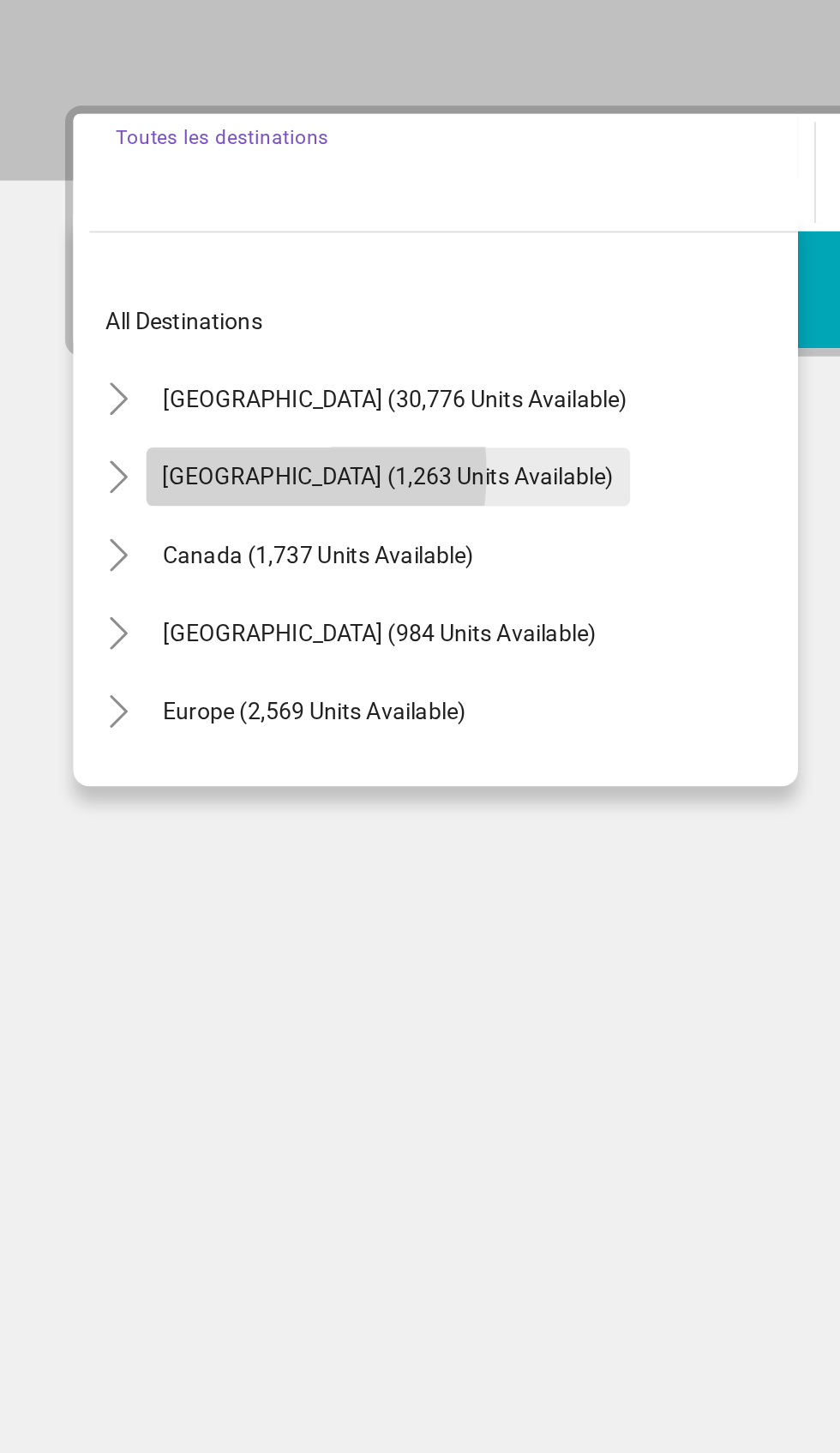
click at [101, 564] on span "[GEOGRAPHIC_DATA] (1,263 units available)" at bounding box center [205, 567] width 237 height 14
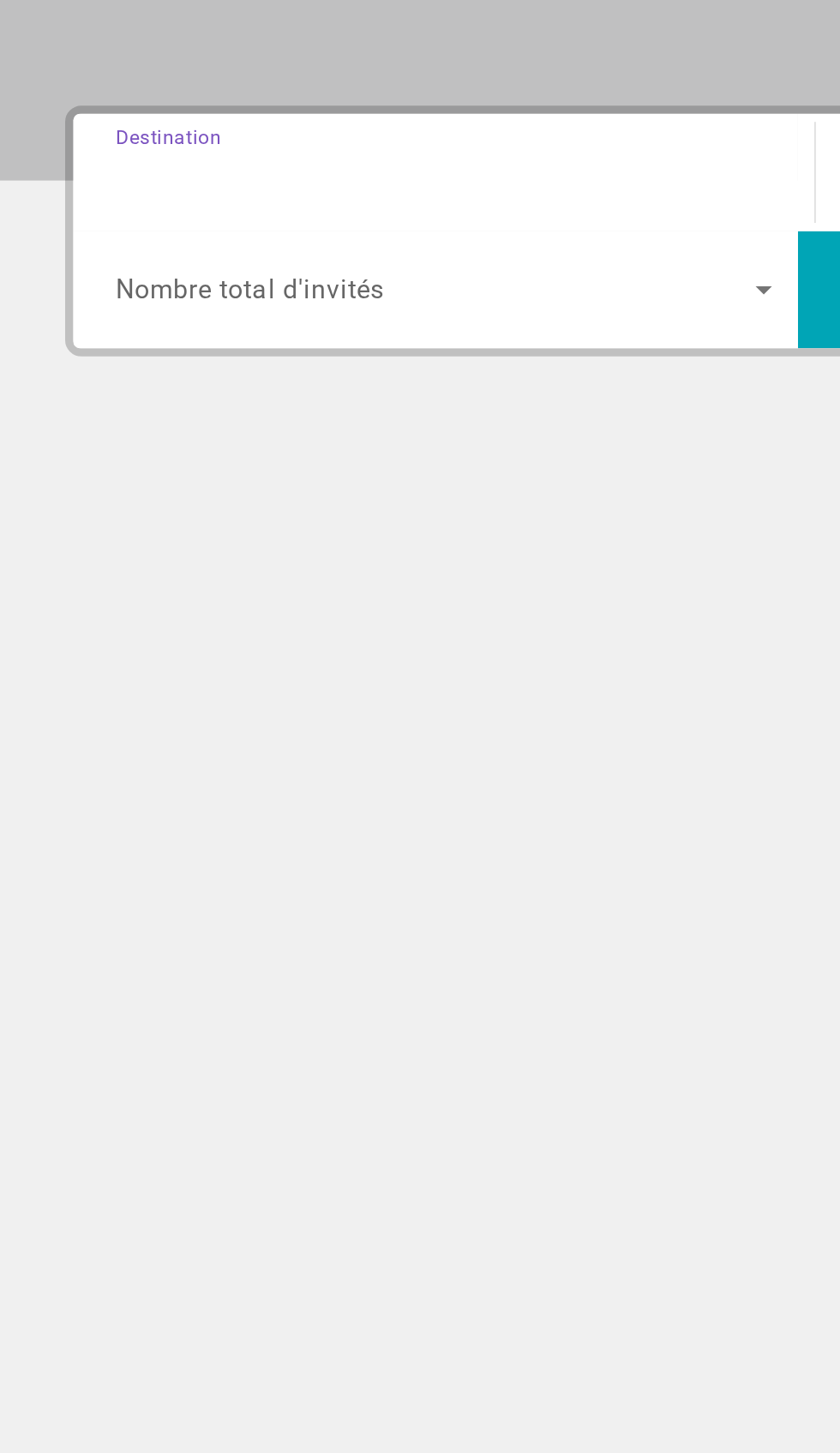
type input "**********"
click at [92, 459] on span "Search widget" at bounding box center [230, 469] width 337 height 21
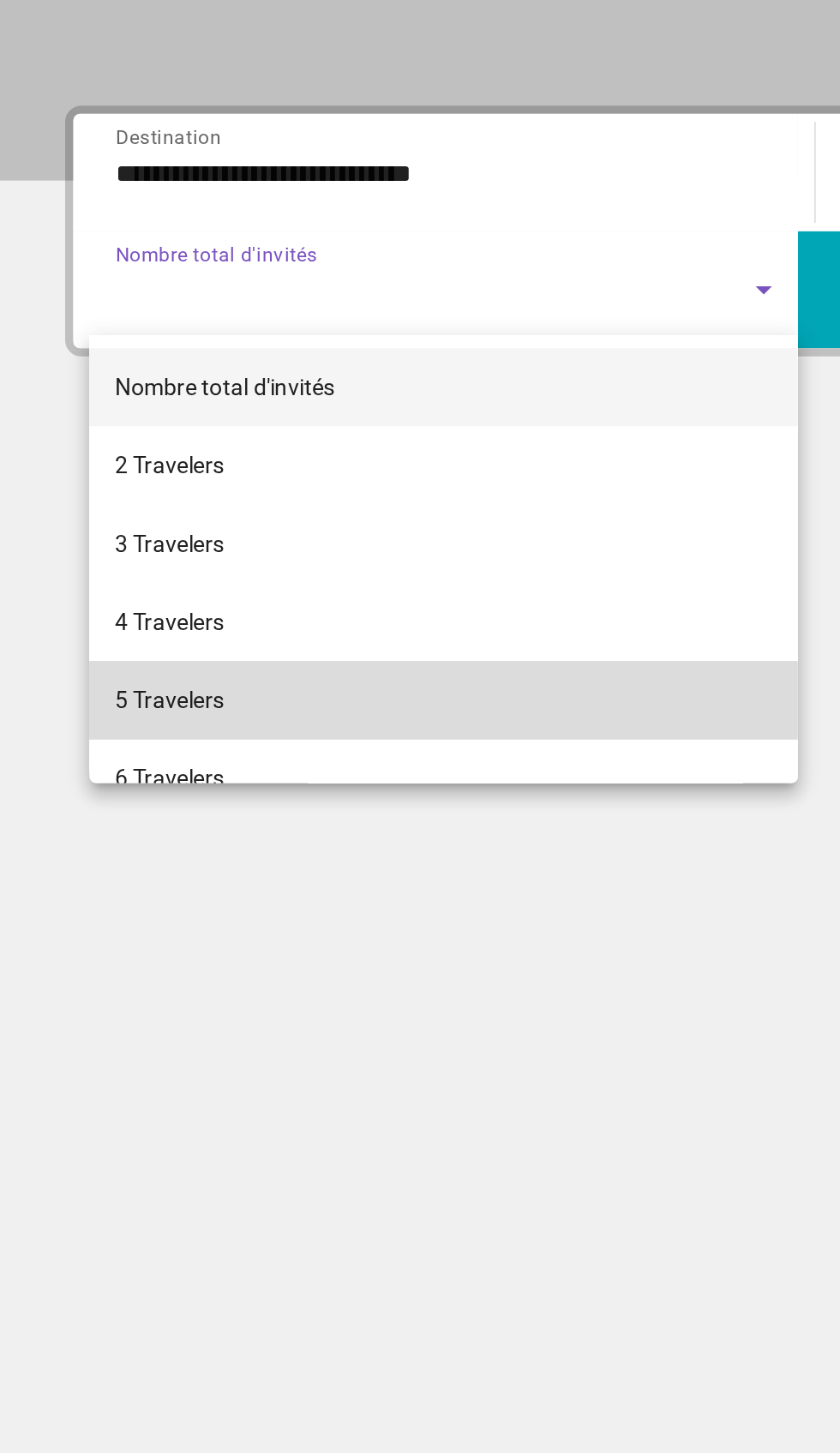
click at [74, 686] on span "5 Travelers" at bounding box center [89, 685] width 58 height 21
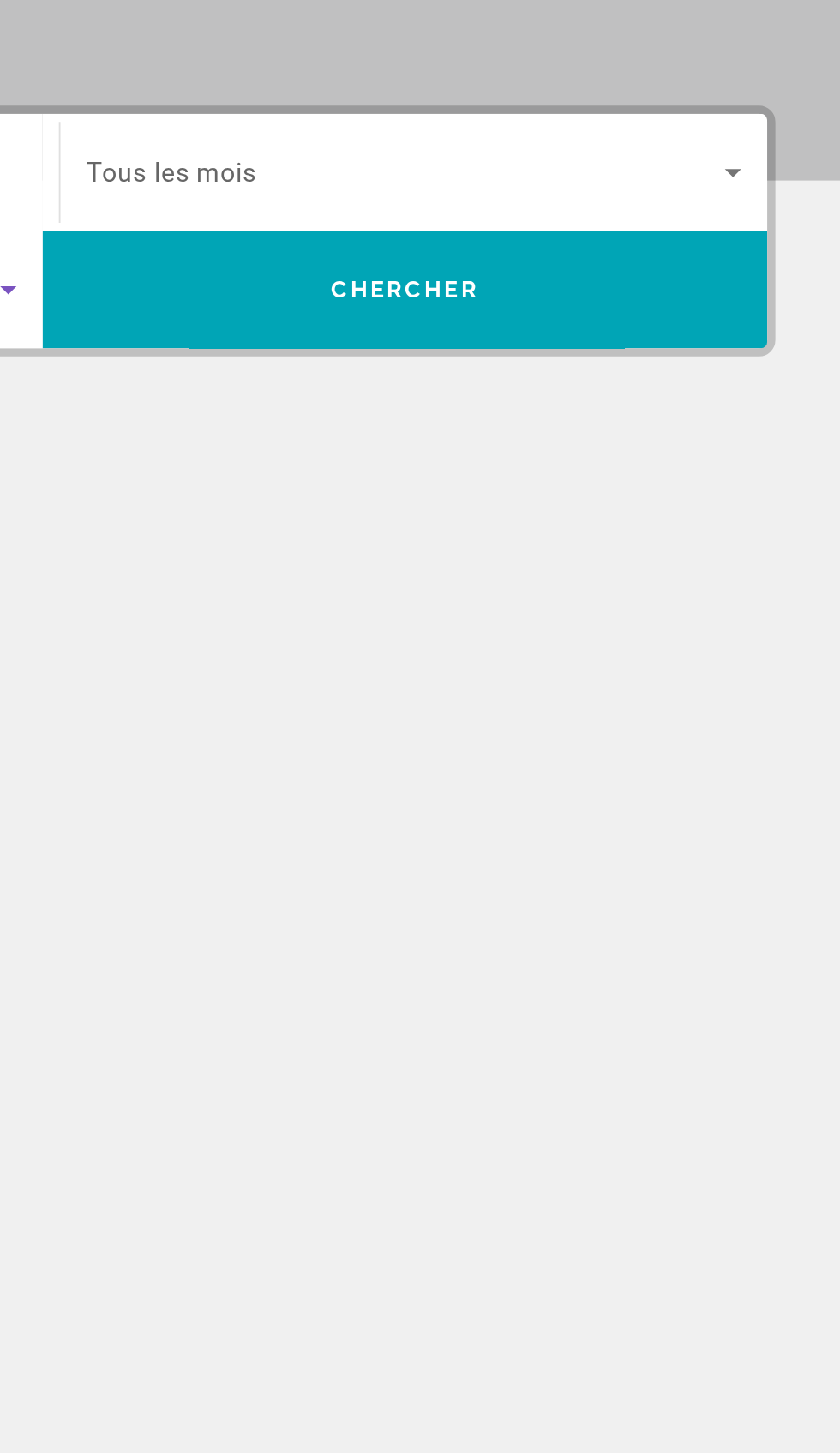
click at [477, 412] on span "Tous les mois" at bounding box center [488, 408] width 90 height 16
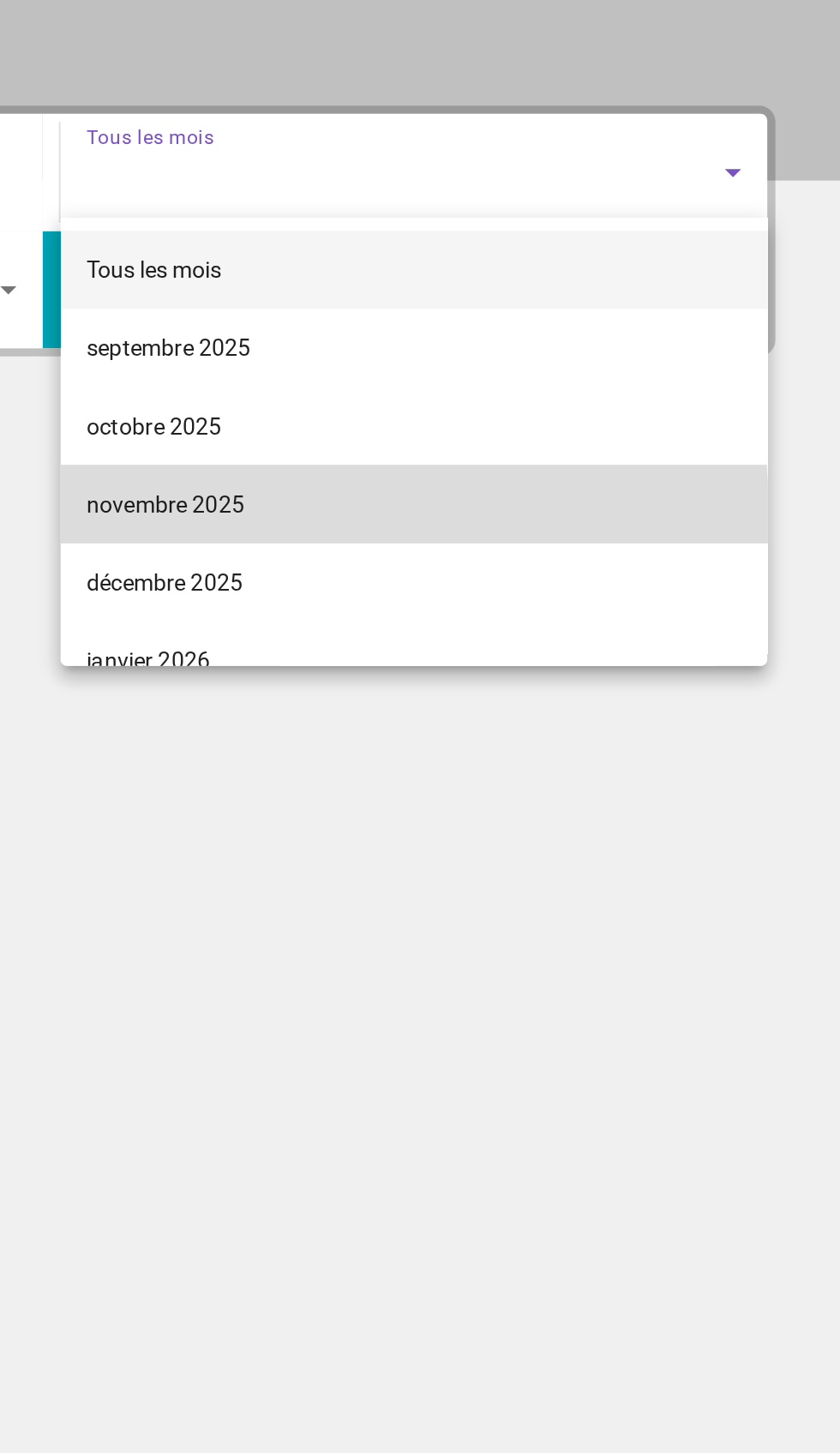
click at [462, 591] on span "novembre 2025" at bounding box center [485, 582] width 83 height 21
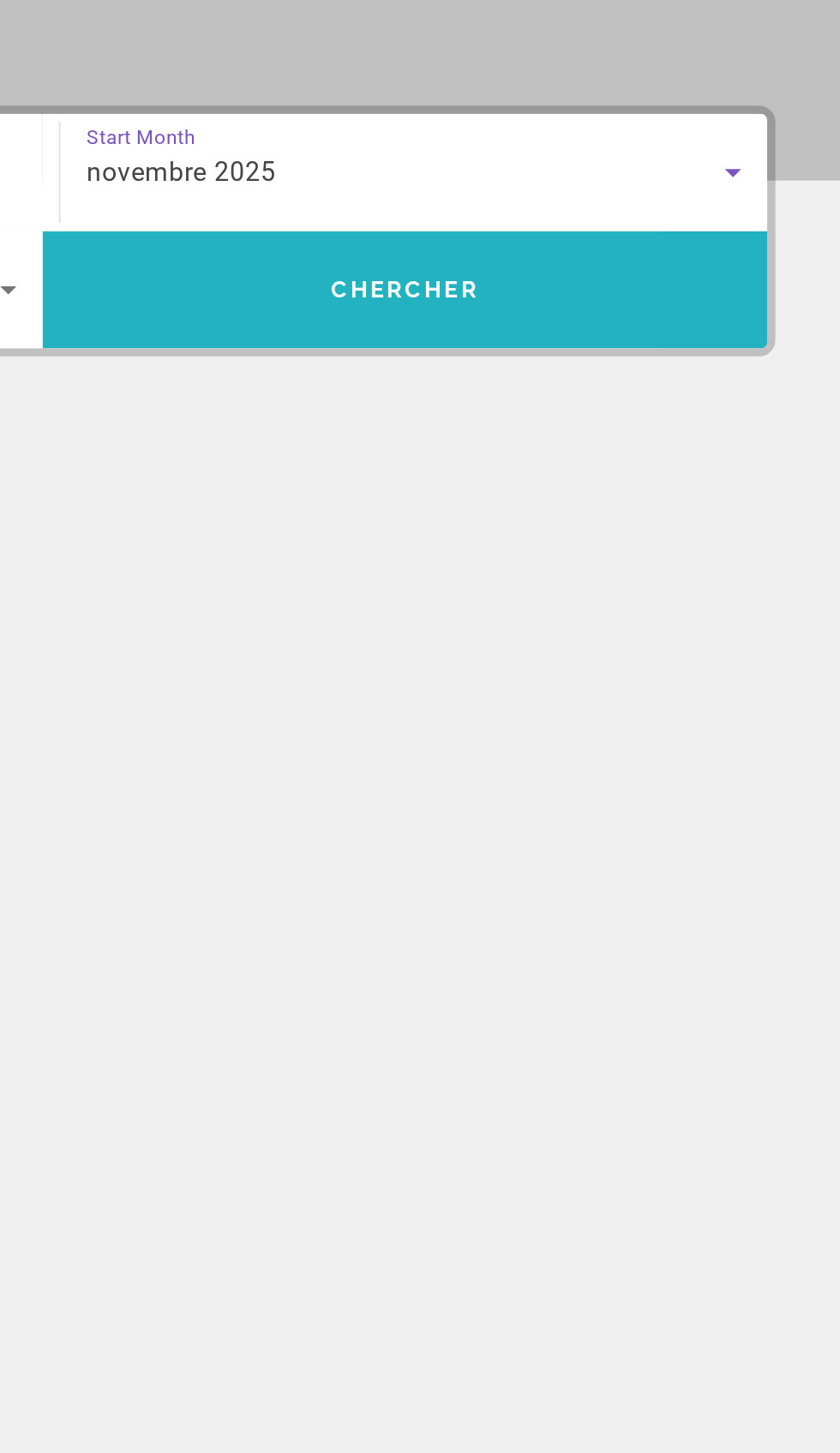
click at [487, 479] on span "Search widget" at bounding box center [611, 469] width 382 height 41
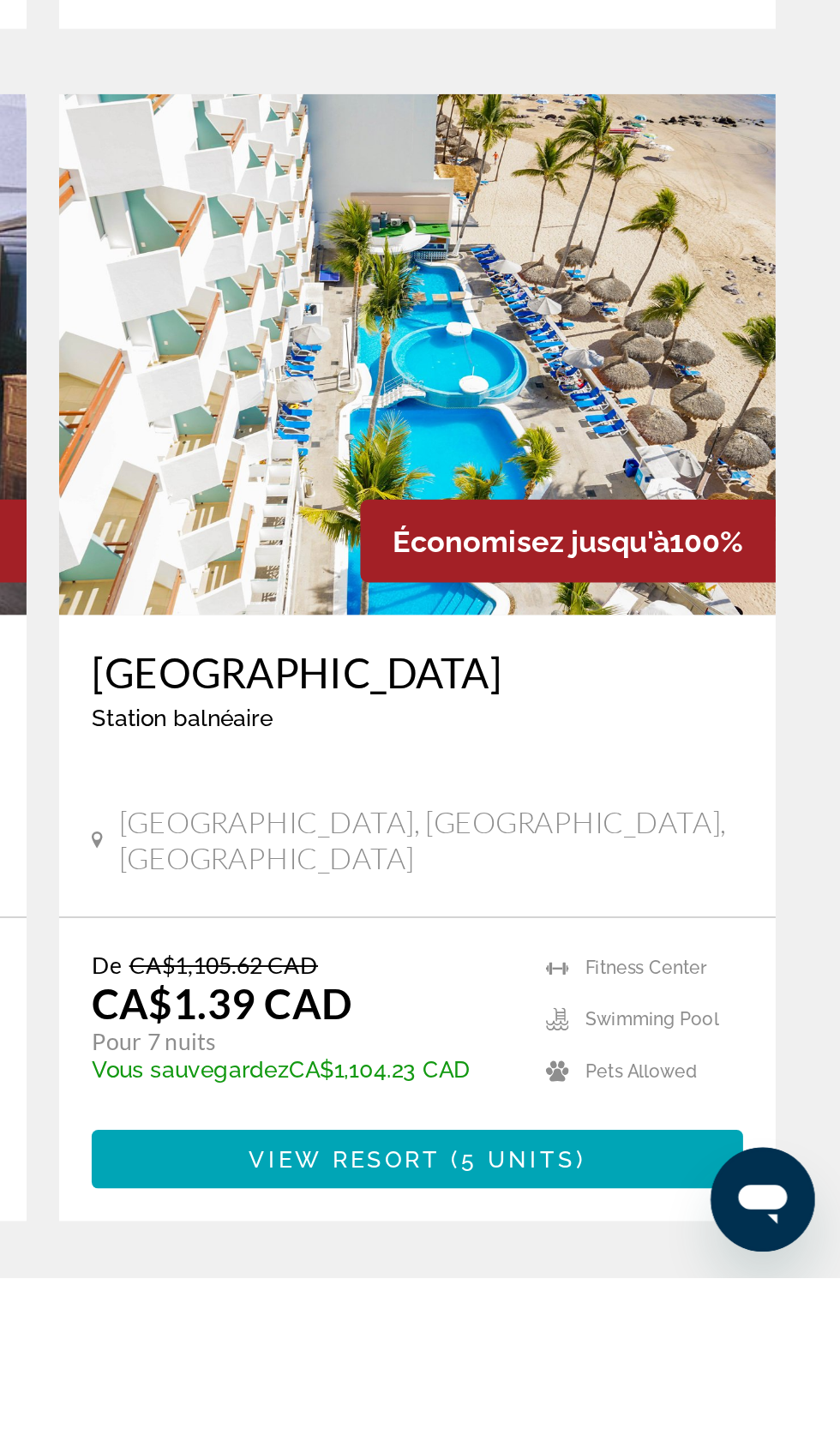
scroll to position [350, 0]
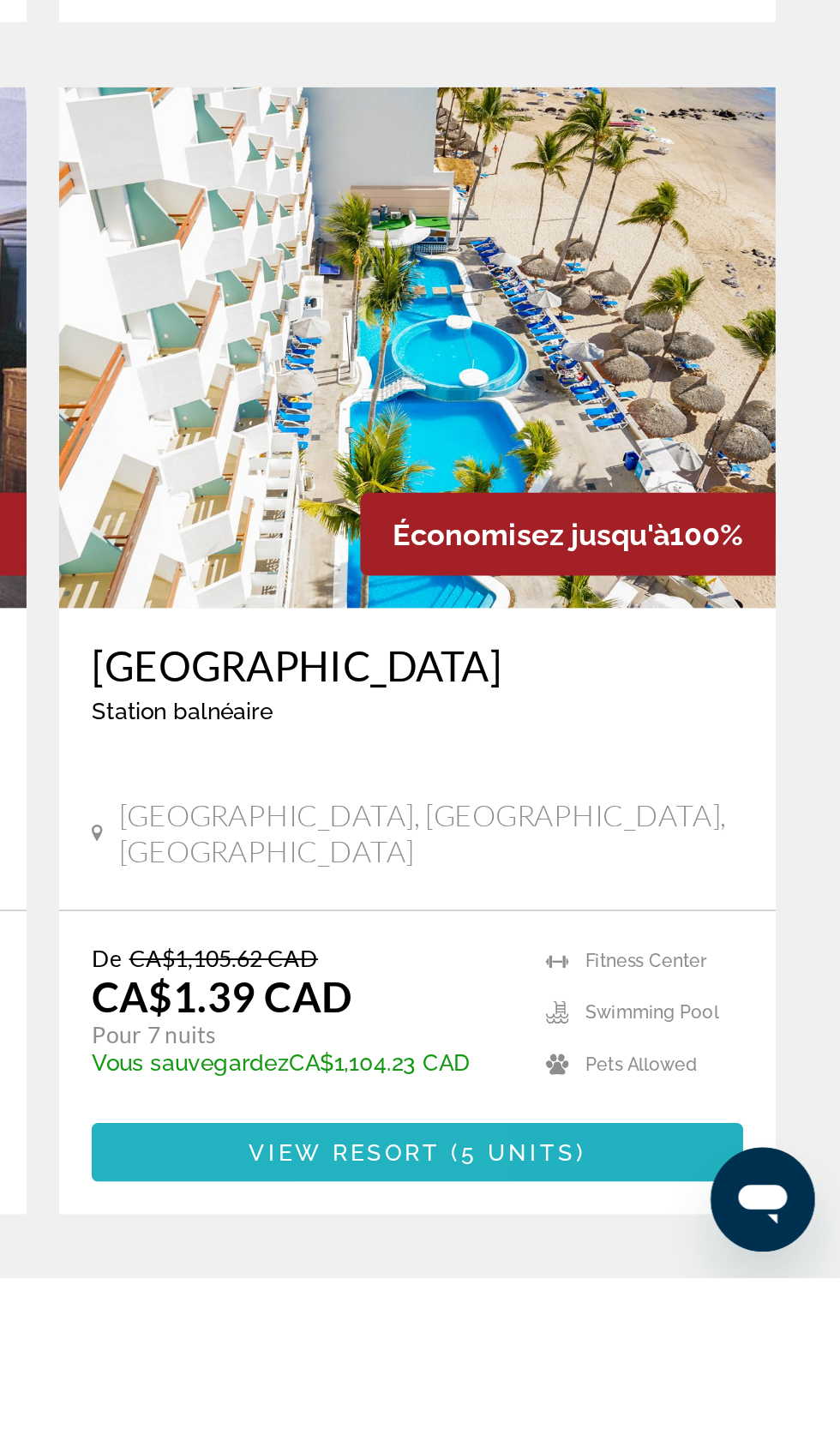
click at [498, 1366] on span "Main content" at bounding box center [616, 1387] width 343 height 41
